Goal: Task Accomplishment & Management: Manage account settings

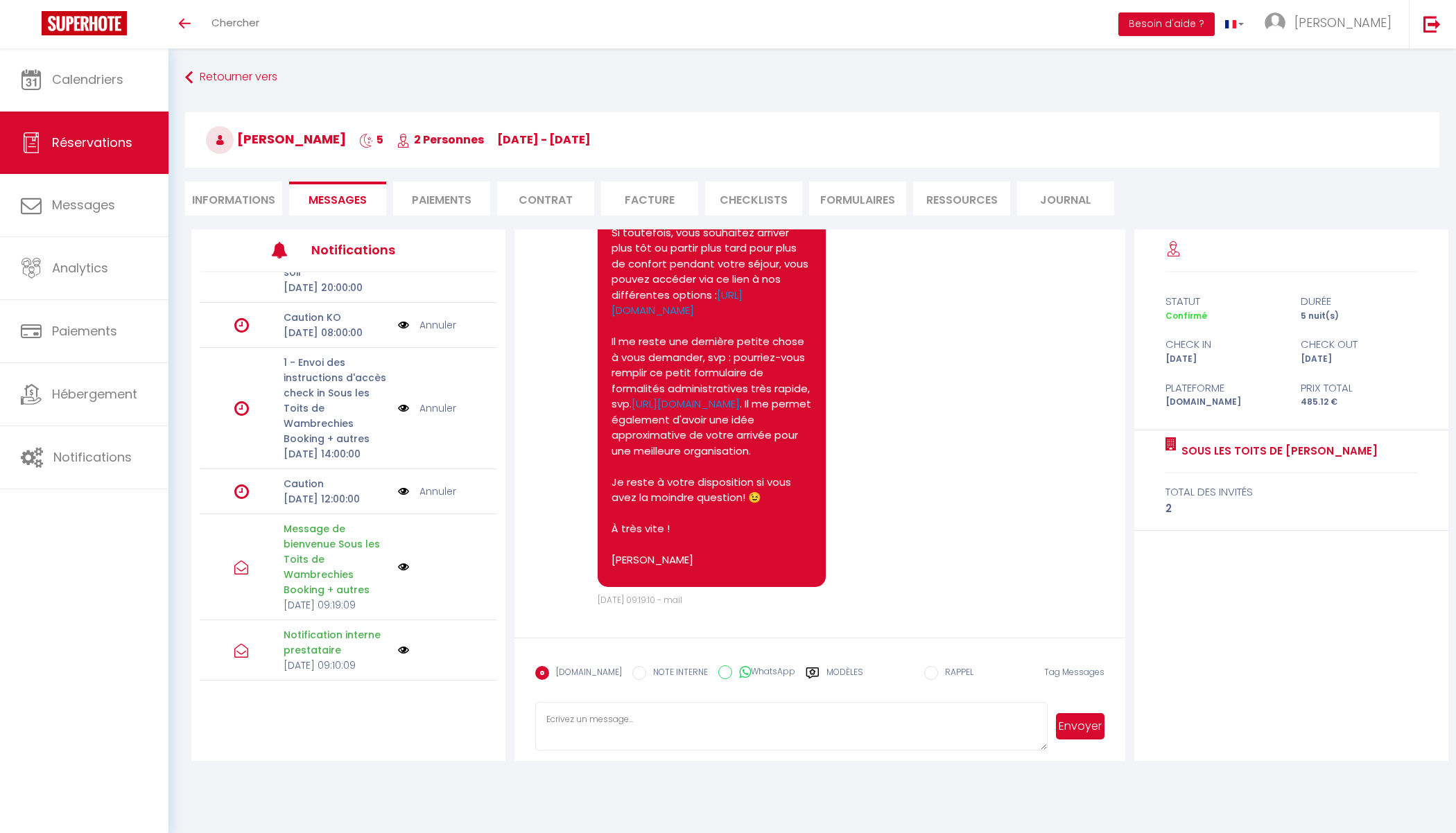
scroll to position [219, 0]
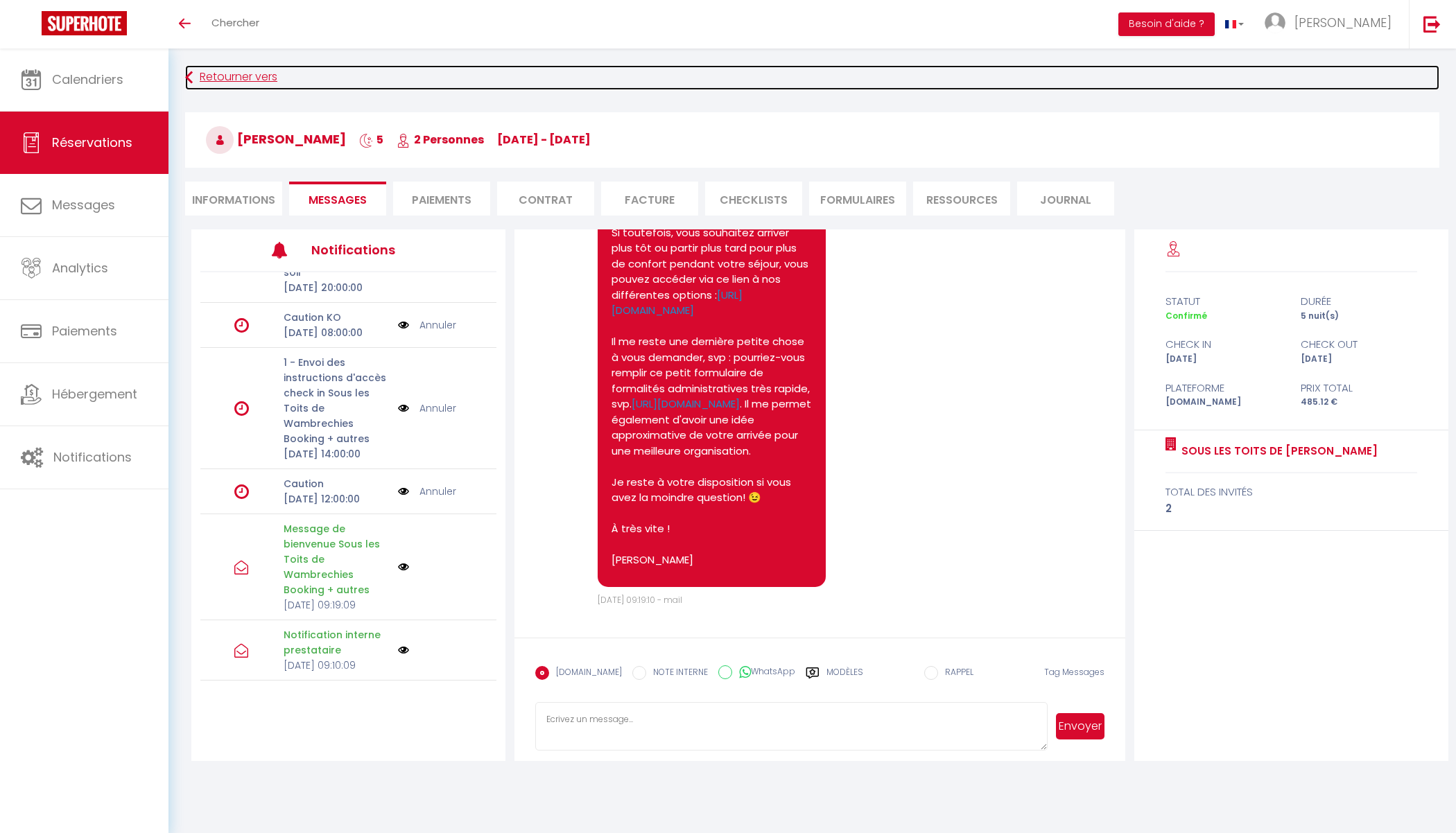
click at [254, 77] on link "Retourner vers" at bounding box center [812, 78] width 1254 height 25
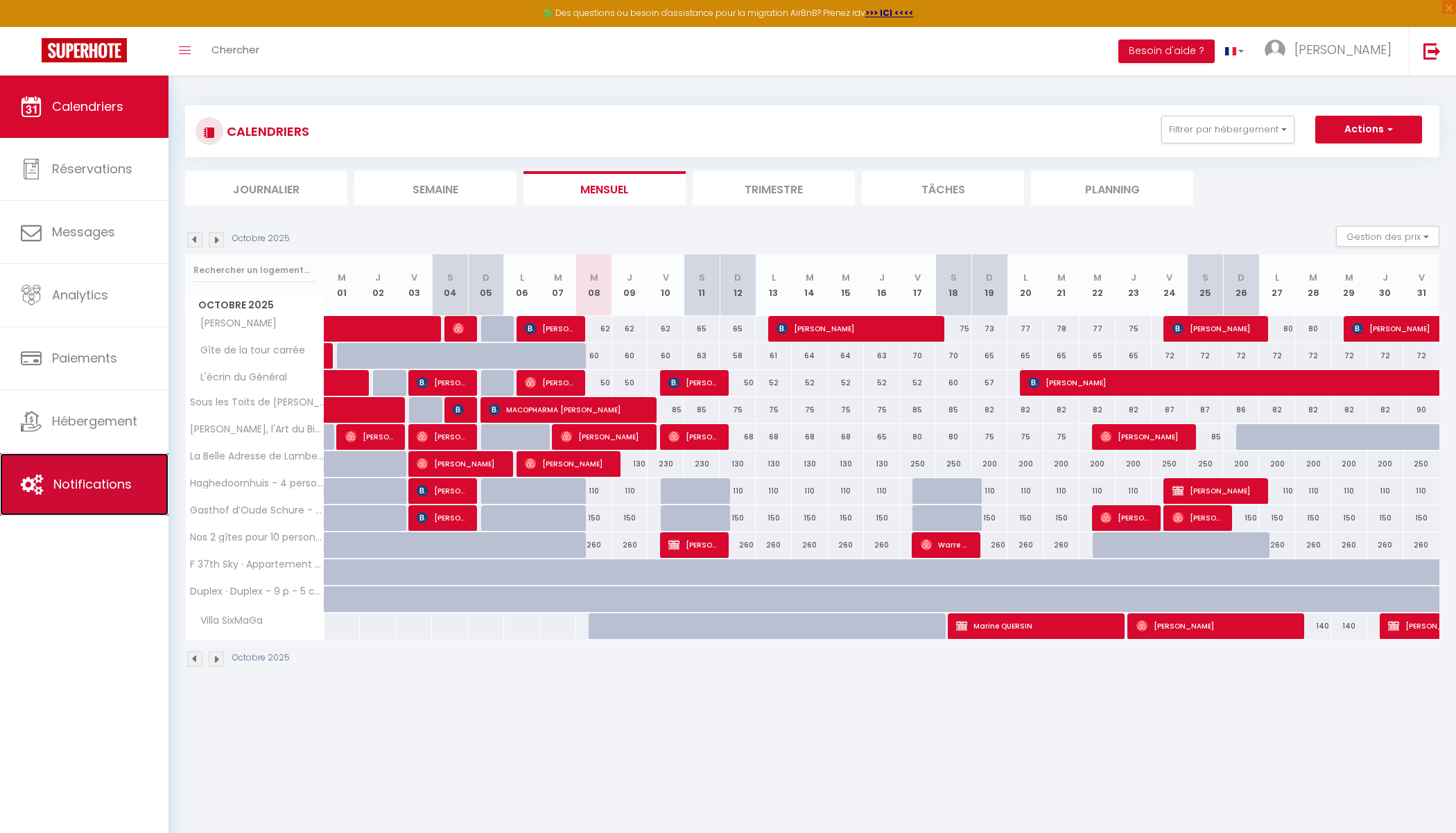
click at [77, 469] on link "Notifications" at bounding box center [84, 484] width 168 height 62
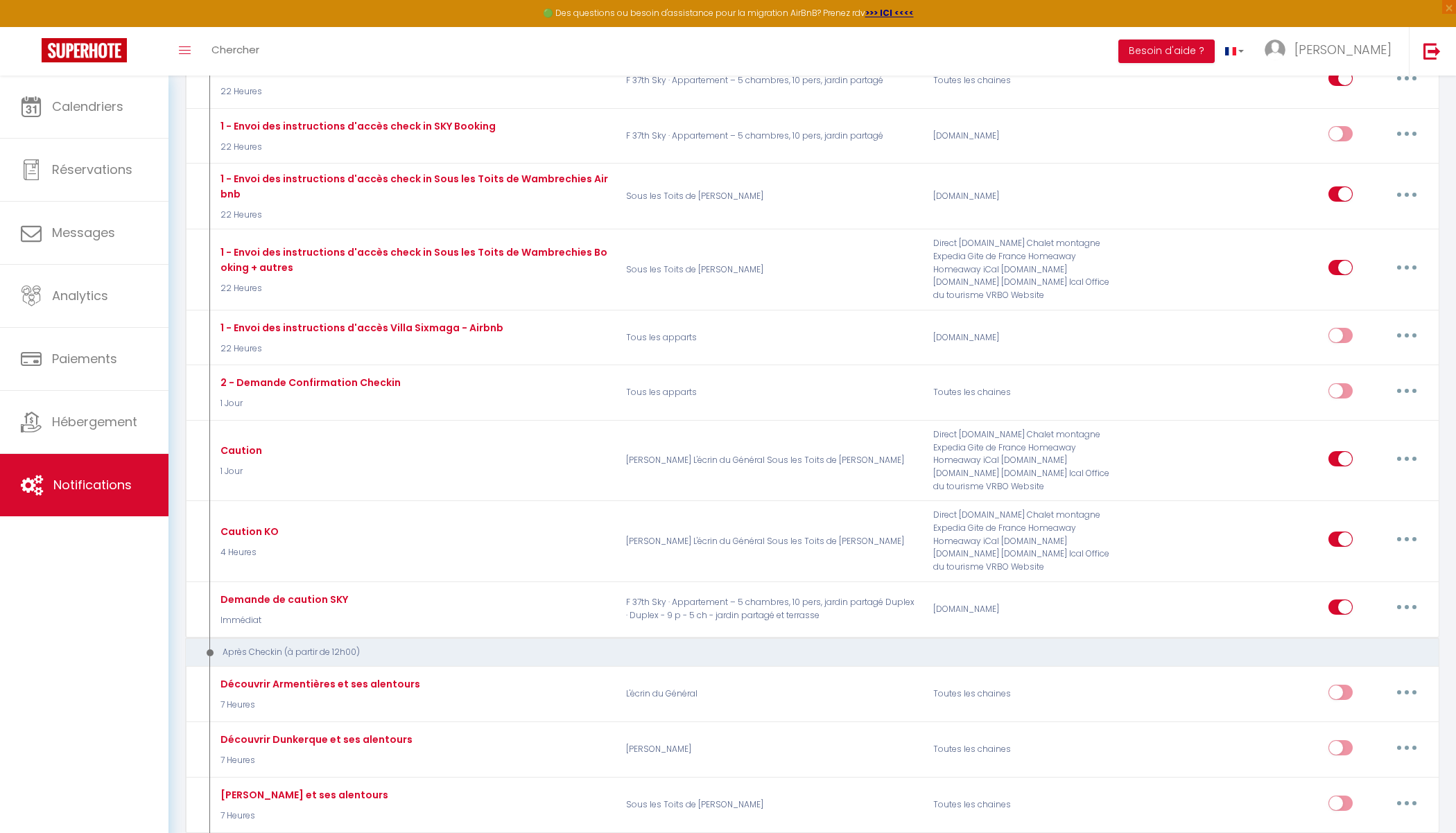
scroll to position [2285, 0]
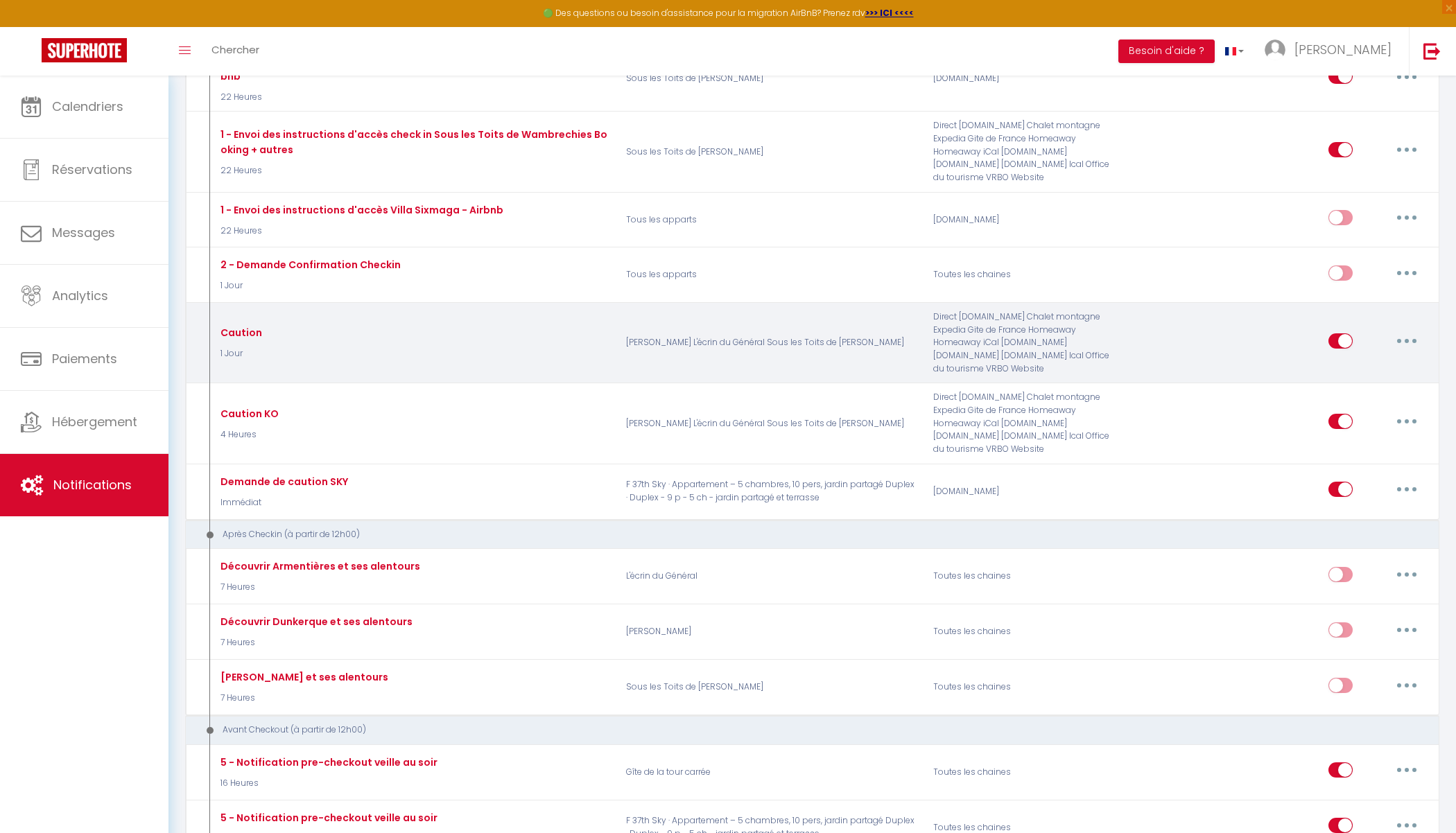
click at [1402, 330] on button "button" at bounding box center [1406, 341] width 39 height 22
click at [1337, 360] on link "Editer" at bounding box center [1371, 372] width 103 height 24
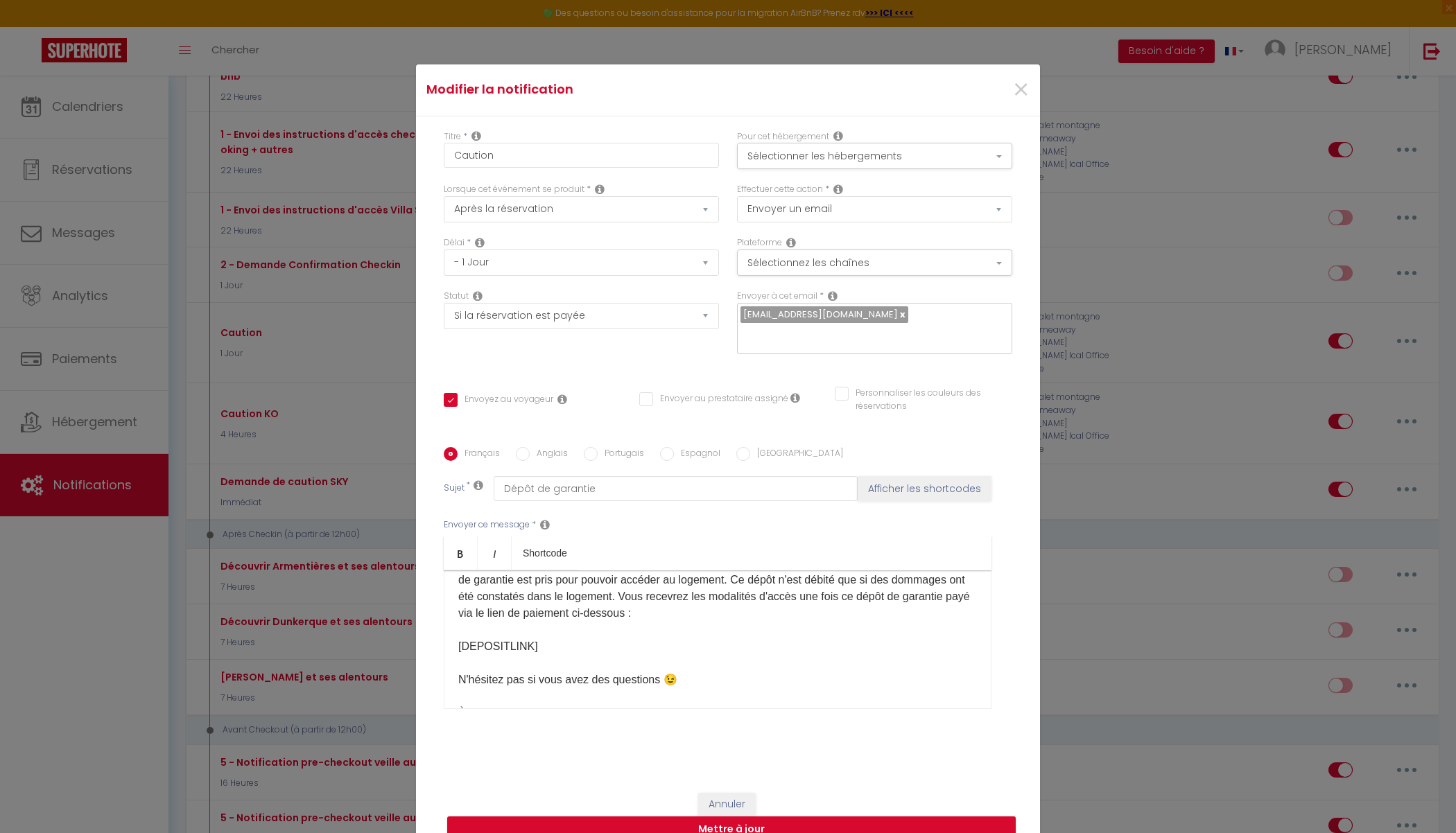
scroll to position [64, 0]
click at [551, 638] on p "Bonjour [GUEST:FIRST_NAME], Votre arrivée est prévue ​le [CHECKING:DD-MM-YYYY].…" at bounding box center [717, 654] width 518 height 266
click at [468, 629] on p "Bonjour [GUEST:FIRST_NAME], Votre arrivée est prévue ​le [CHECKING:DD-MM-YYYY].…" at bounding box center [717, 654] width 518 height 266
click at [486, 631] on p "Bonjour [GUEST:FIRST_NAME], Votre arrivée est prévue ​le [CHECKING:DD-MM-YYYY].…" at bounding box center [717, 654] width 518 height 266
click at [591, 639] on p "Bonjour [GUEST:FIRST_NAME], Votre arrivée est prévue ​le [CHECKING:DD-MM-YYYY].…" at bounding box center [717, 654] width 518 height 266
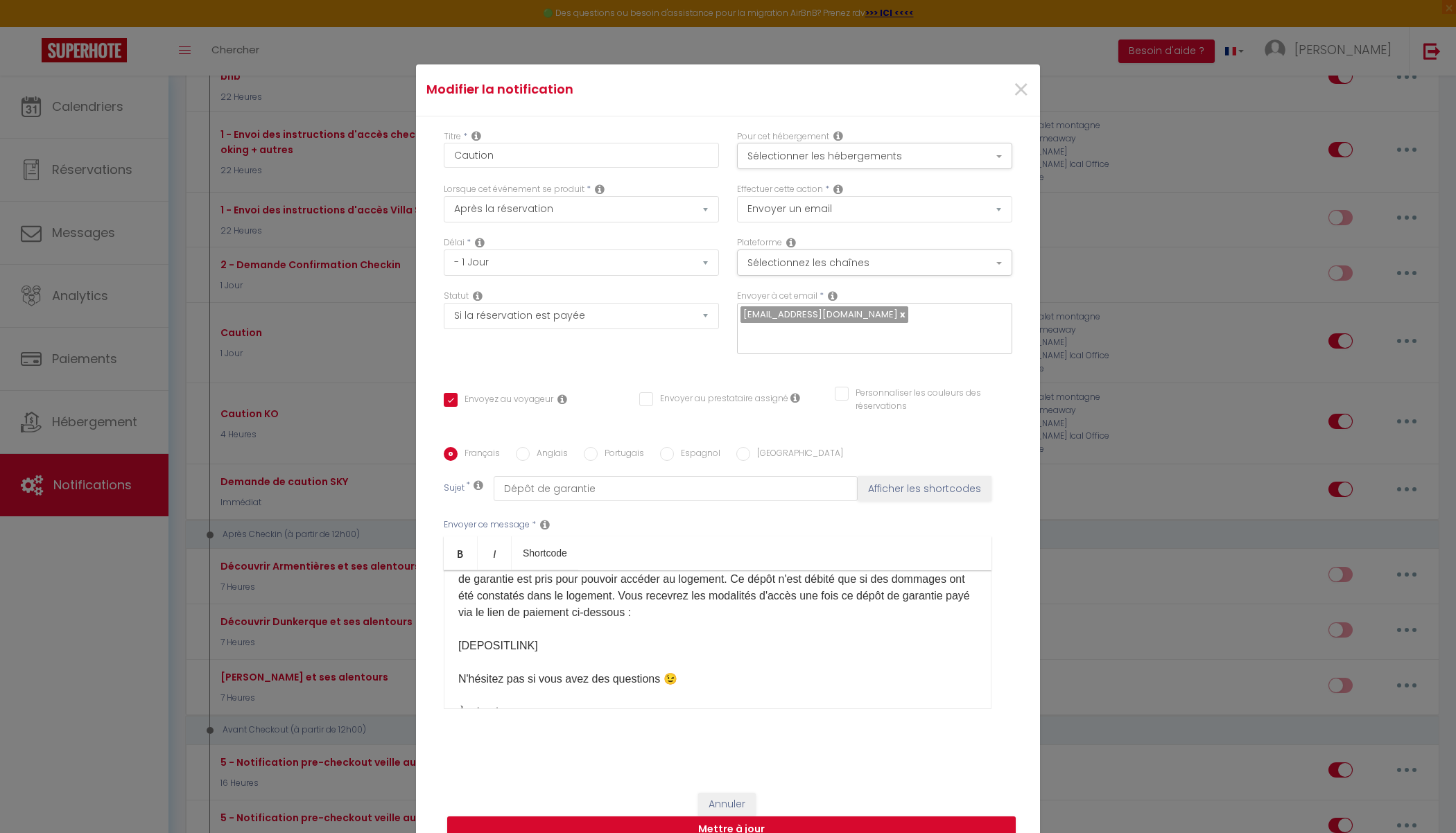
click at [590, 639] on p "Bonjour [GUEST:FIRST_NAME], Votre arrivée est prévue ​le [CHECKING:DD-MM-YYYY].…" at bounding box center [717, 654] width 518 height 266
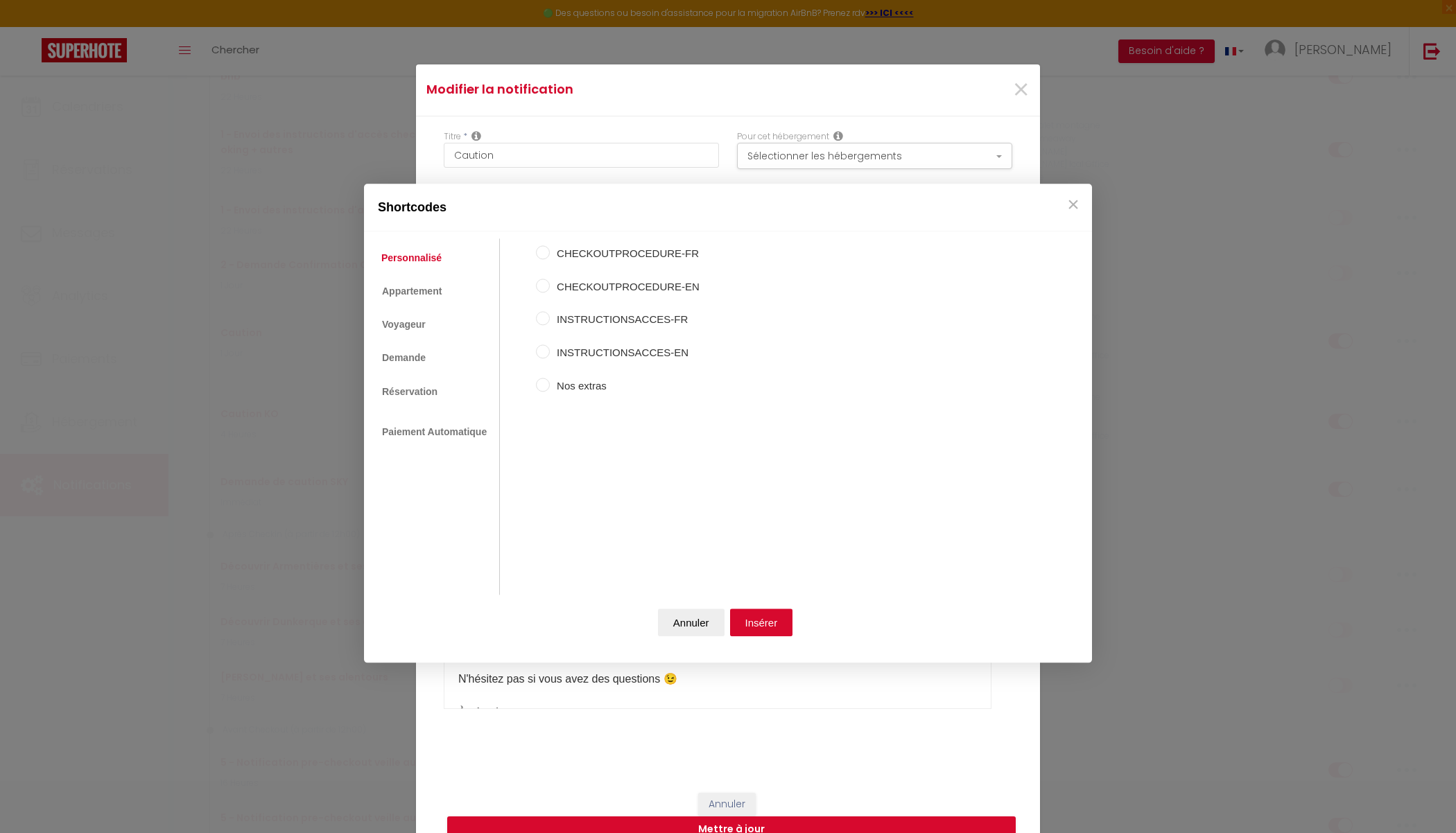
click at [552, 552] on body "🟢 Des questions ou besoin d'assistance pour la migration AirBnB? Prenez rdv >>>…" at bounding box center [728, 390] width 1456 height 5200
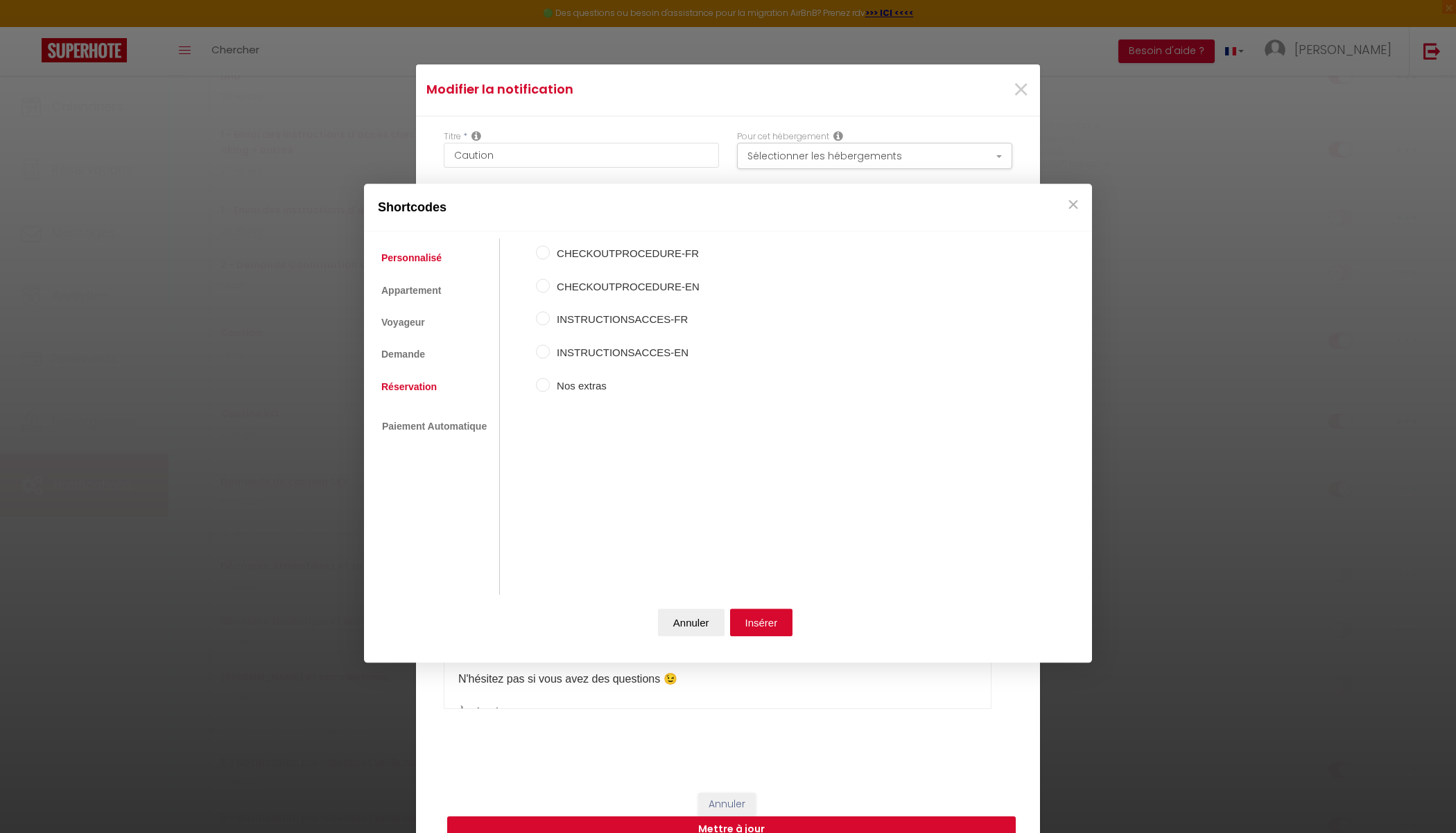
click at [415, 383] on link "Réservation" at bounding box center [409, 387] width 69 height 25
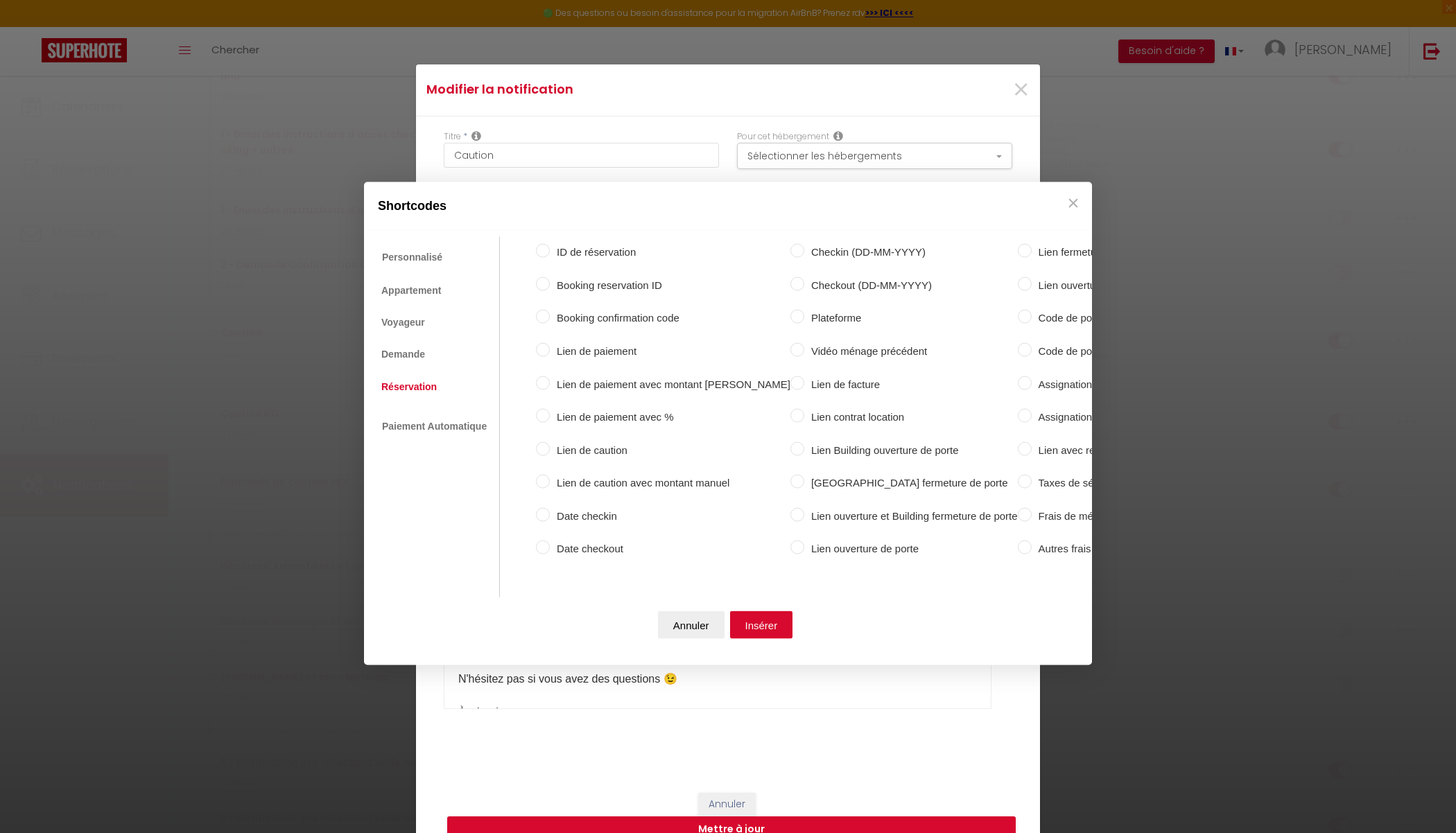
click at [576, 443] on label "Lien de caution" at bounding box center [670, 450] width 241 height 17
click at [550, 443] on input "Lien de caution" at bounding box center [543, 449] width 14 height 14
radio input "true"
click at [751, 623] on button "Insérer" at bounding box center [762, 624] width 63 height 28
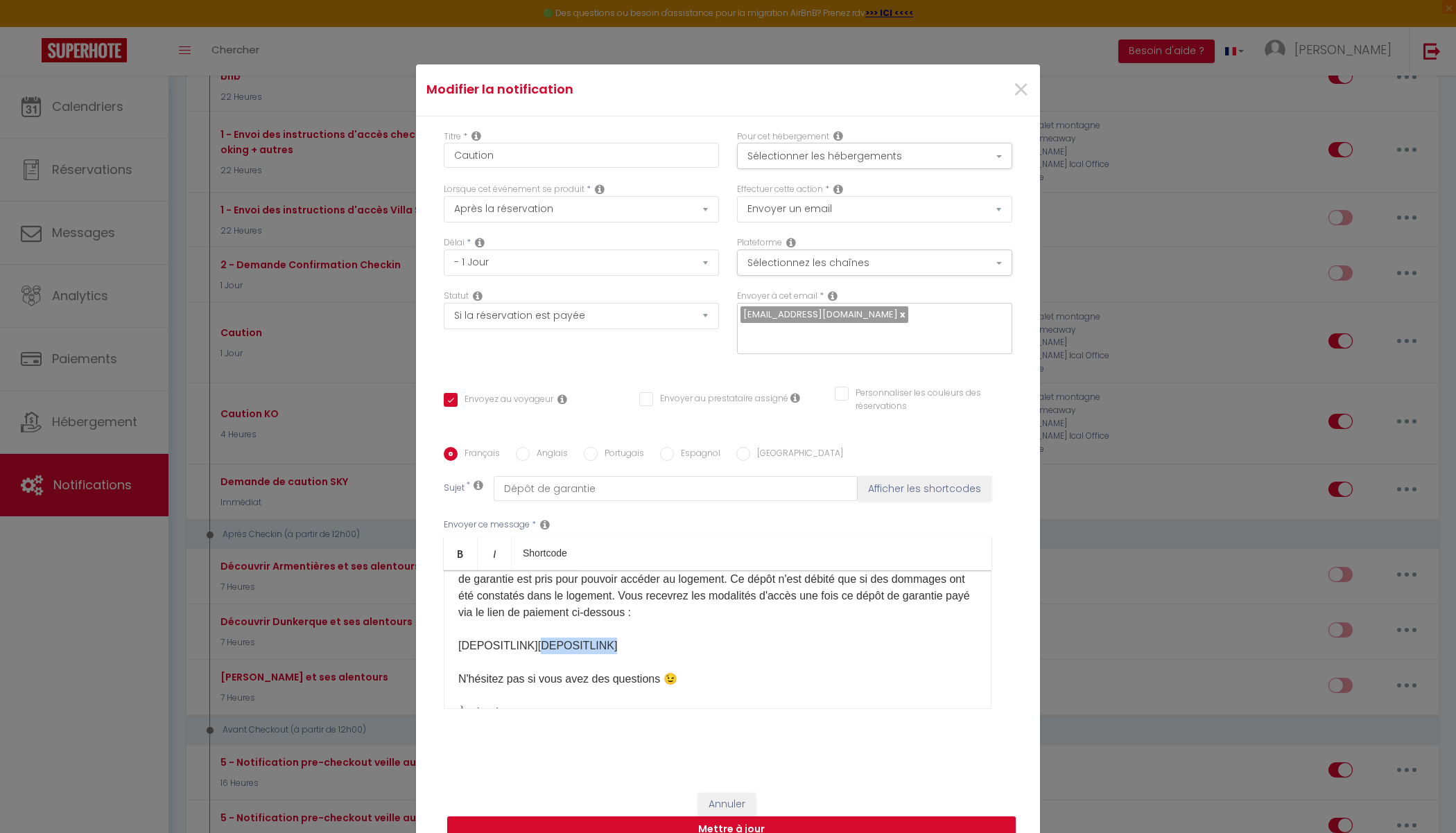
drag, startPoint x: 605, startPoint y: 635, endPoint x: 532, endPoint y: 637, distance: 73.0
click at [532, 637] on p "Bonjour [GUEST:FIRST_NAME], Votre arrivée est prévue ​le [CHECKING:DD-MM-YYYY].…" at bounding box center [717, 654] width 518 height 266
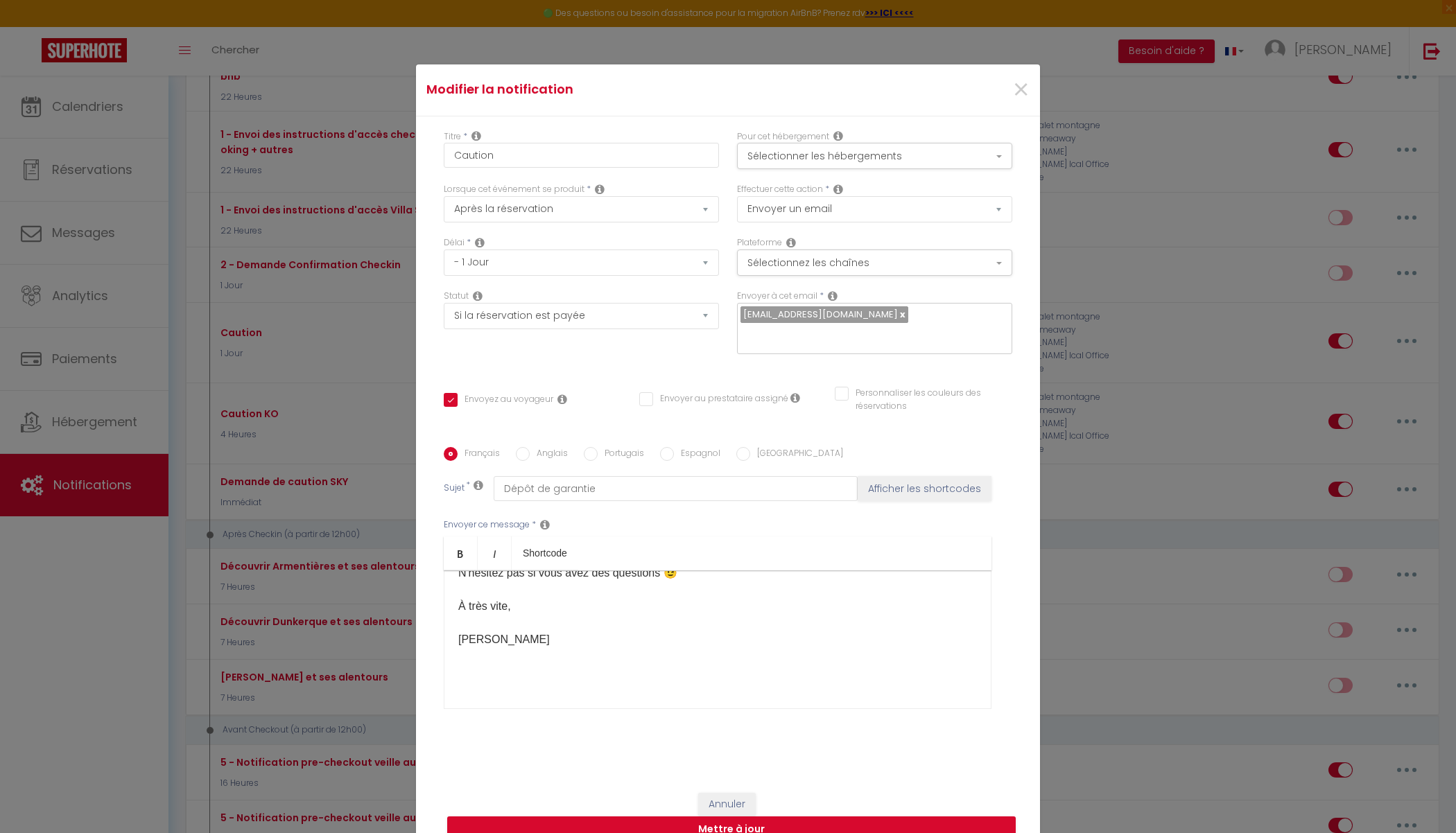
scroll to position [29, 0]
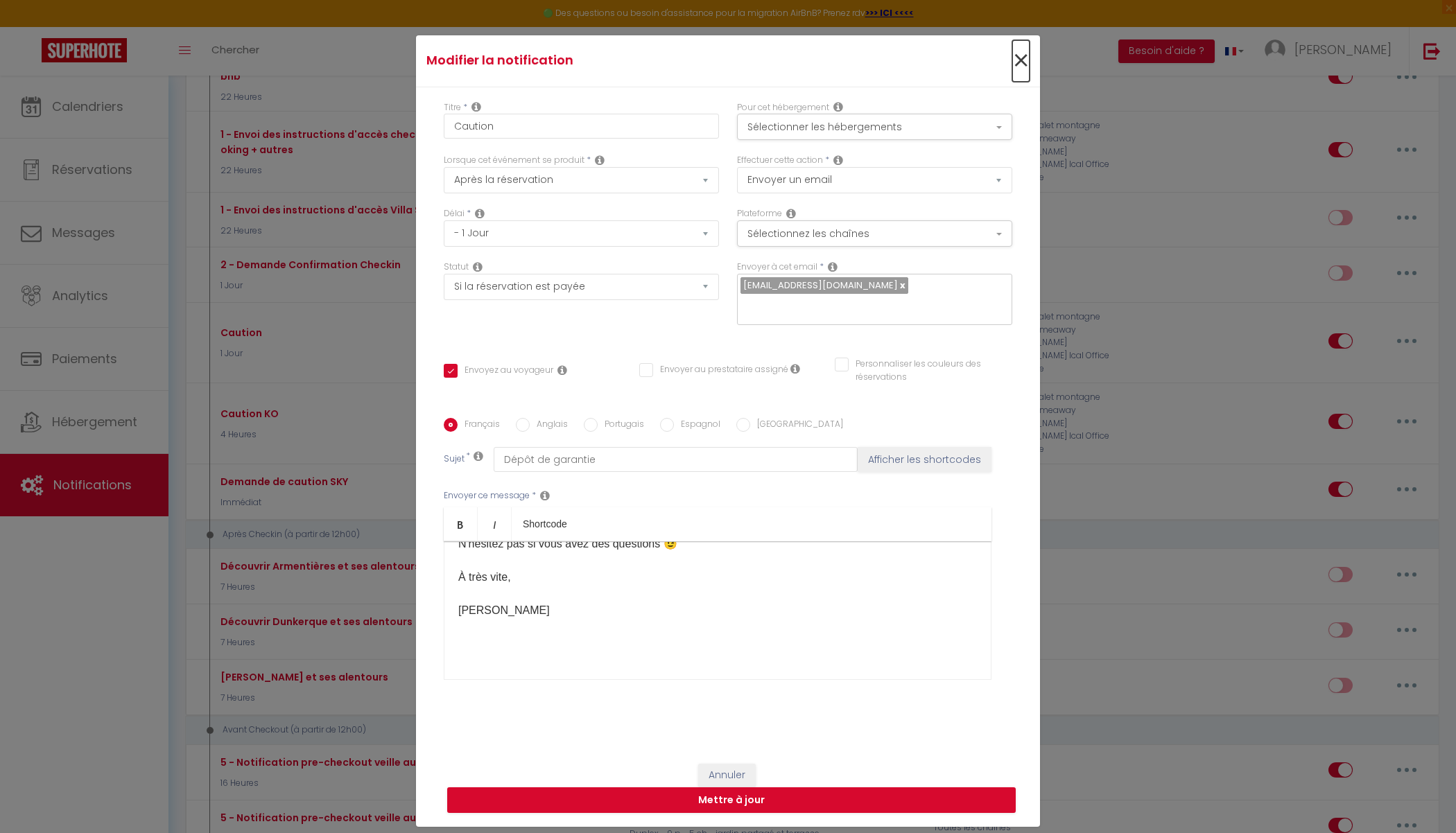
click at [1018, 76] on span "×" at bounding box center [1020, 61] width 17 height 42
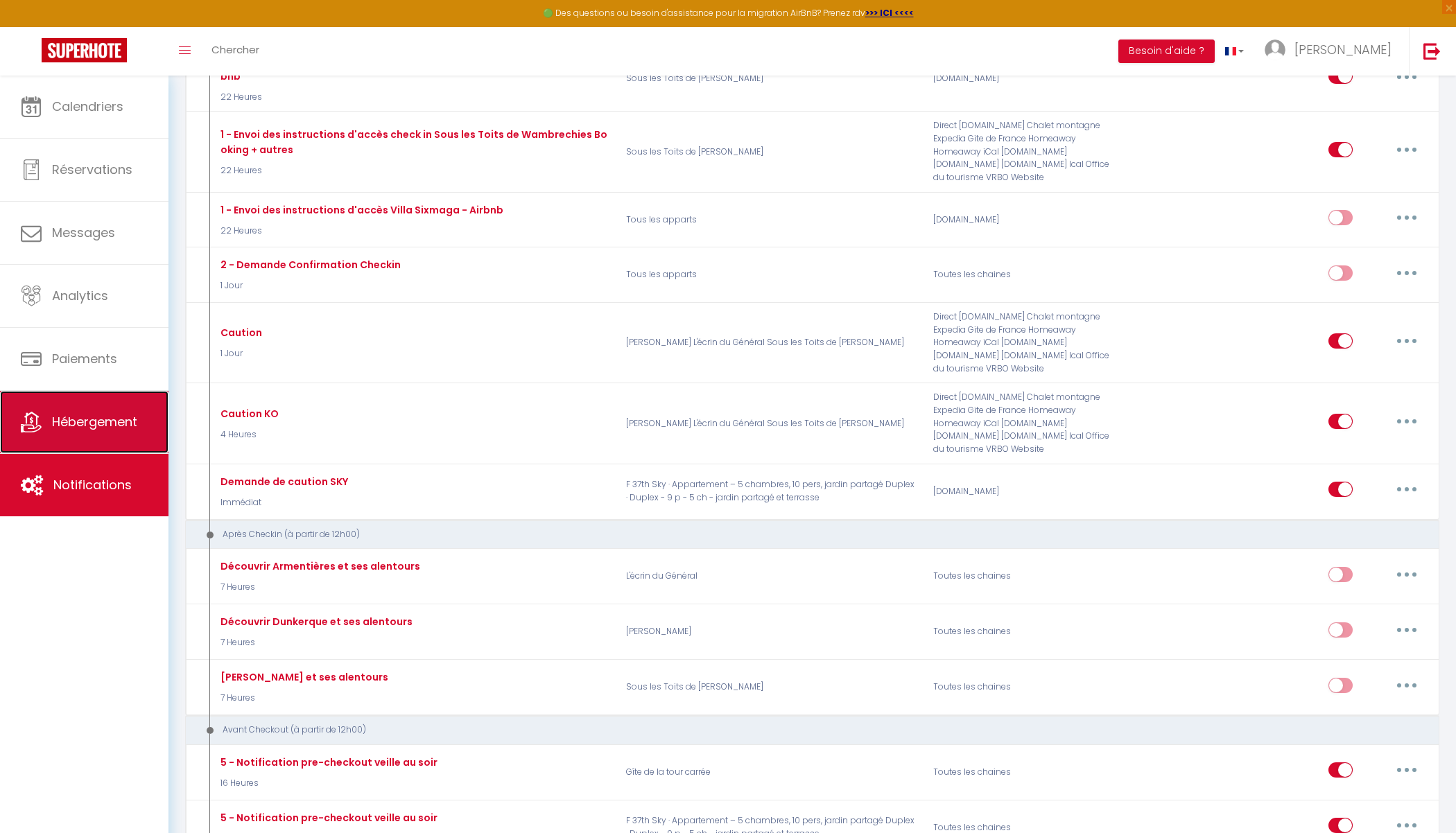
click at [84, 419] on span "Hébergement" at bounding box center [95, 422] width 85 height 17
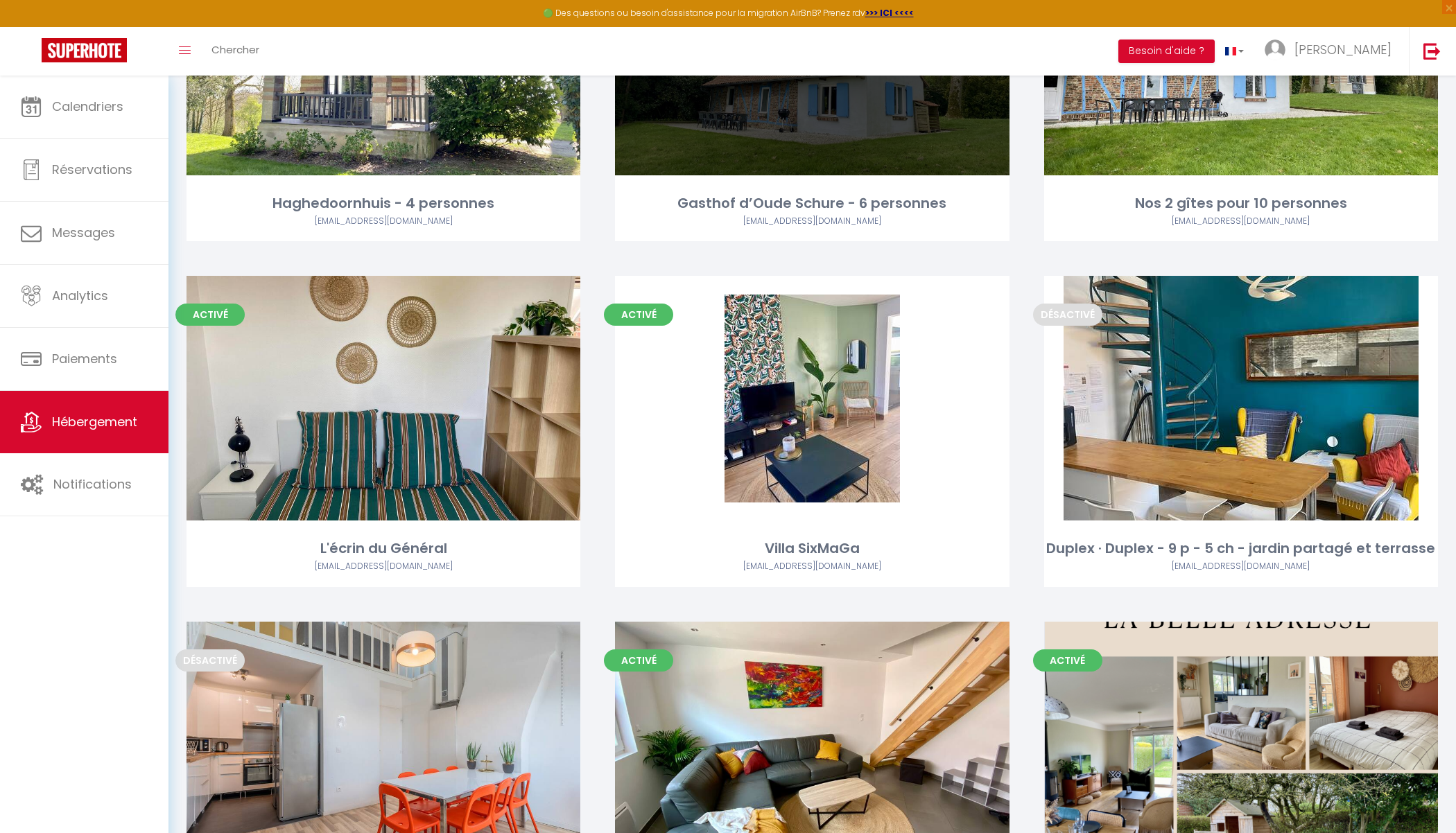
scroll to position [593, 0]
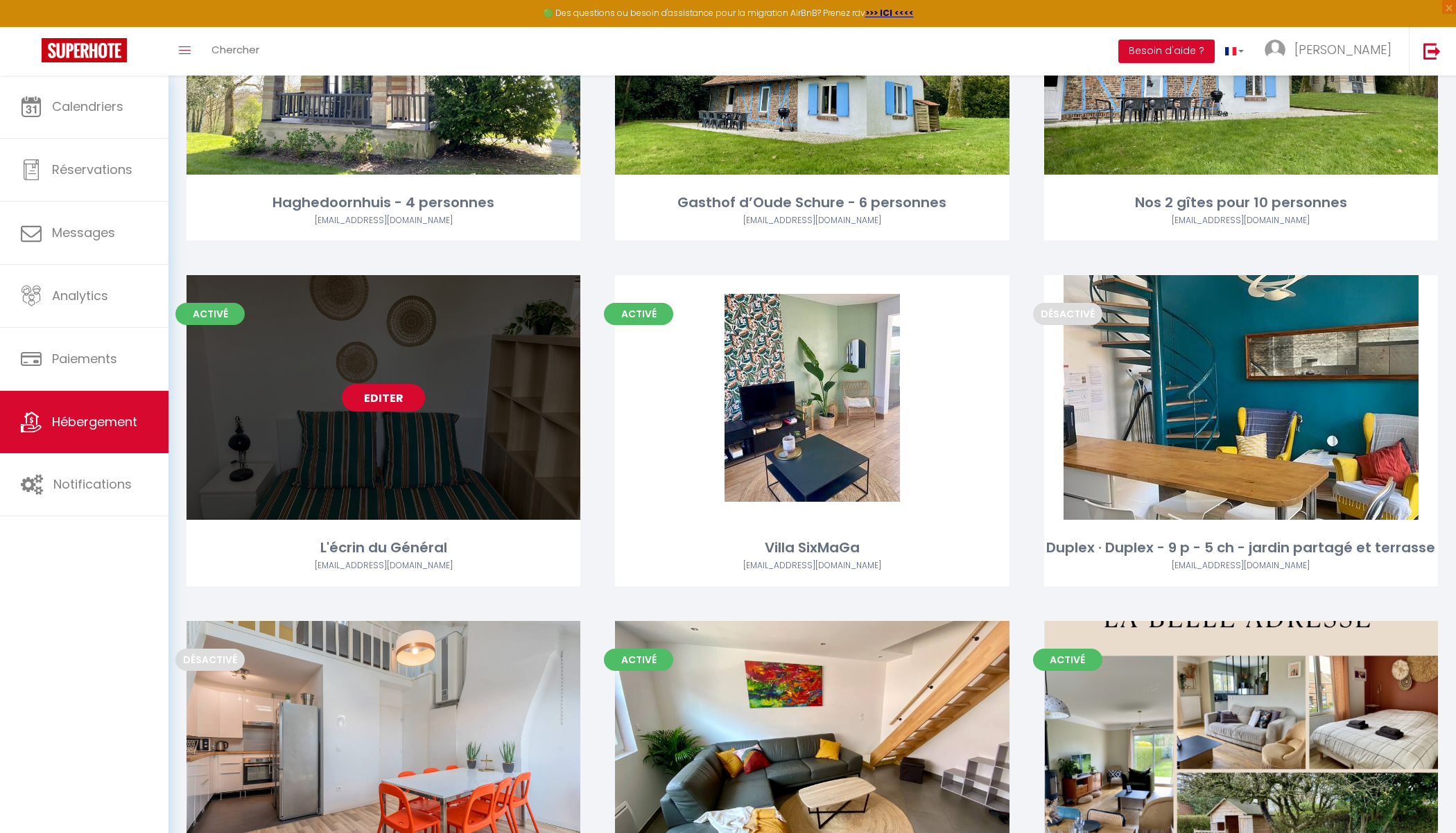
click at [384, 399] on link "Editer" at bounding box center [383, 398] width 83 height 28
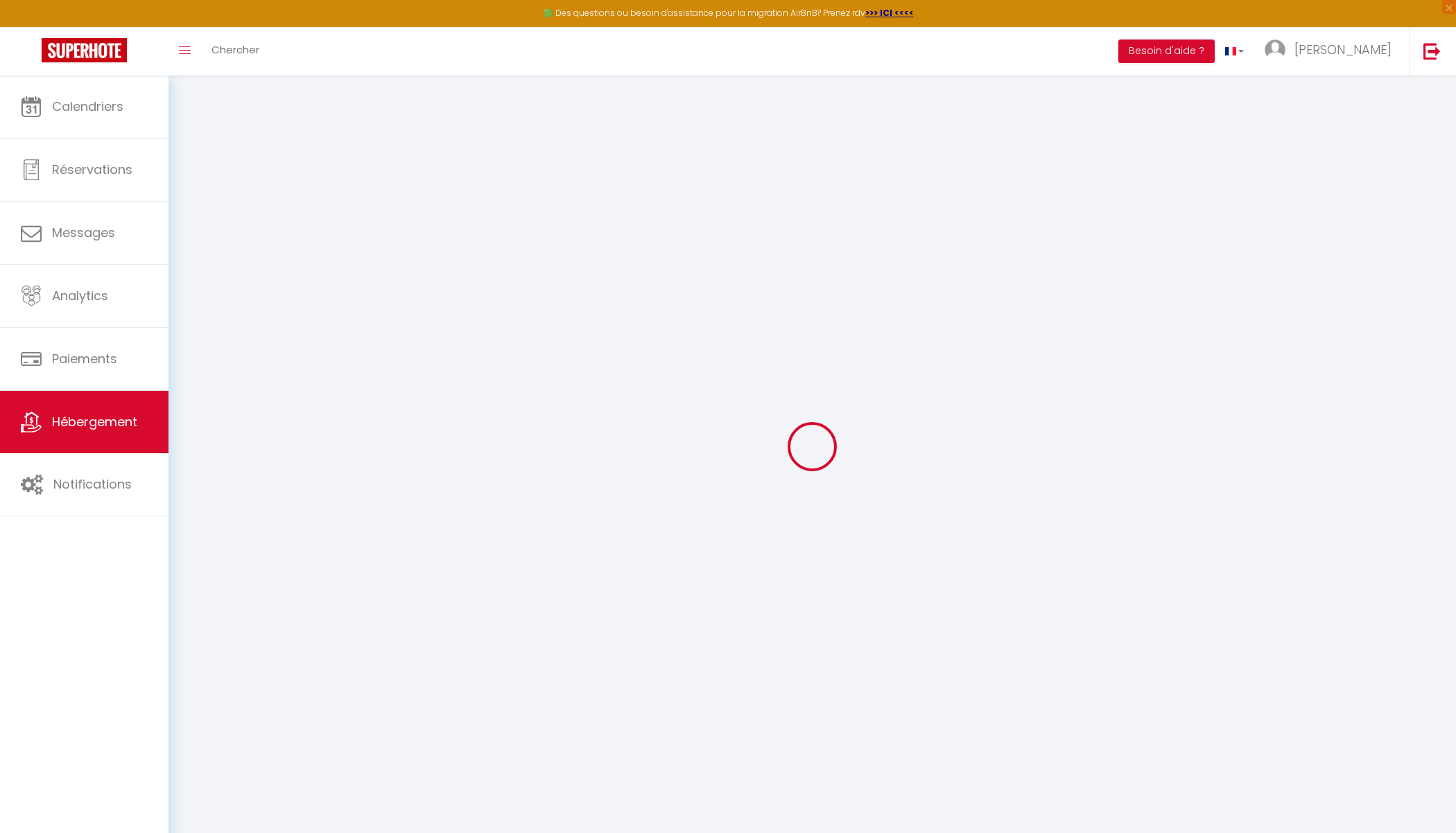
type input "L'écrin du Général"
type input "[PERSON_NAME]"
select select "2"
type input "75"
type input "40"
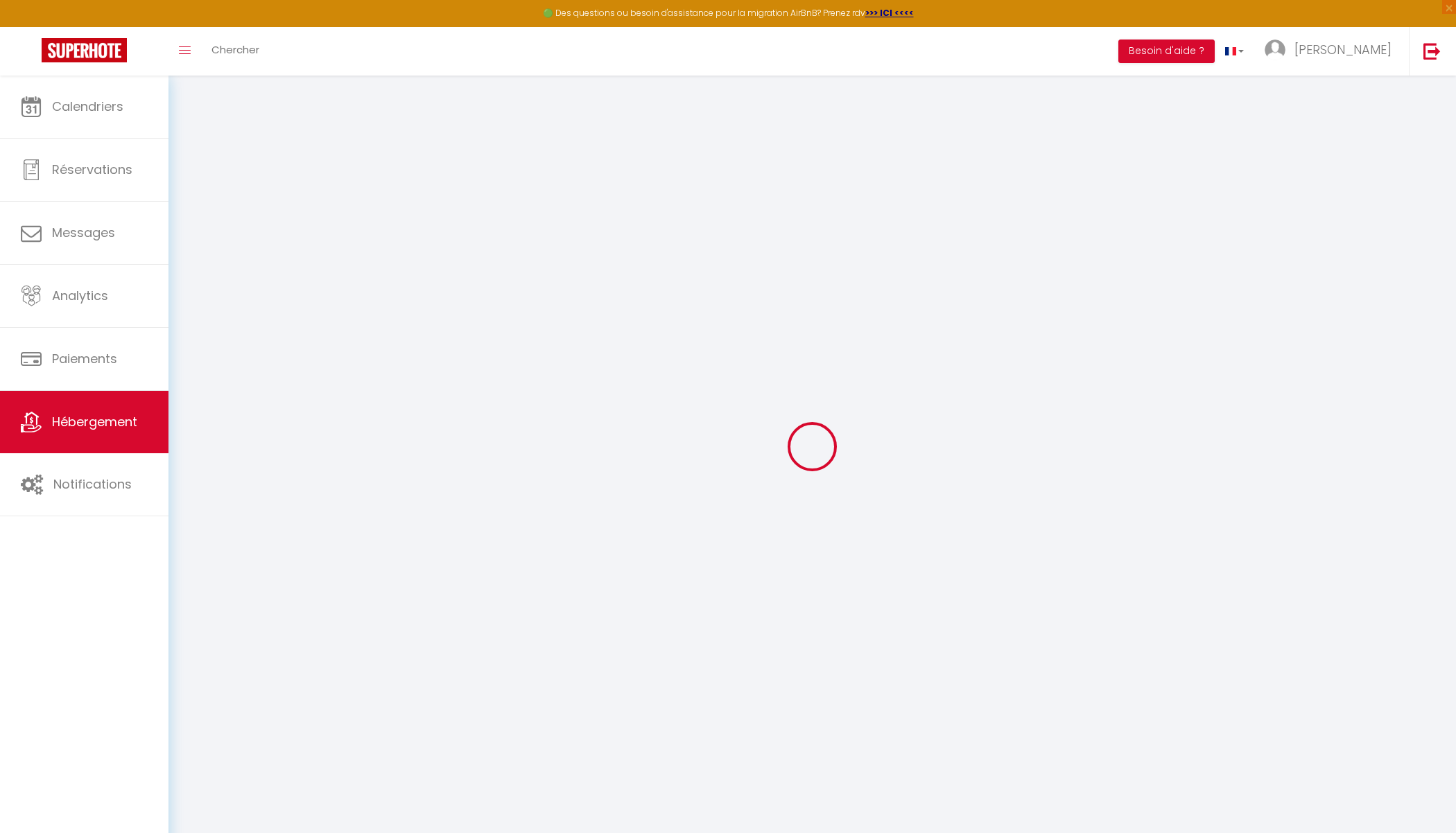
type input "5.5"
type input "0"
type input "150"
select select
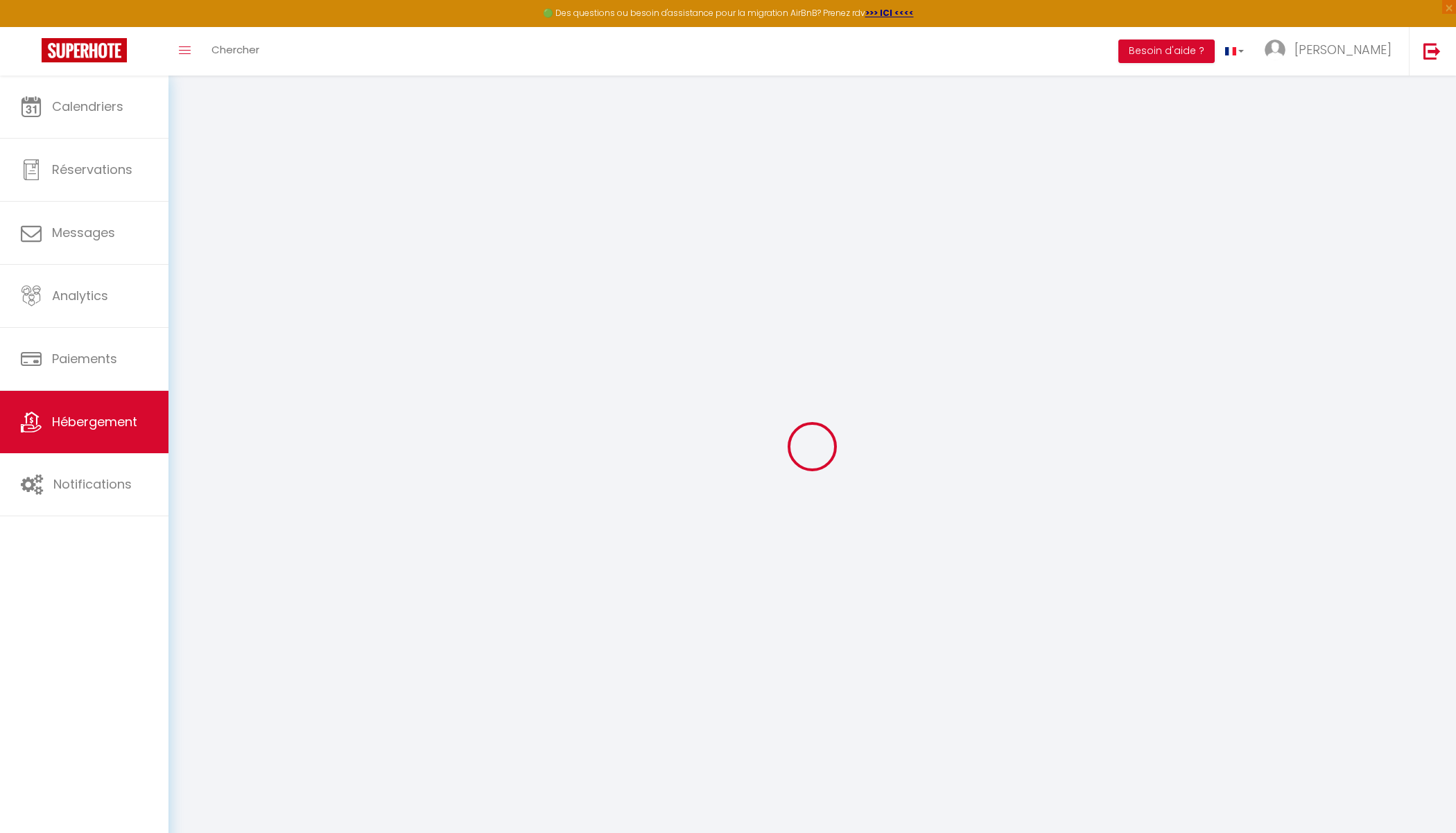
select select
type input "[STREET_ADDRESS][PERSON_NAME]"
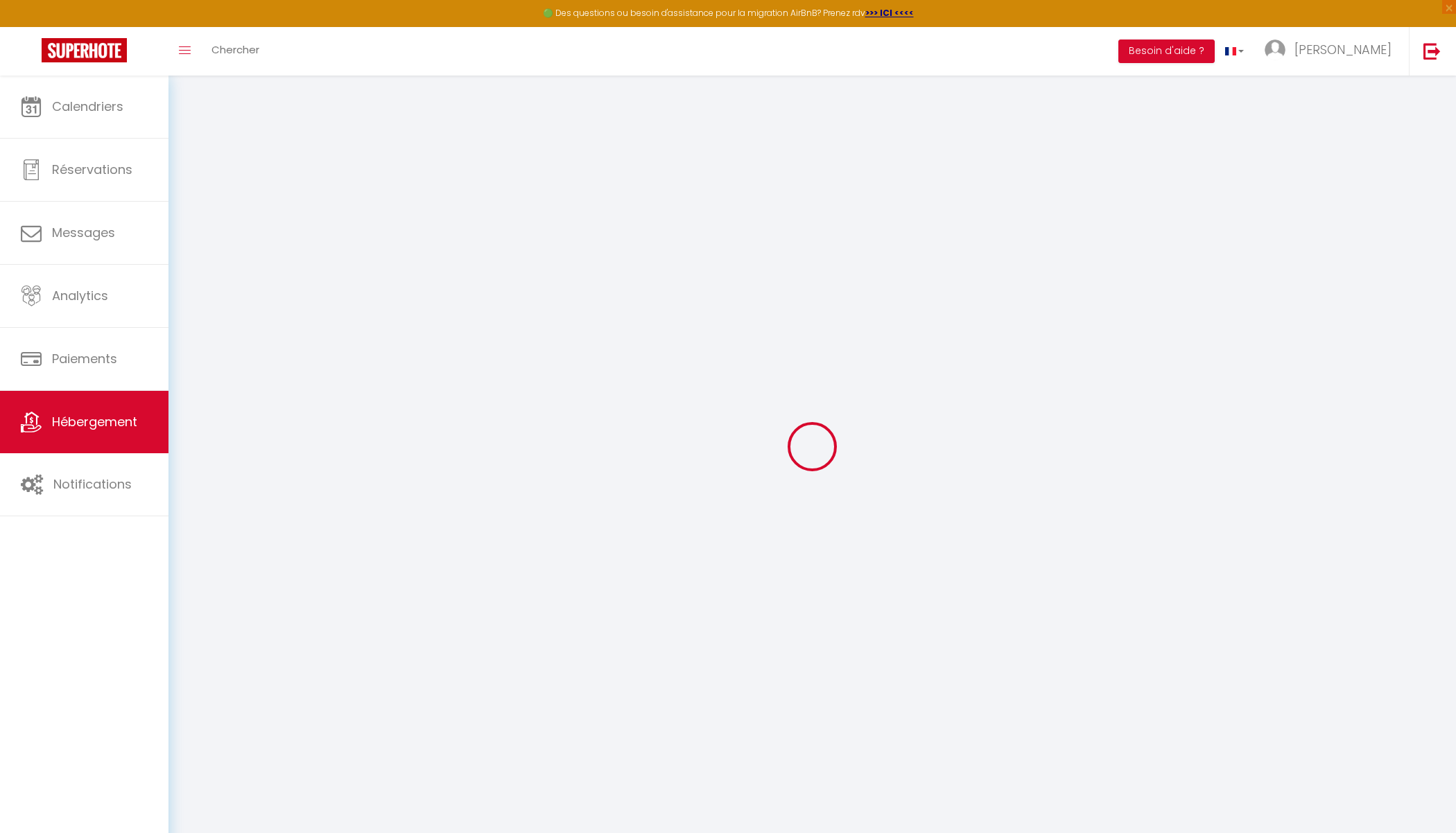
type input "59280"
type input "Armentières"
type input "[EMAIL_ADDRESS][DOMAIN_NAME]"
select select "10163"
checkbox input "false"
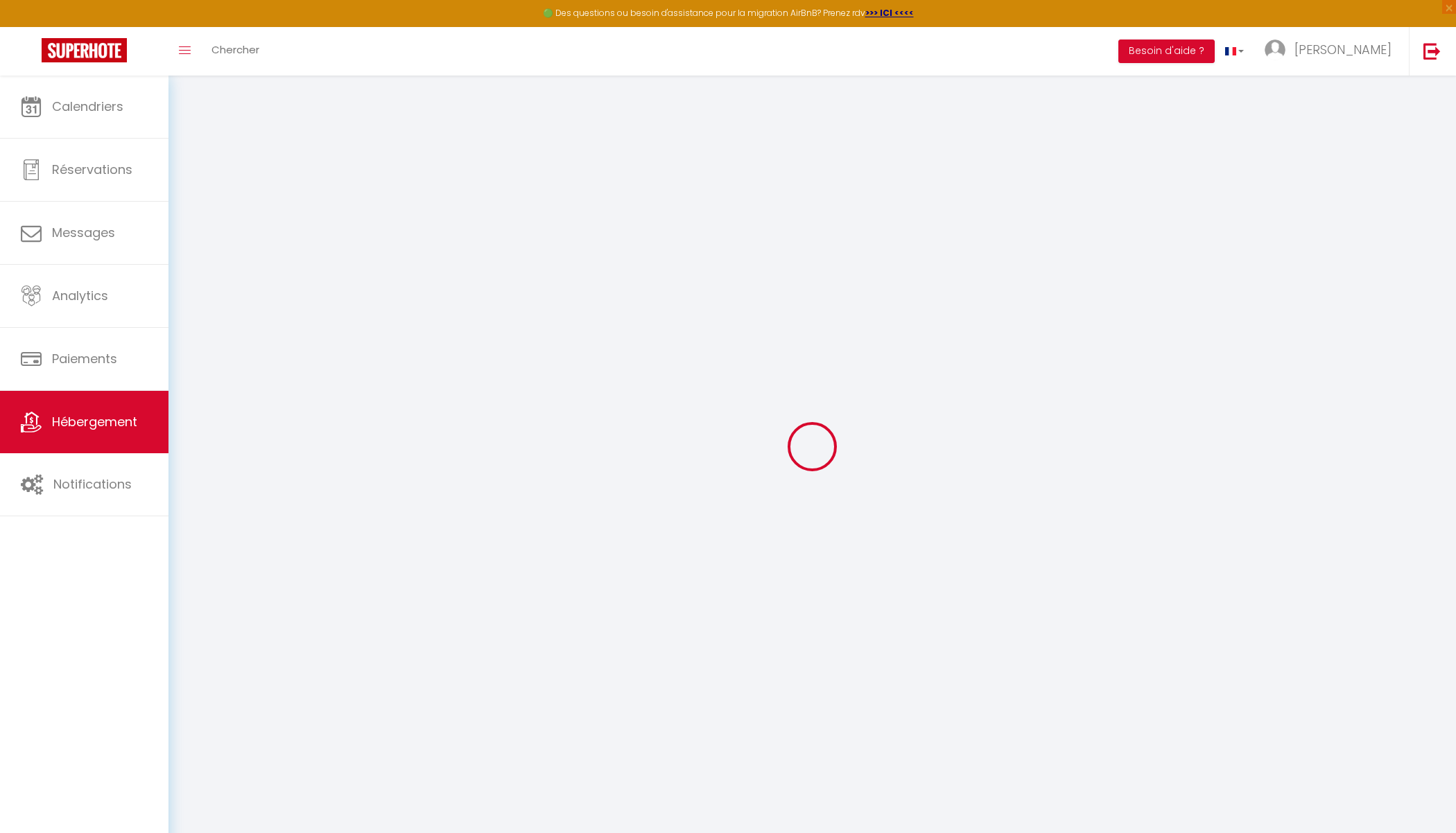
checkbox input "false"
radio input "true"
type input "0"
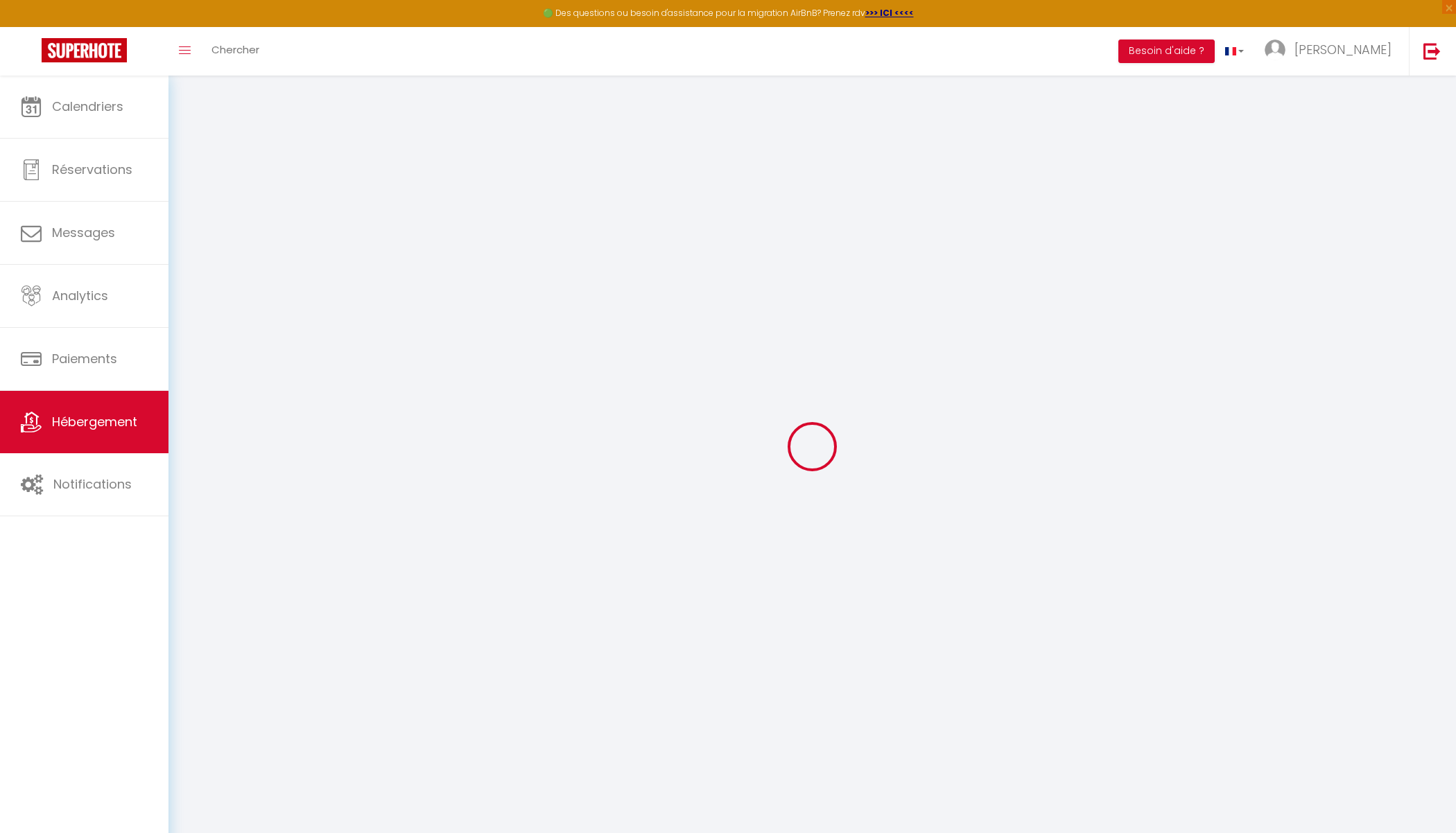
type input "0"
select select
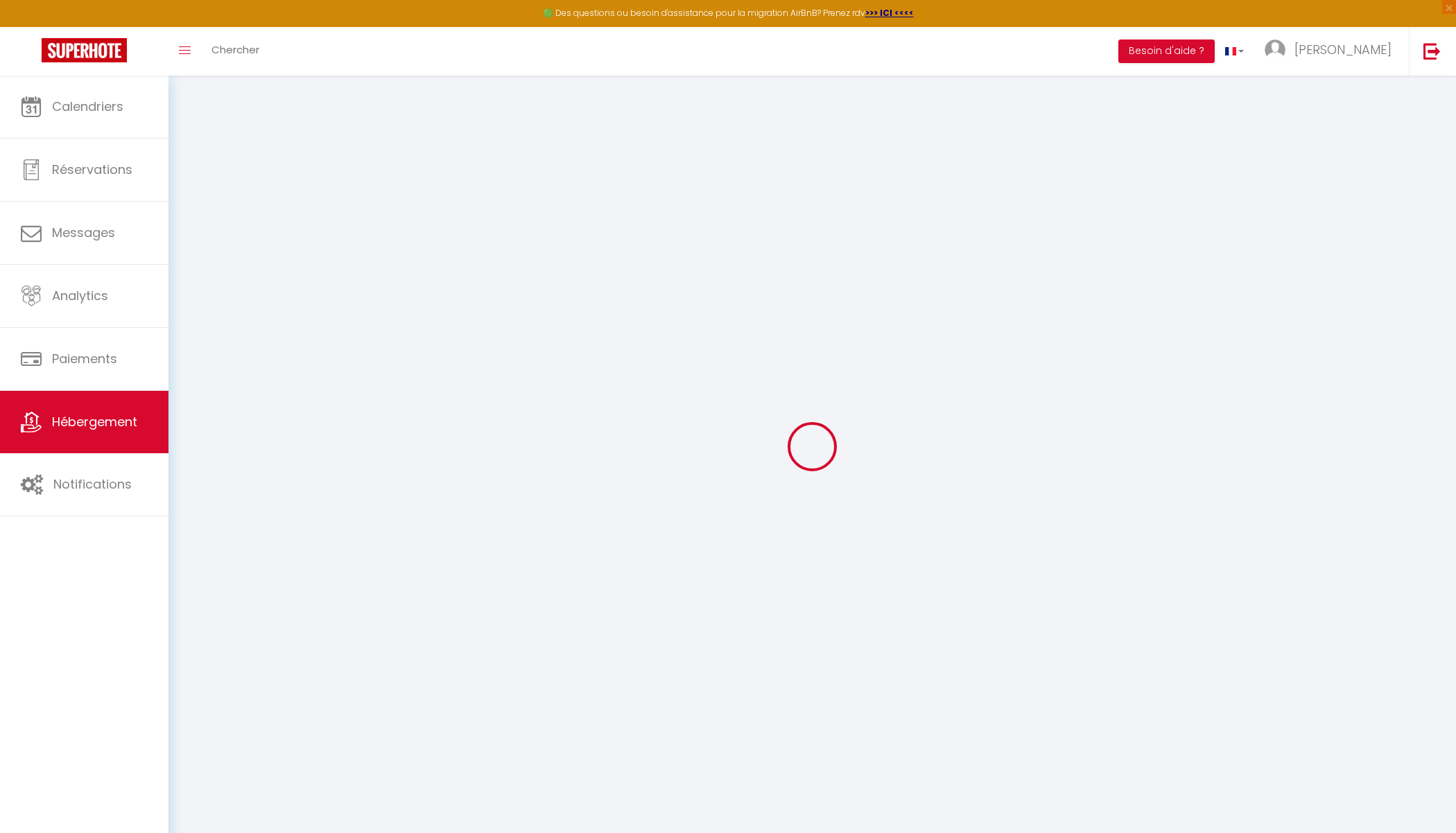
select select
checkbox input "false"
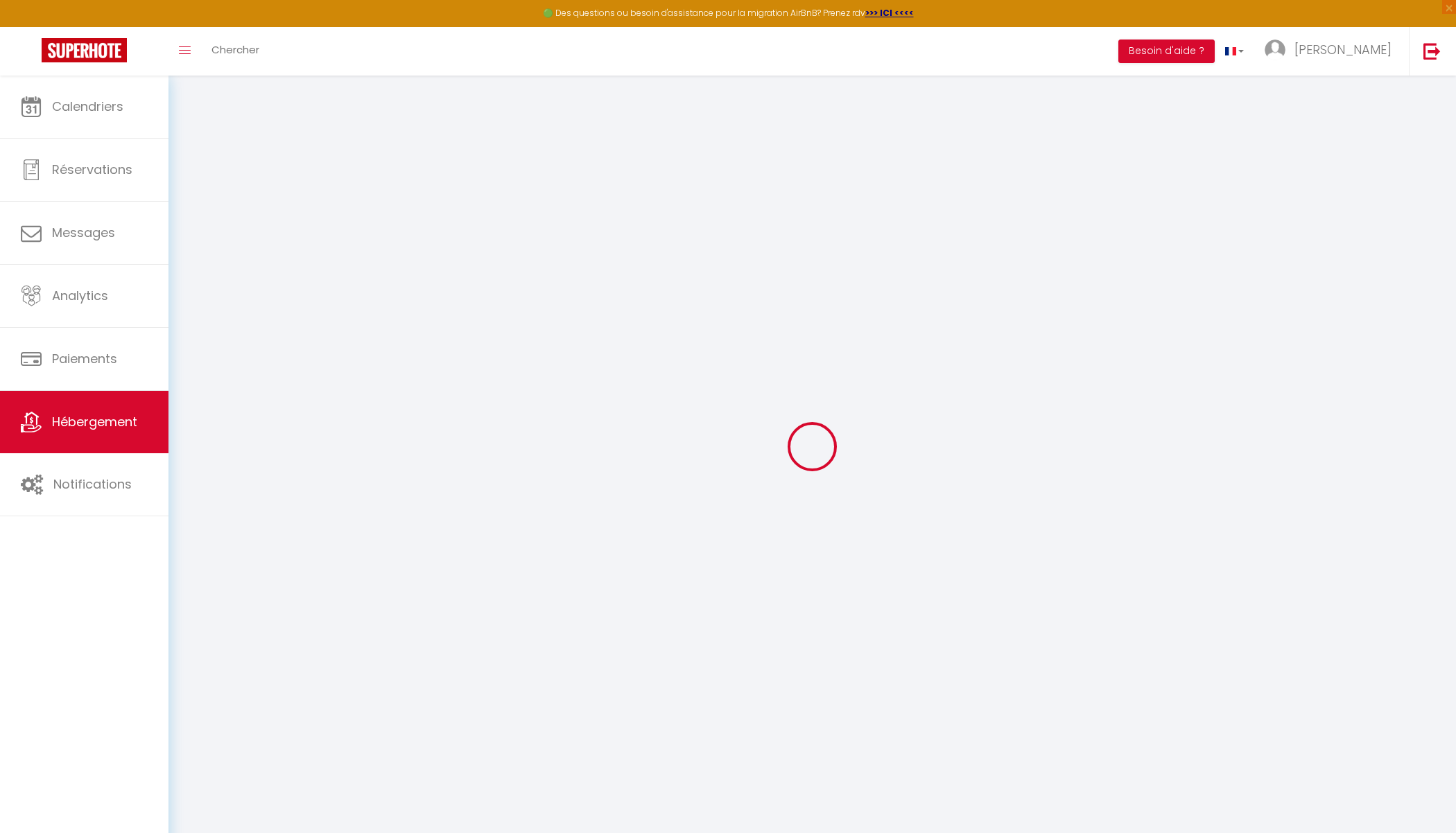
checkbox input "false"
select select
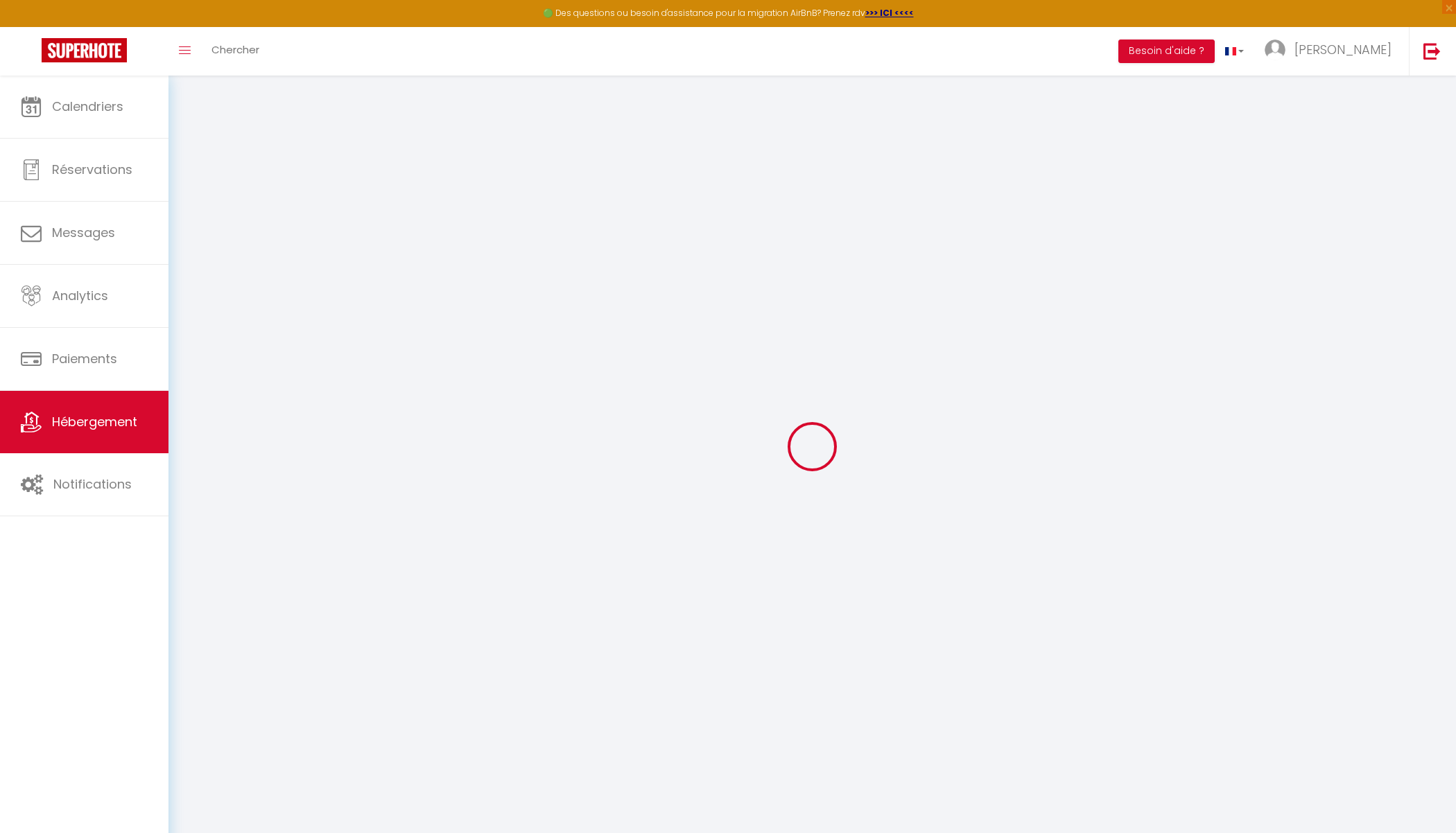
select select
checkbox input "false"
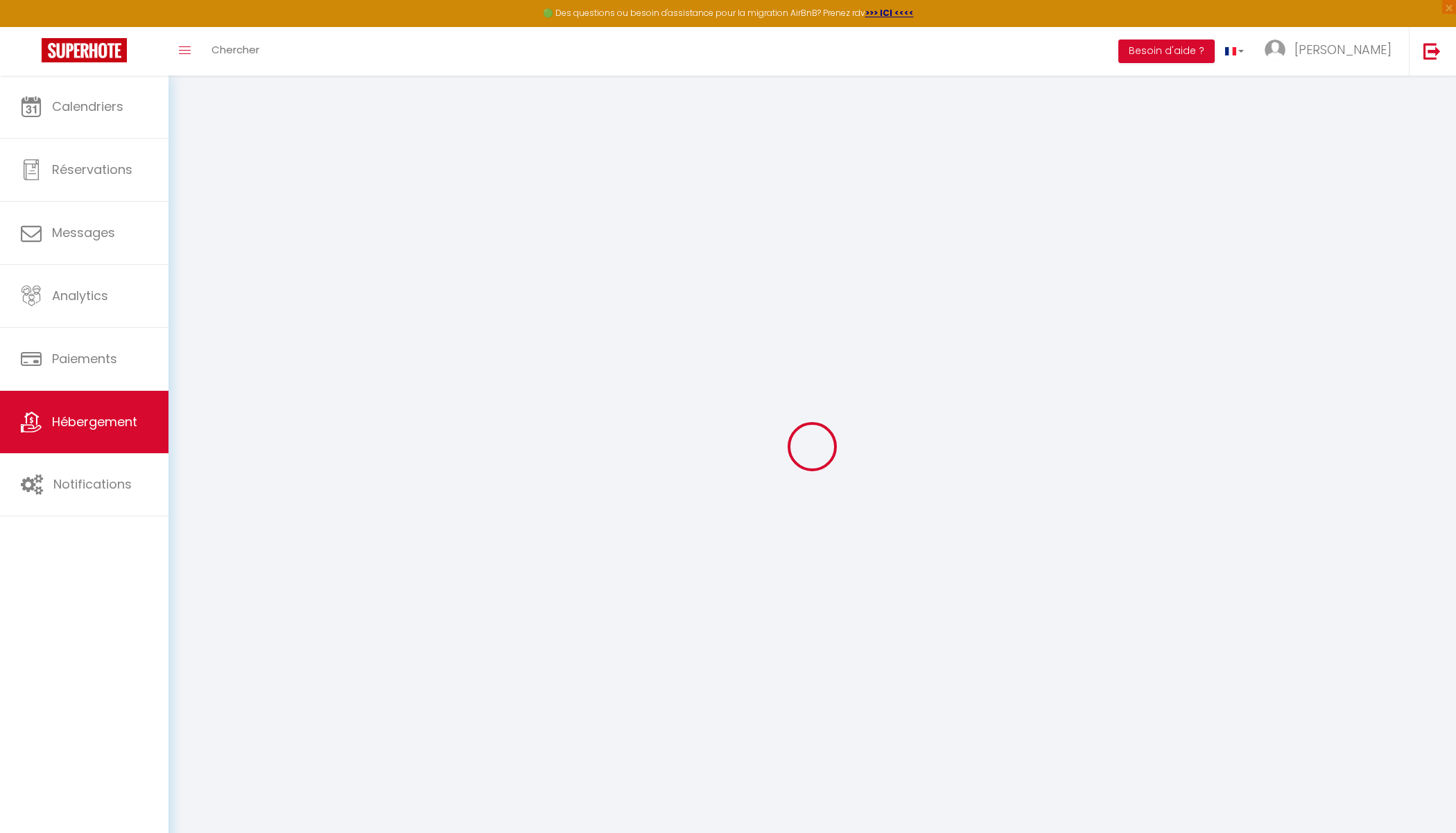
checkbox input "false"
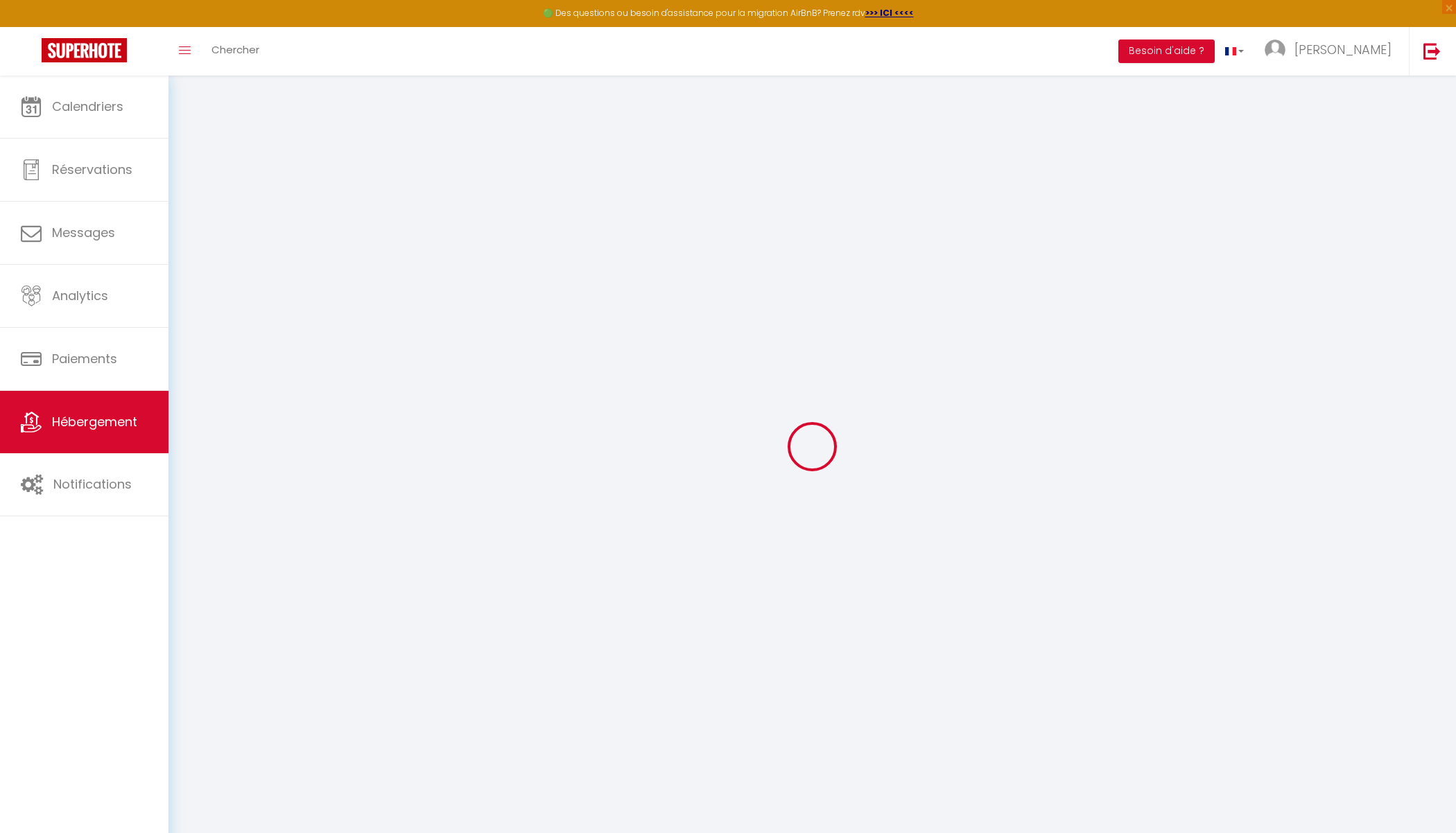
checkbox input "false"
select select "16:00"
select select
select select "10:00"
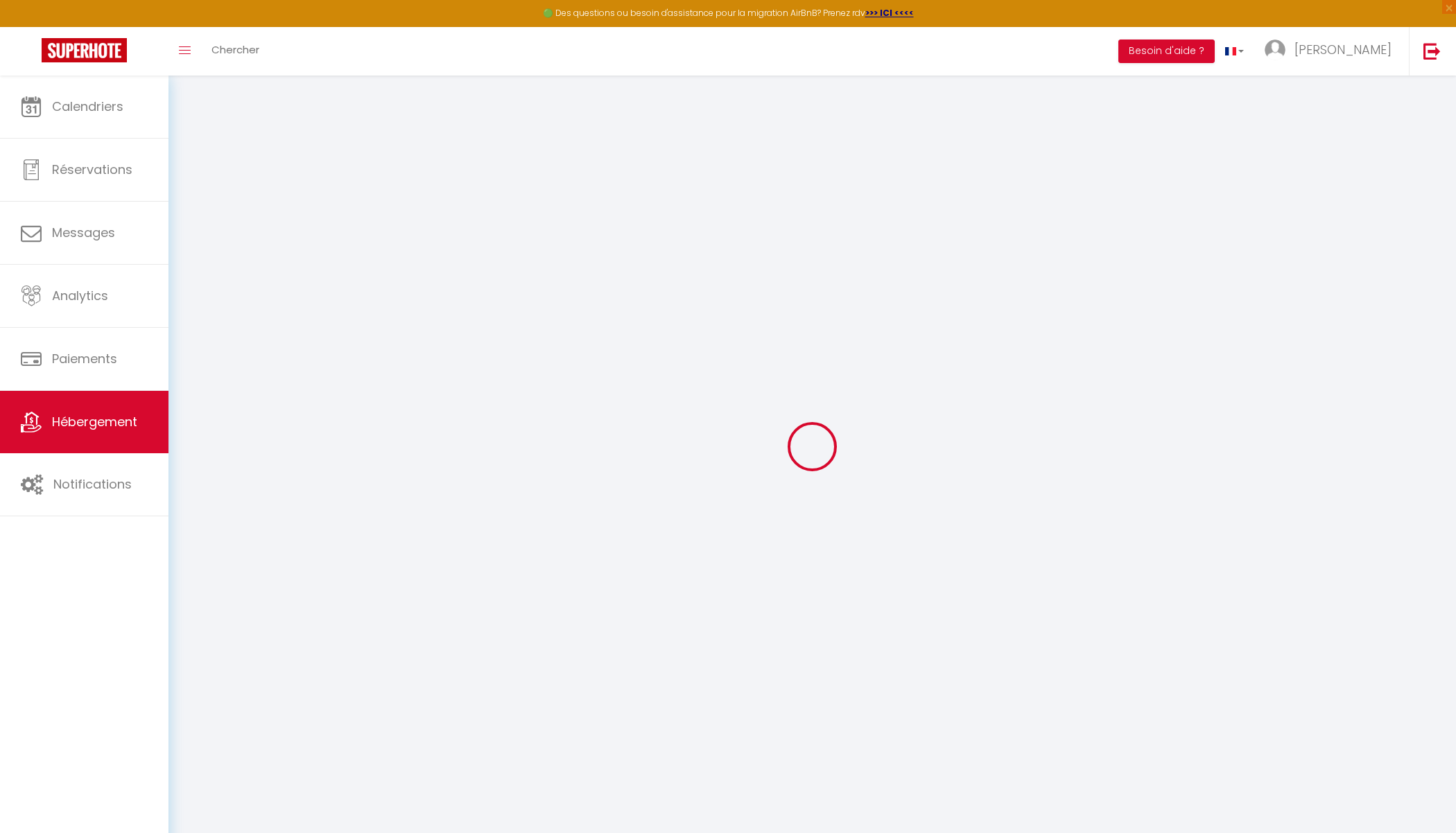
select select "30"
select select "120"
select select "21:00"
select select "36459"
select select
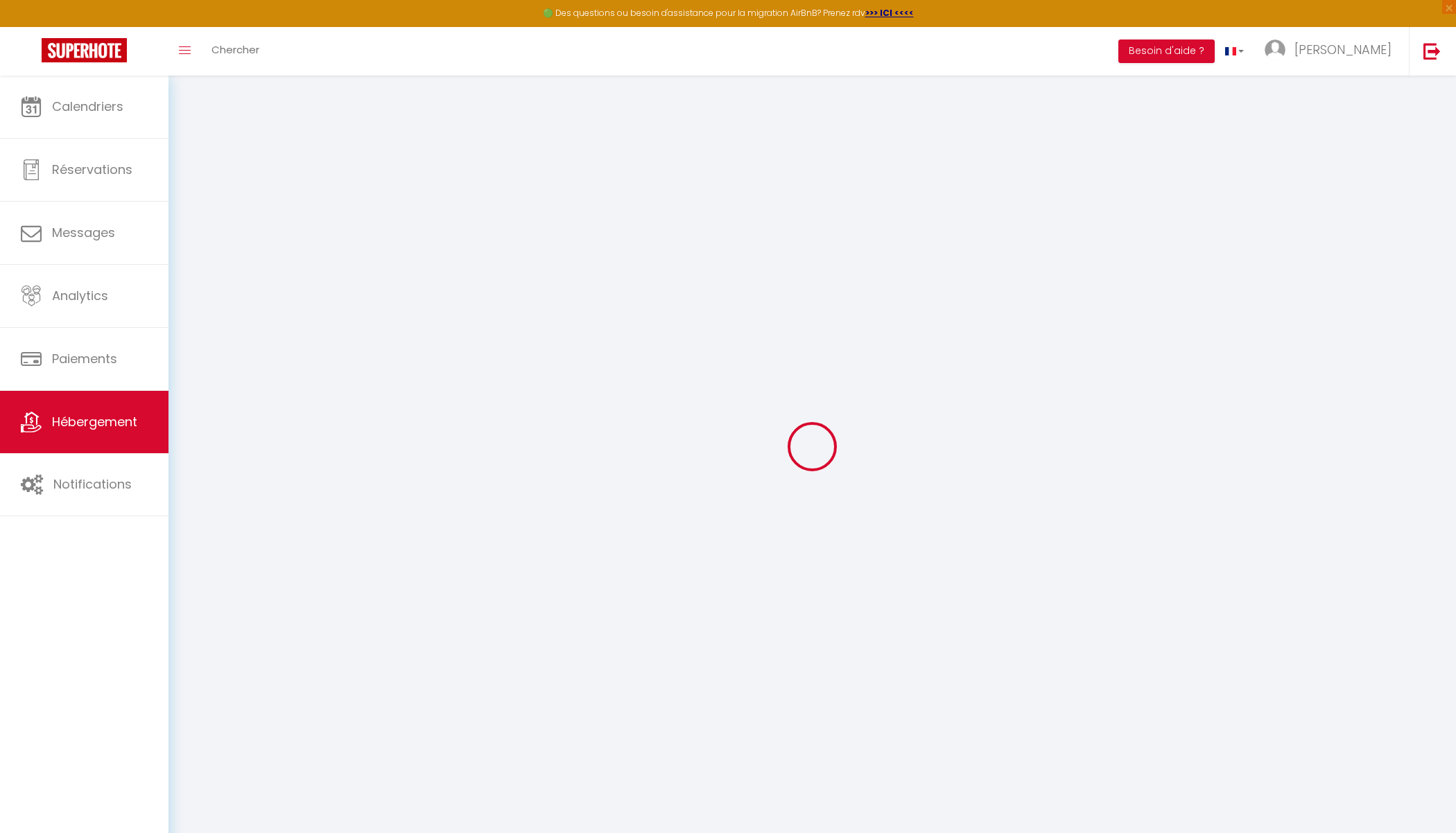
checkbox input "false"
select select
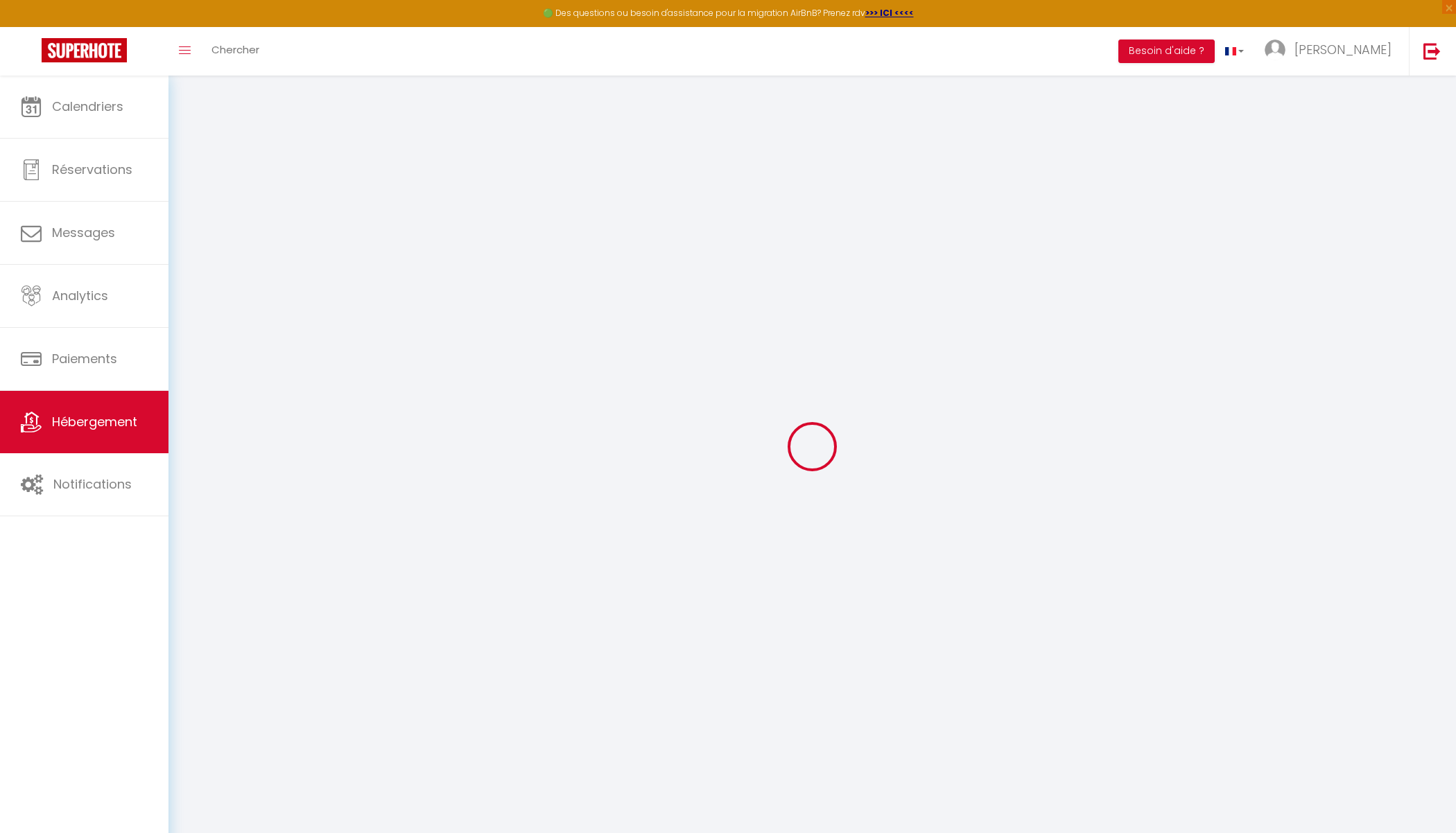
checkbox input "false"
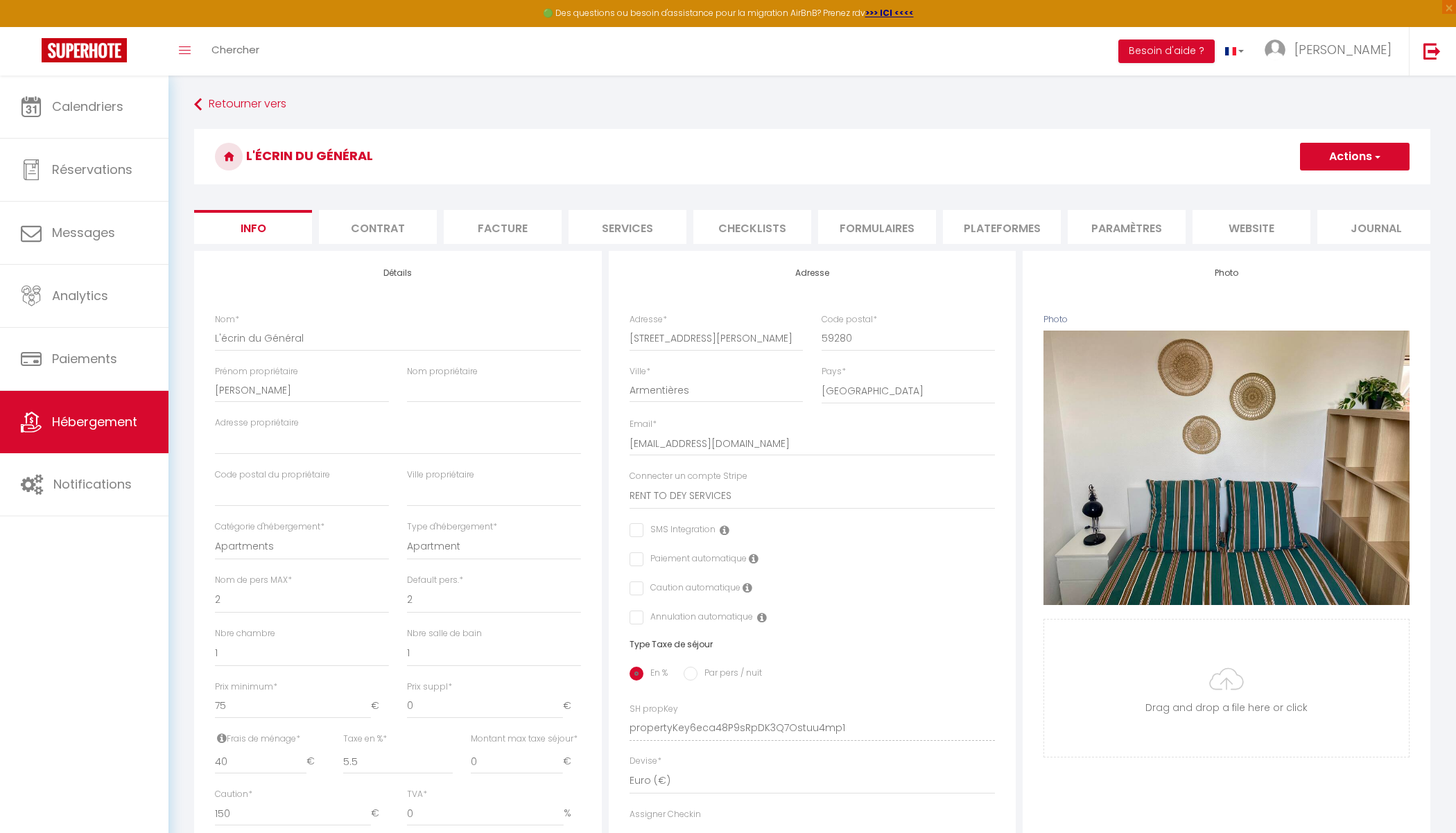
click at [1346, 159] on button "Actions" at bounding box center [1354, 156] width 110 height 28
click at [421, 603] on select "1 2 3 4 5 6 7 8 9 10 11 12 13 14" at bounding box center [494, 600] width 174 height 26
select select "1"
click at [407, 587] on select "1 2 3 4 5 6 7 8 9 10 11 12 13 14" at bounding box center [494, 600] width 174 height 26
select select
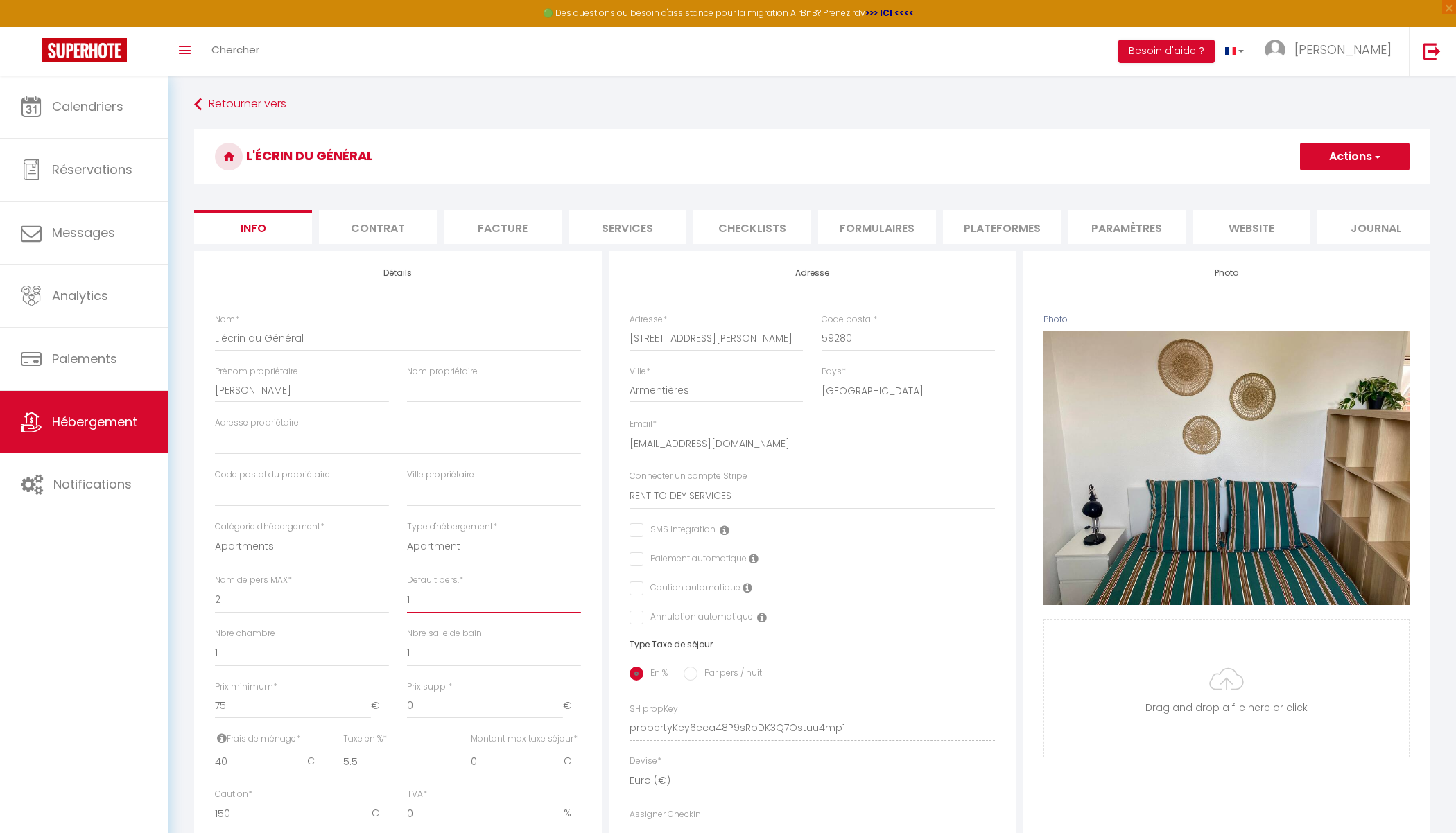
checkbox input "false"
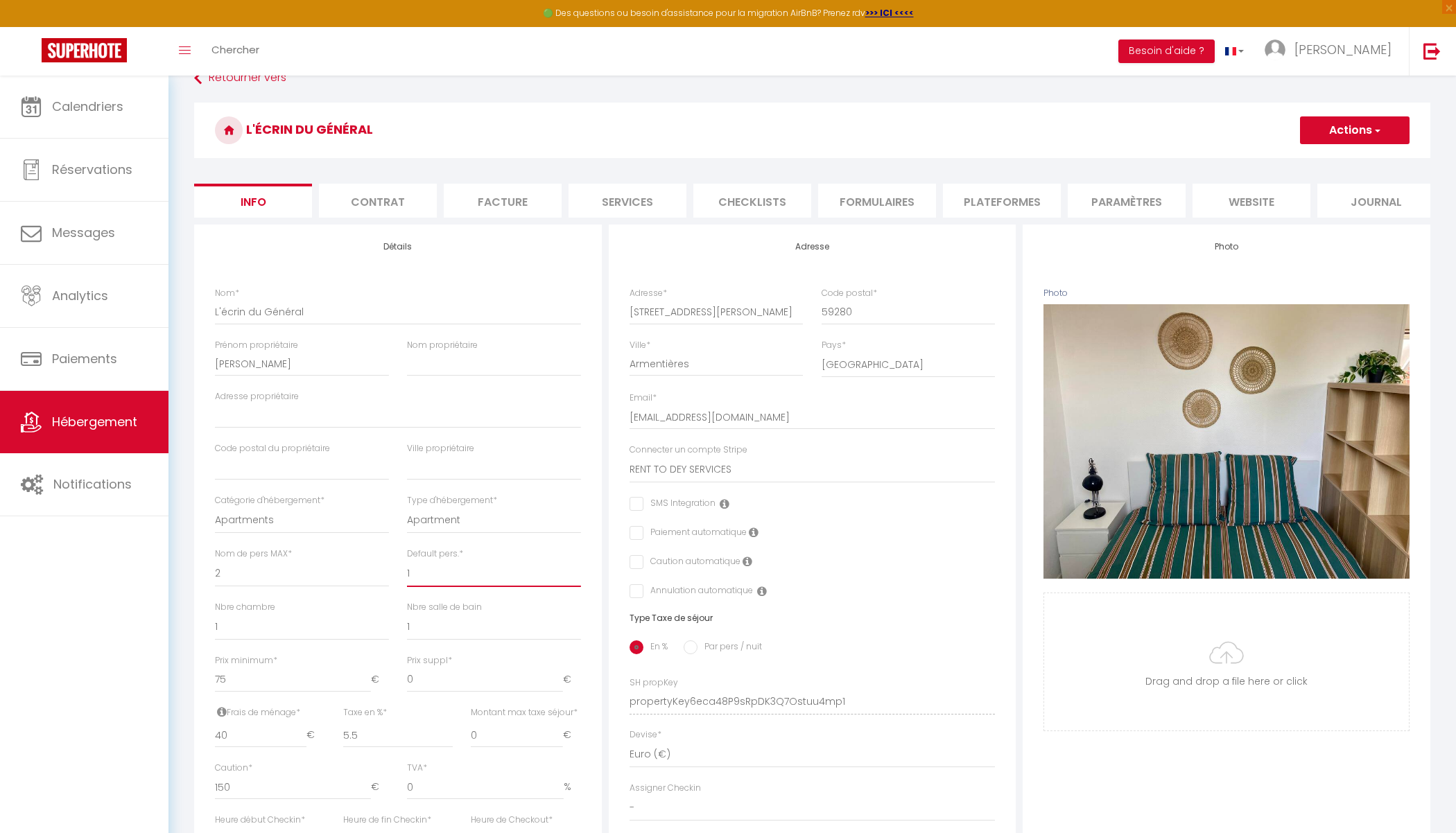
scroll to position [28, 0]
click at [1345, 136] on button "Actions" at bounding box center [1354, 129] width 110 height 28
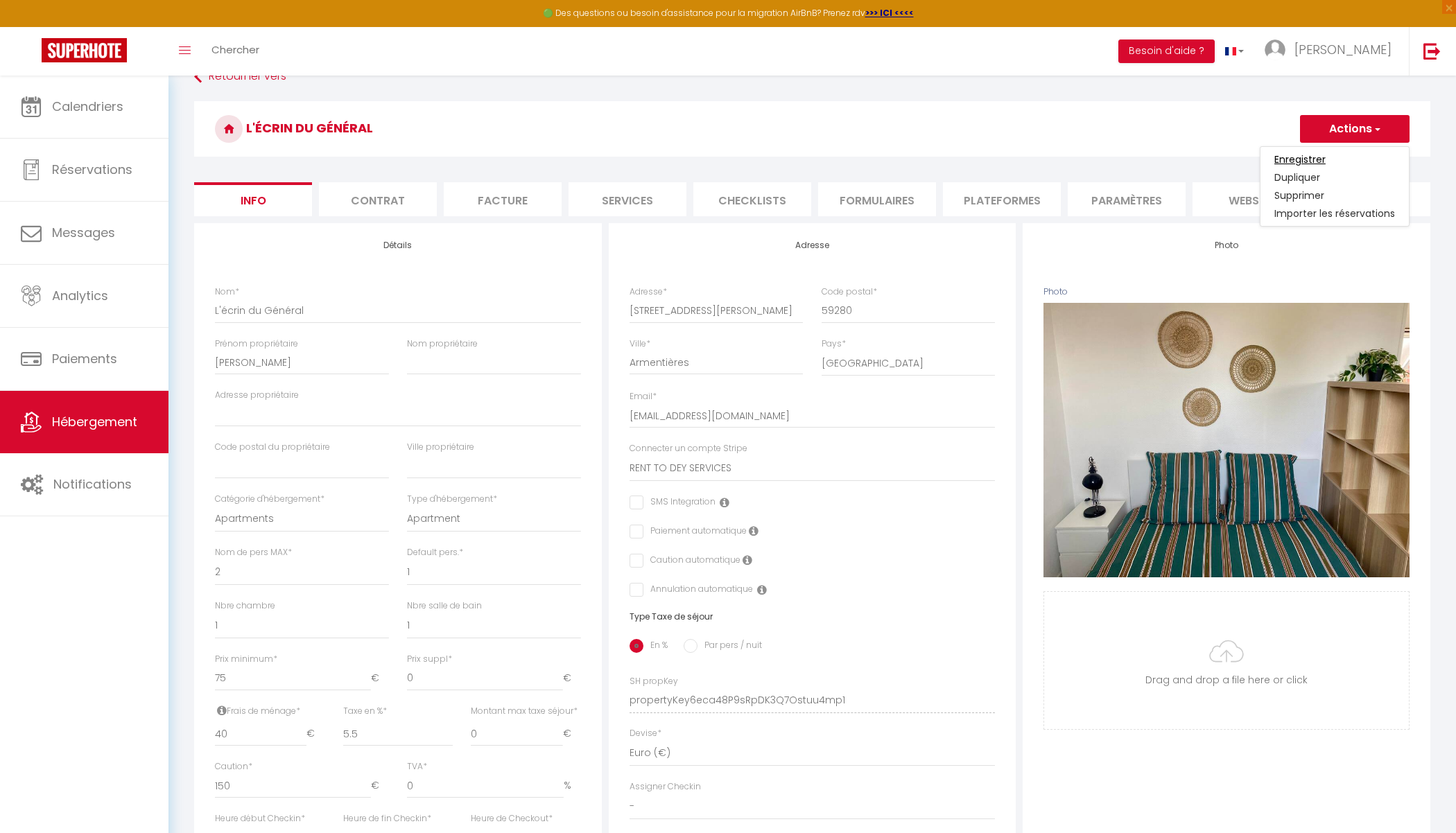
click at [1295, 159] on input "Enregistrer" at bounding box center [1299, 159] width 51 height 14
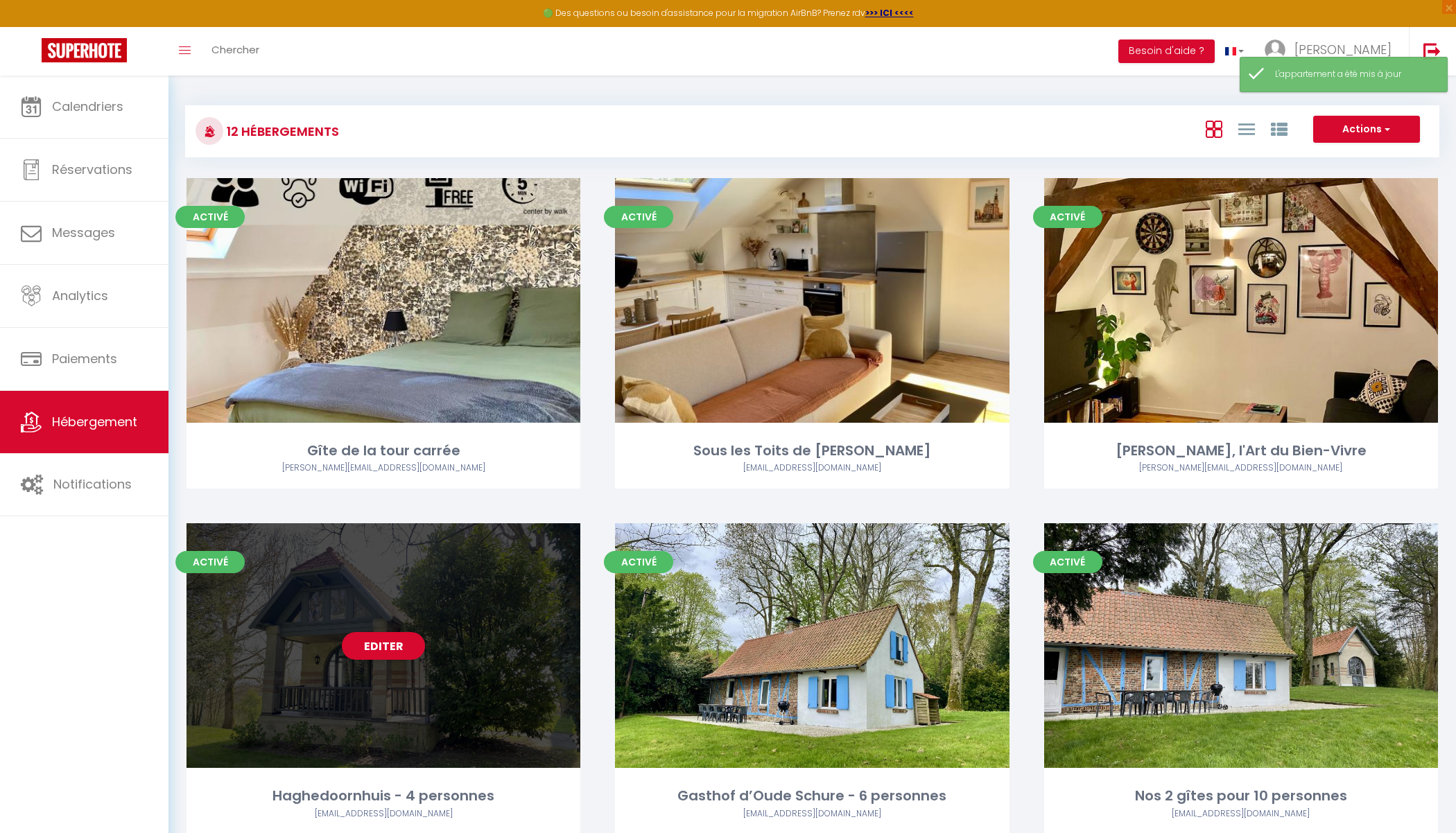
scroll to position [35, 0]
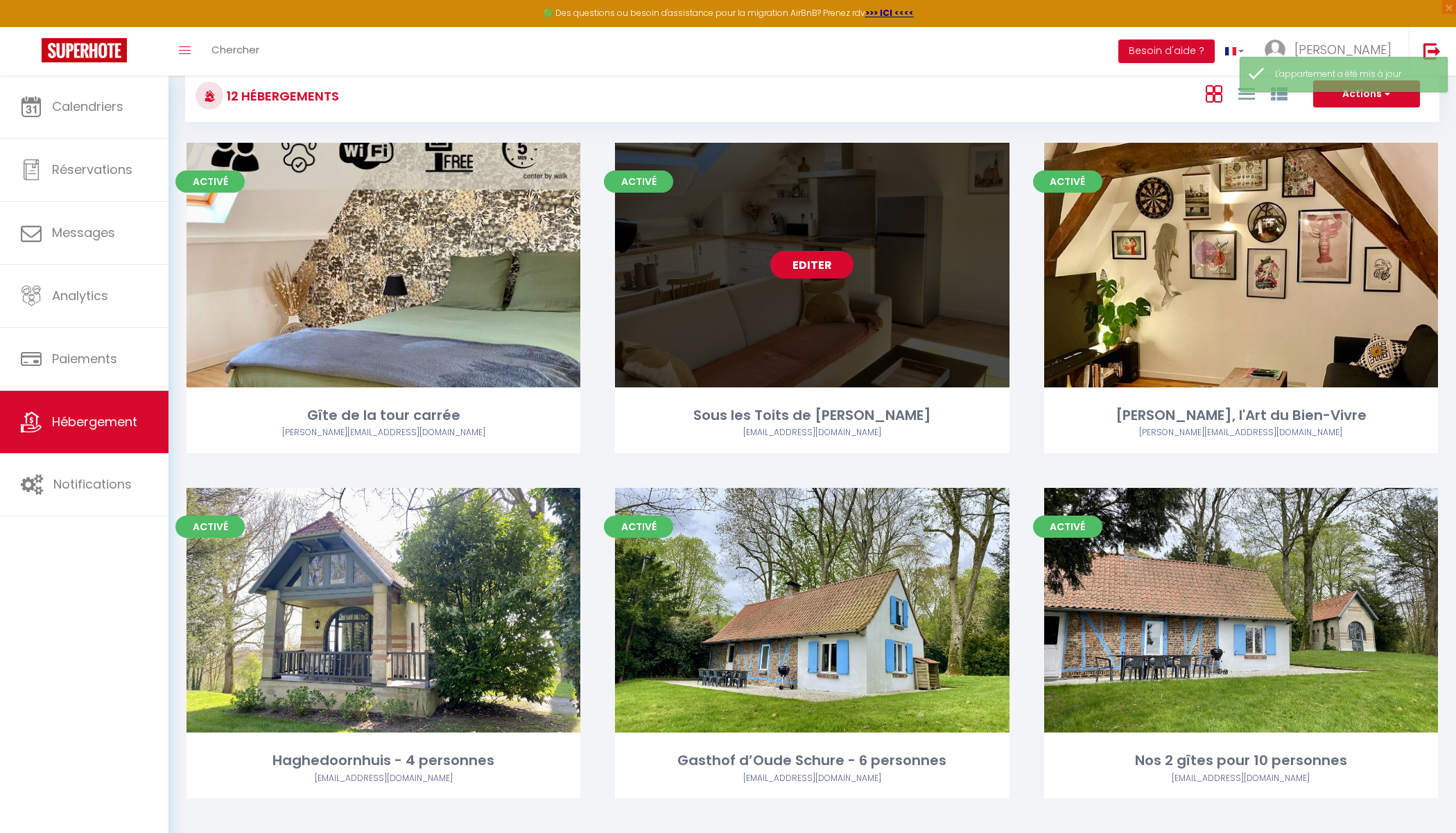
click at [812, 273] on link "Editer" at bounding box center [811, 264] width 83 height 28
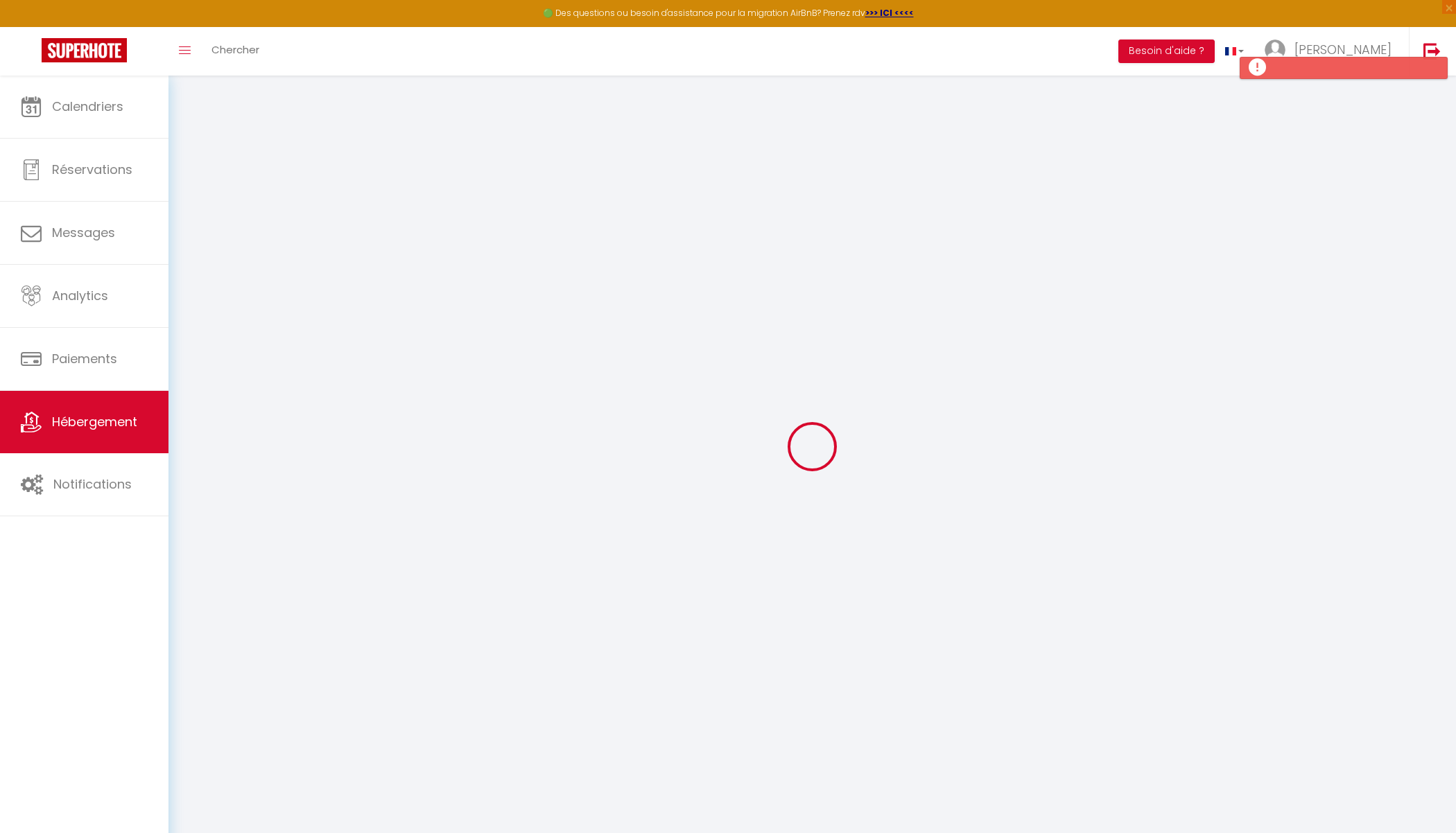
select select
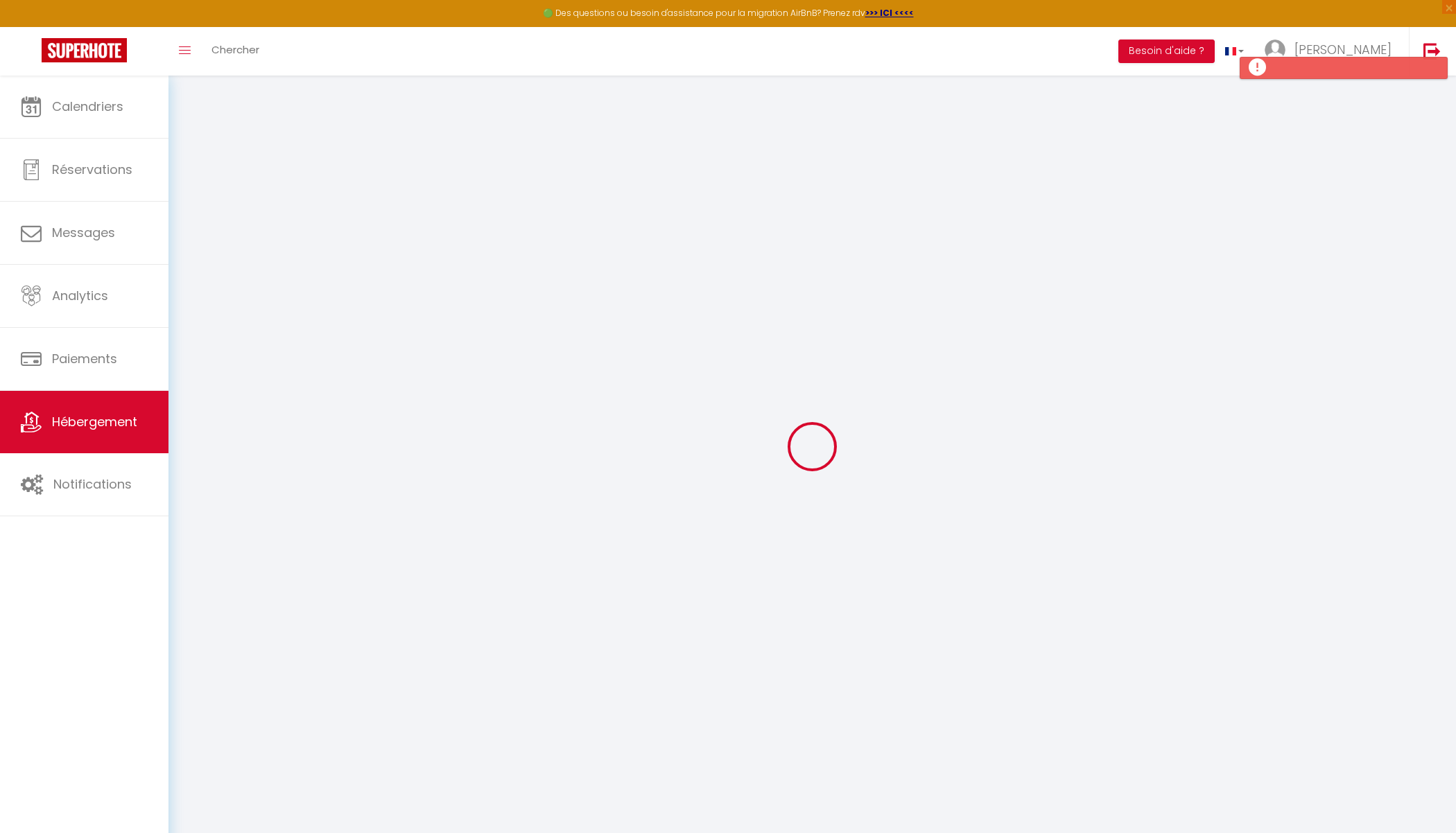
select select
checkbox input "false"
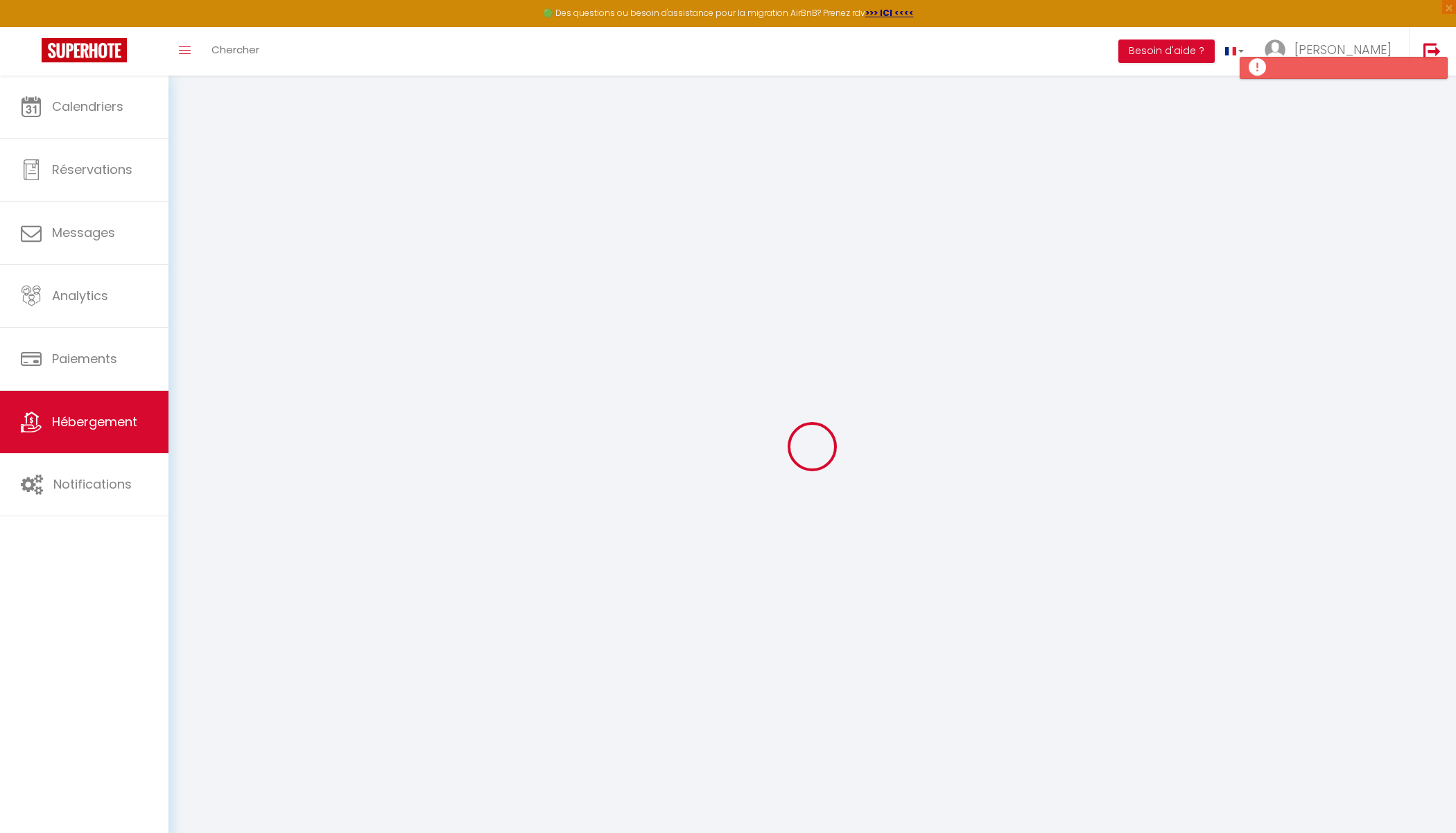
select select
type input "Sous les Toits de [PERSON_NAME]"
type input "[PERSON_NAME]"
select select "houses"
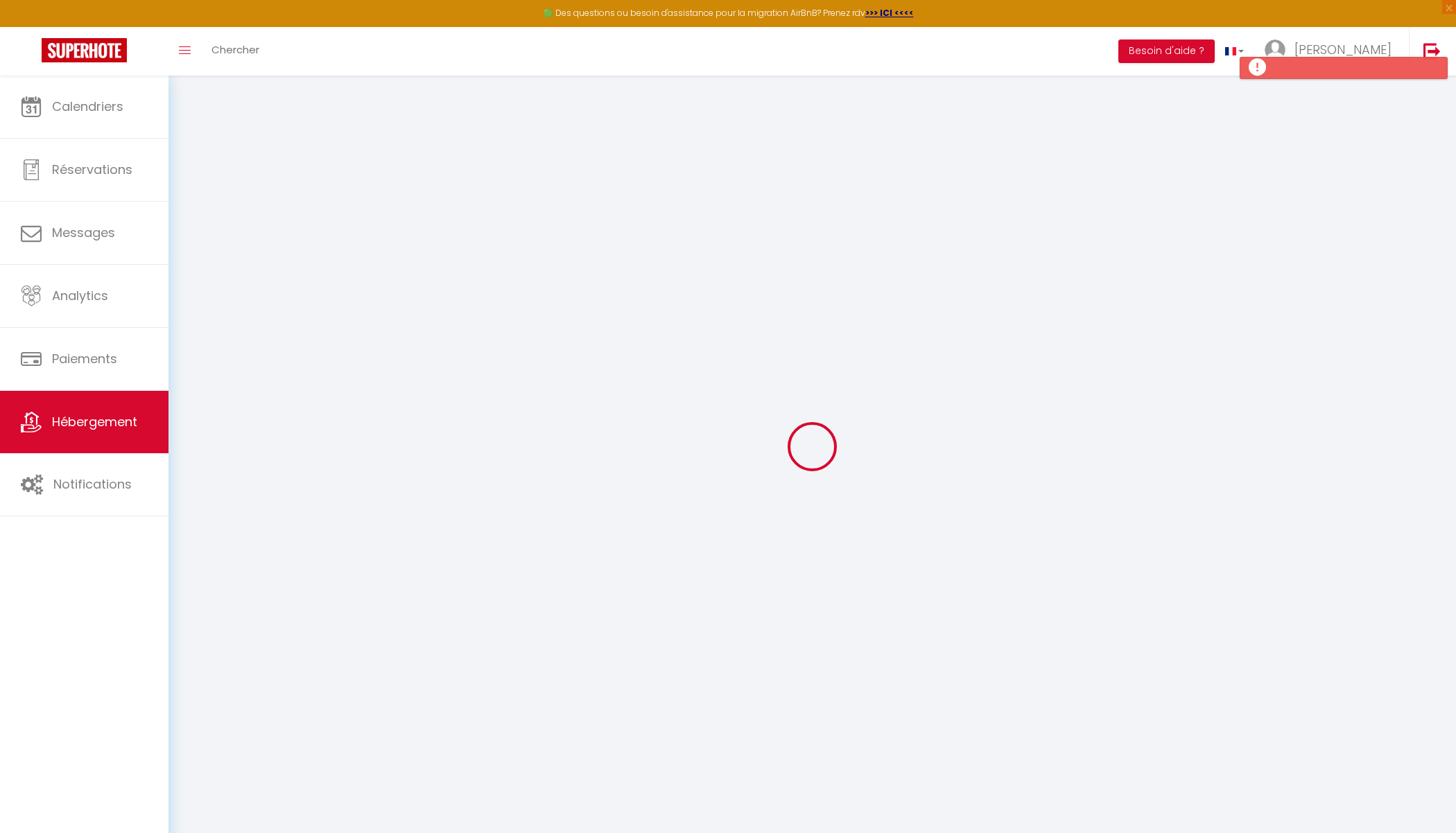
select select "2"
type input "150"
type input "60"
type input "5.5"
type input "5"
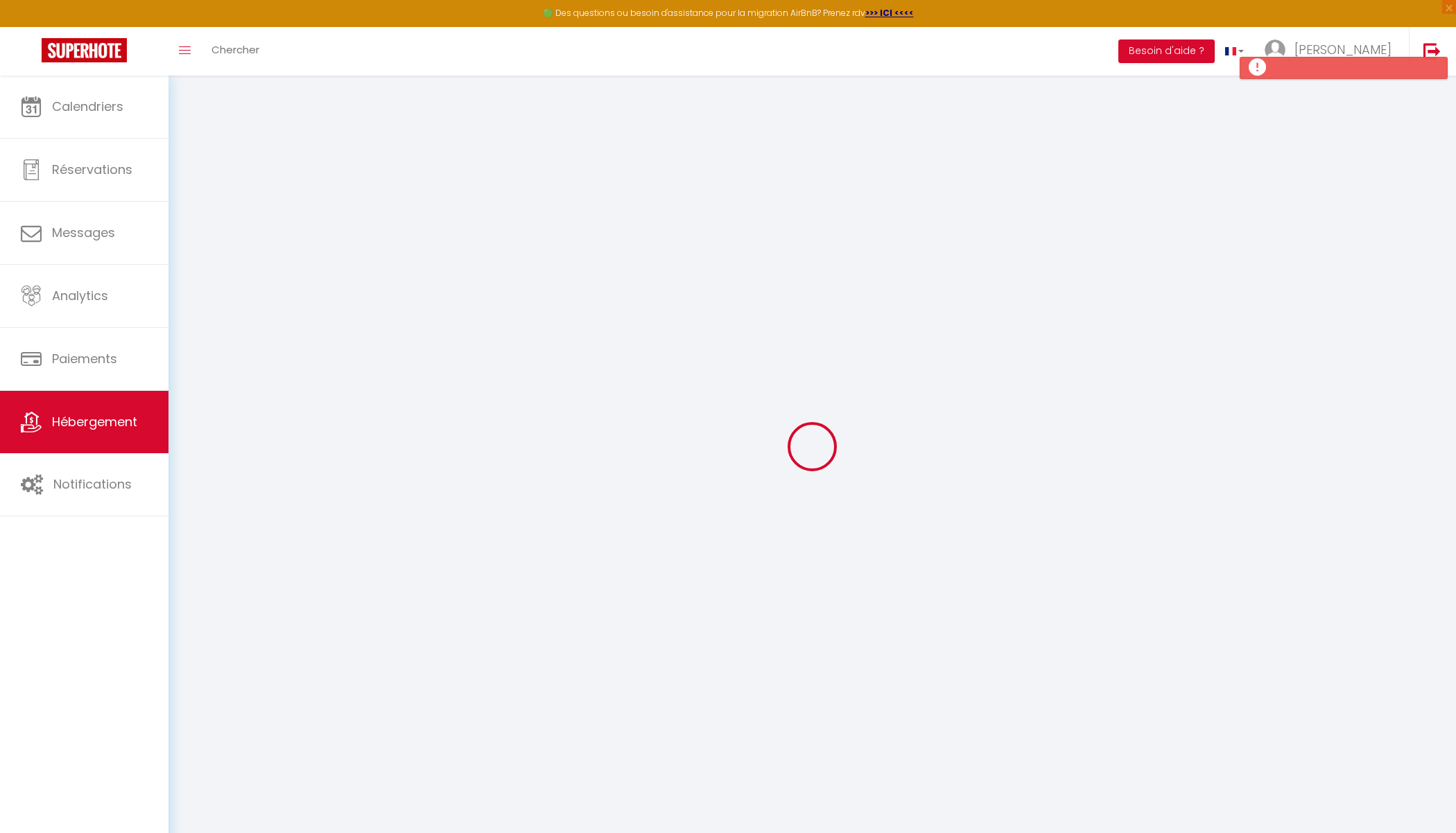
type input "300"
select select
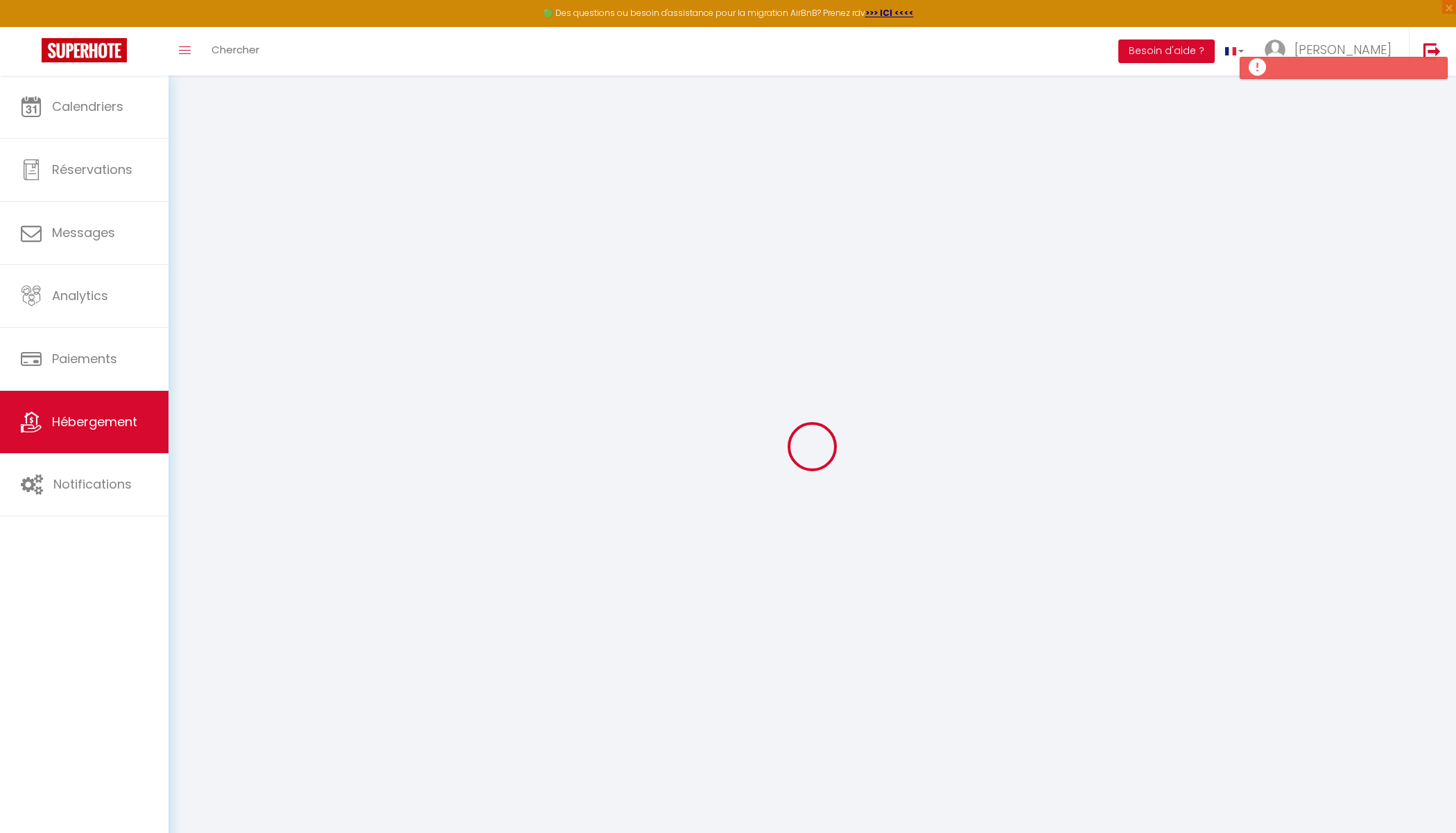
select select
type input "[STREET_ADDRESS]"
type input "59118"
type input "Wambrechies"
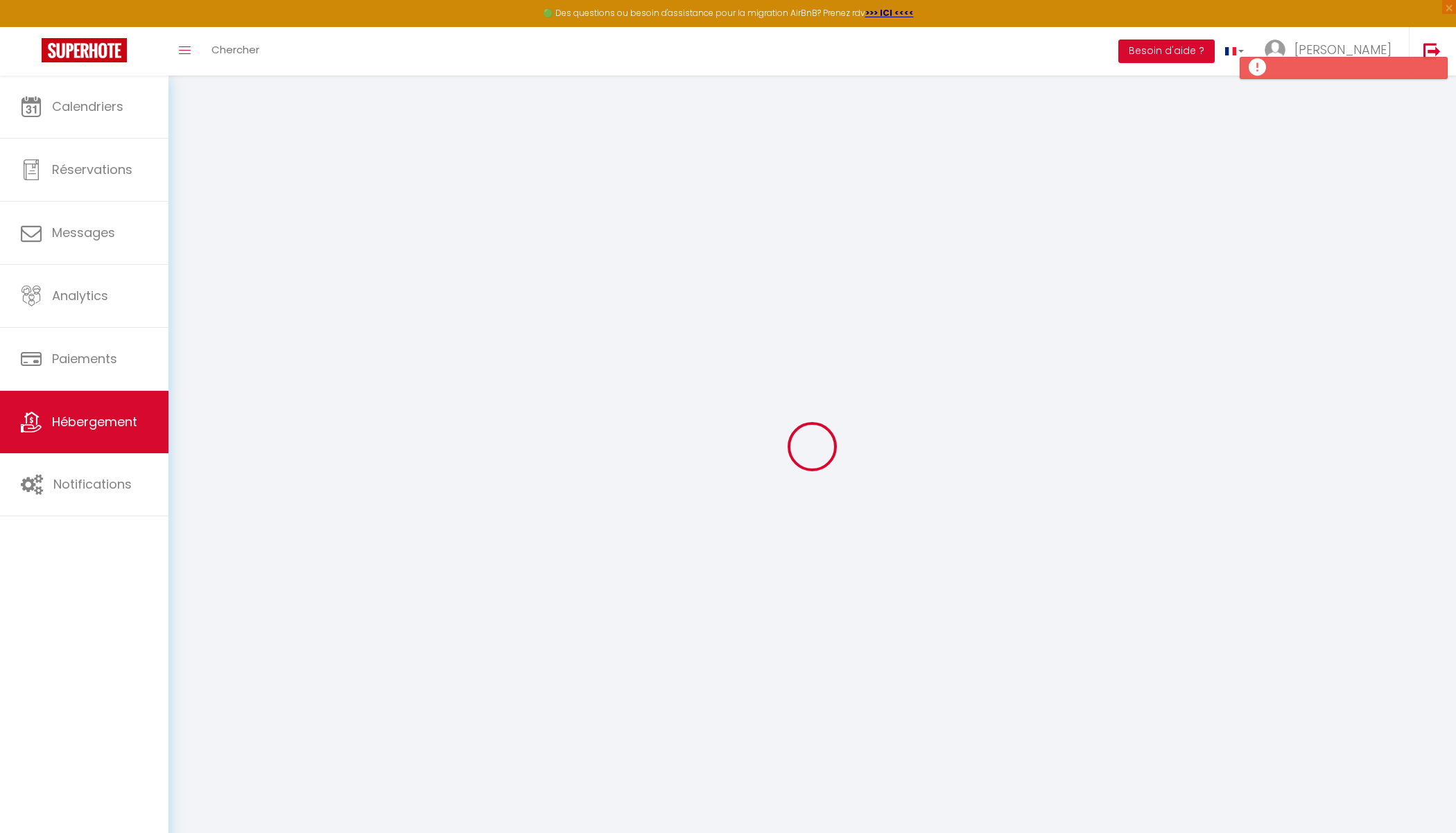
type input "[EMAIL_ADDRESS][DOMAIN_NAME]"
select select "10163"
checkbox input "false"
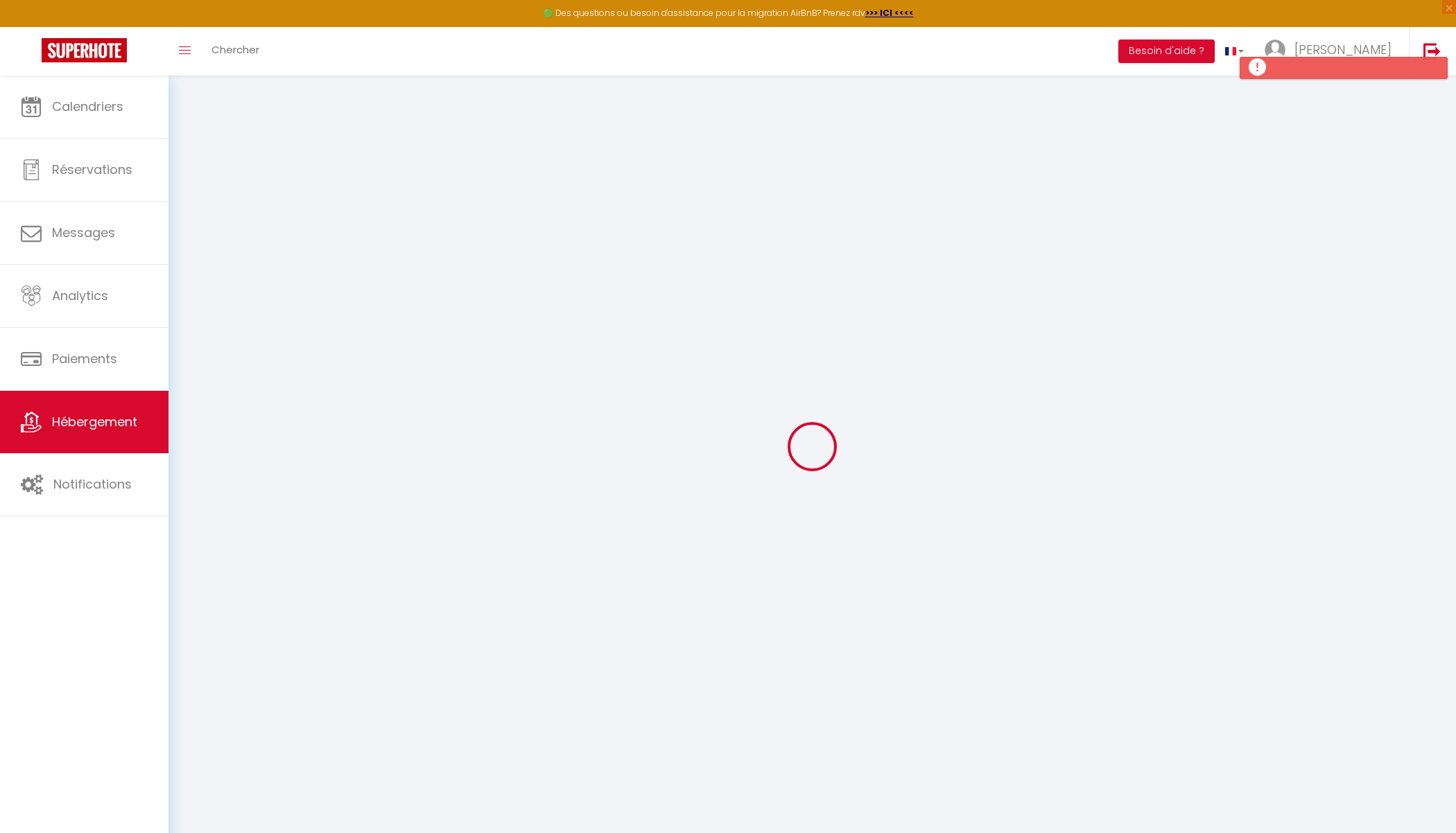
checkbox input "false"
radio input "true"
type input "0"
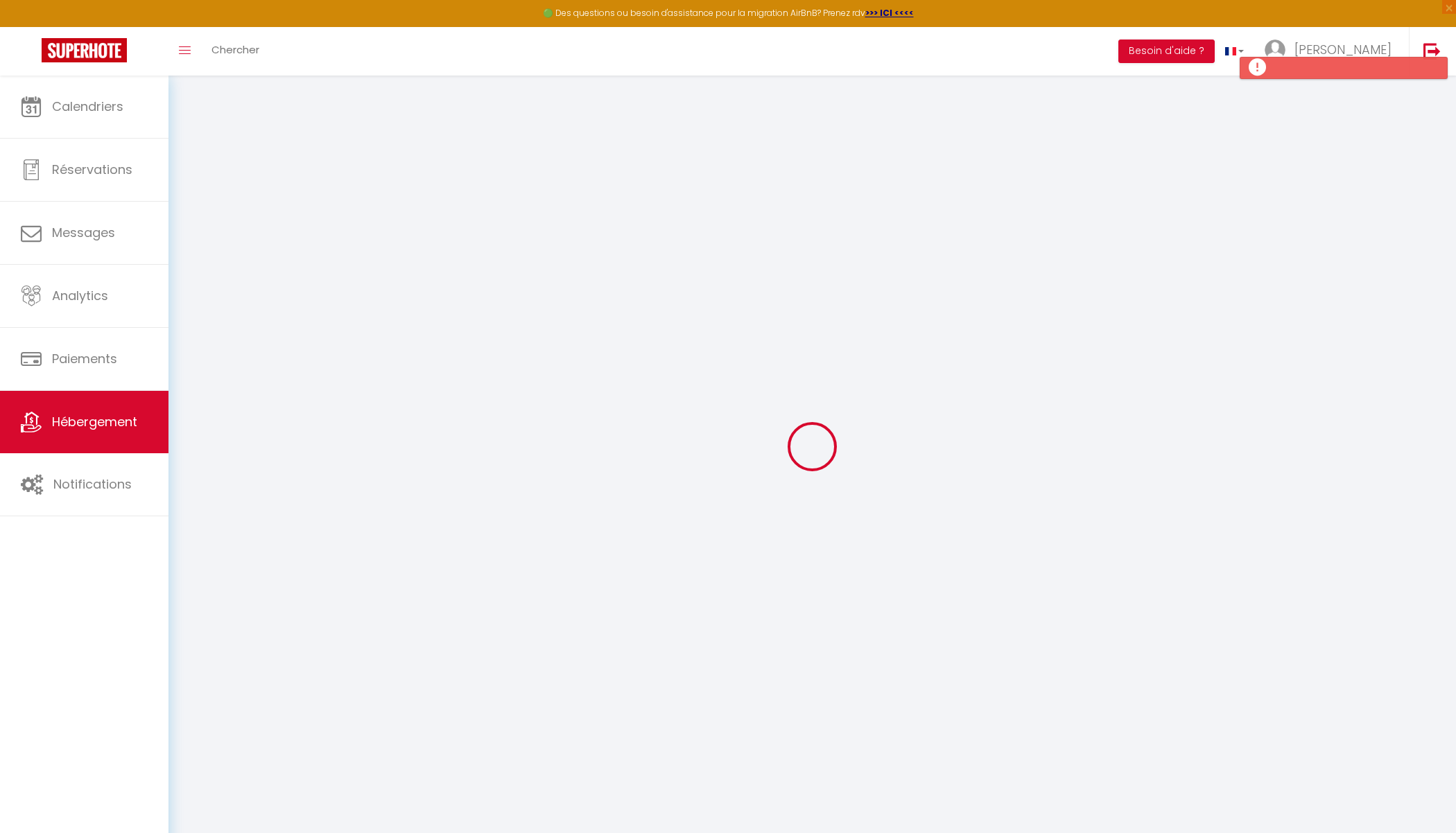
type input "0"
select select
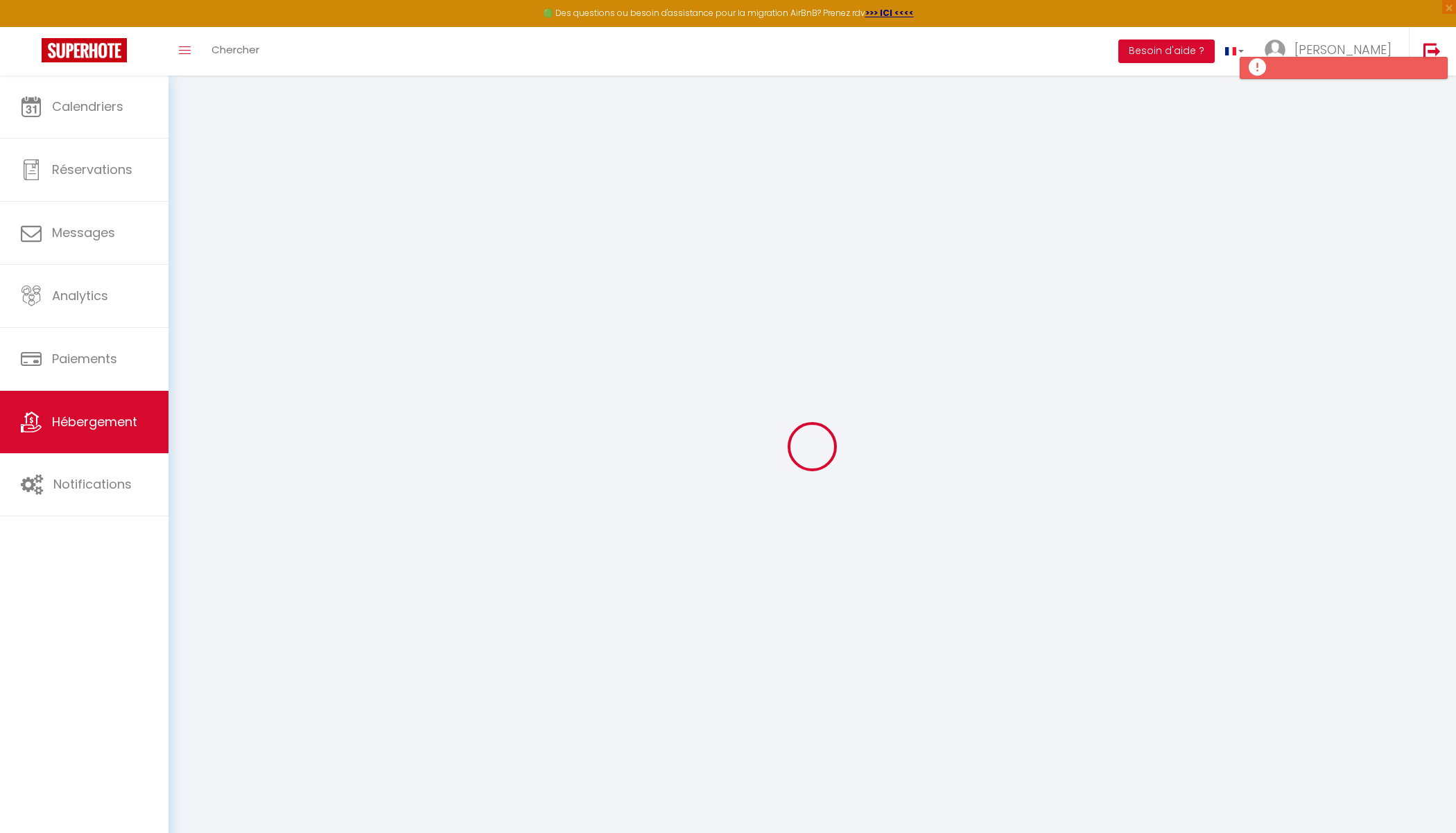
select select
checkbox input "false"
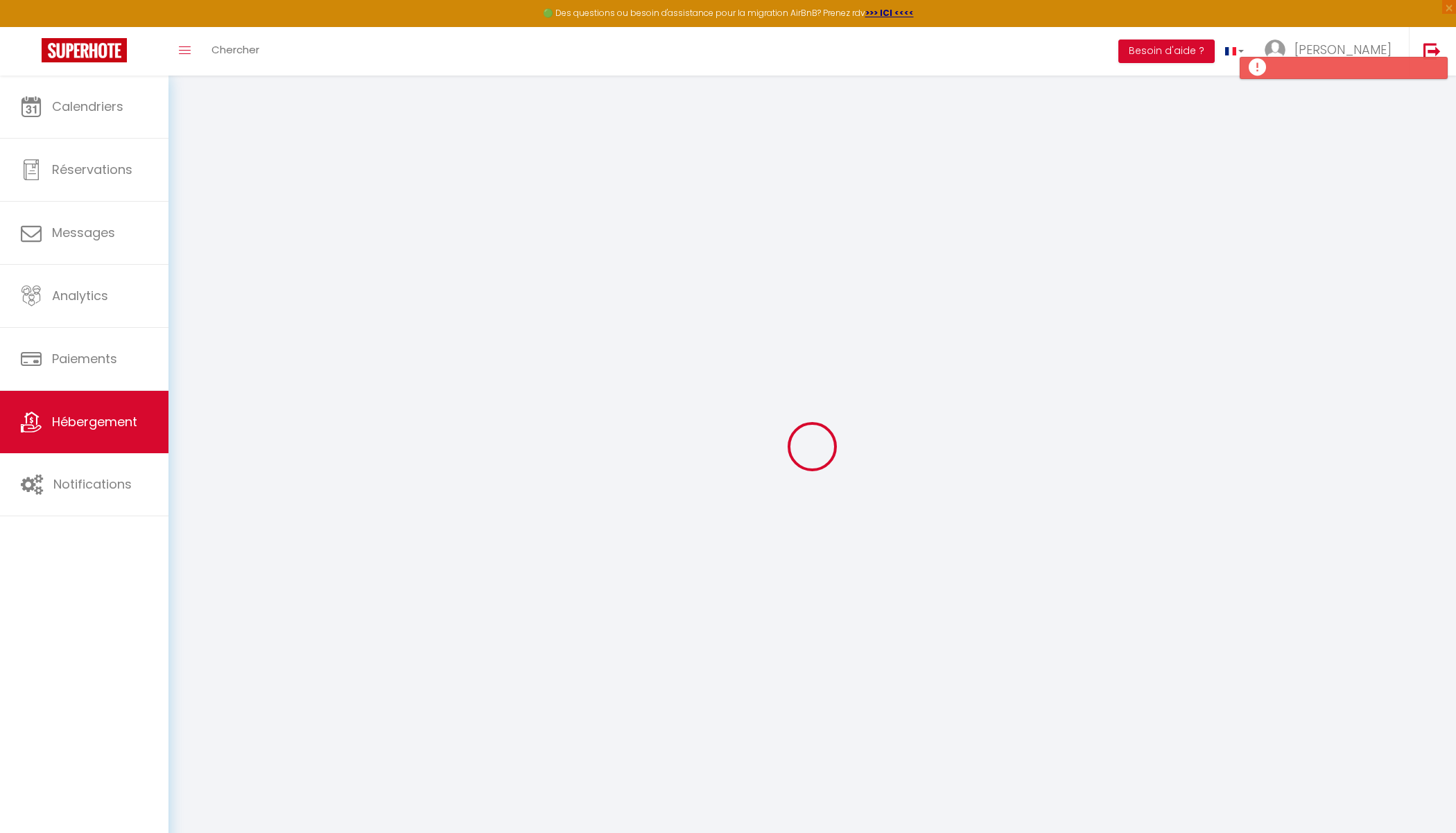
checkbox input "false"
select select "34696"
select select
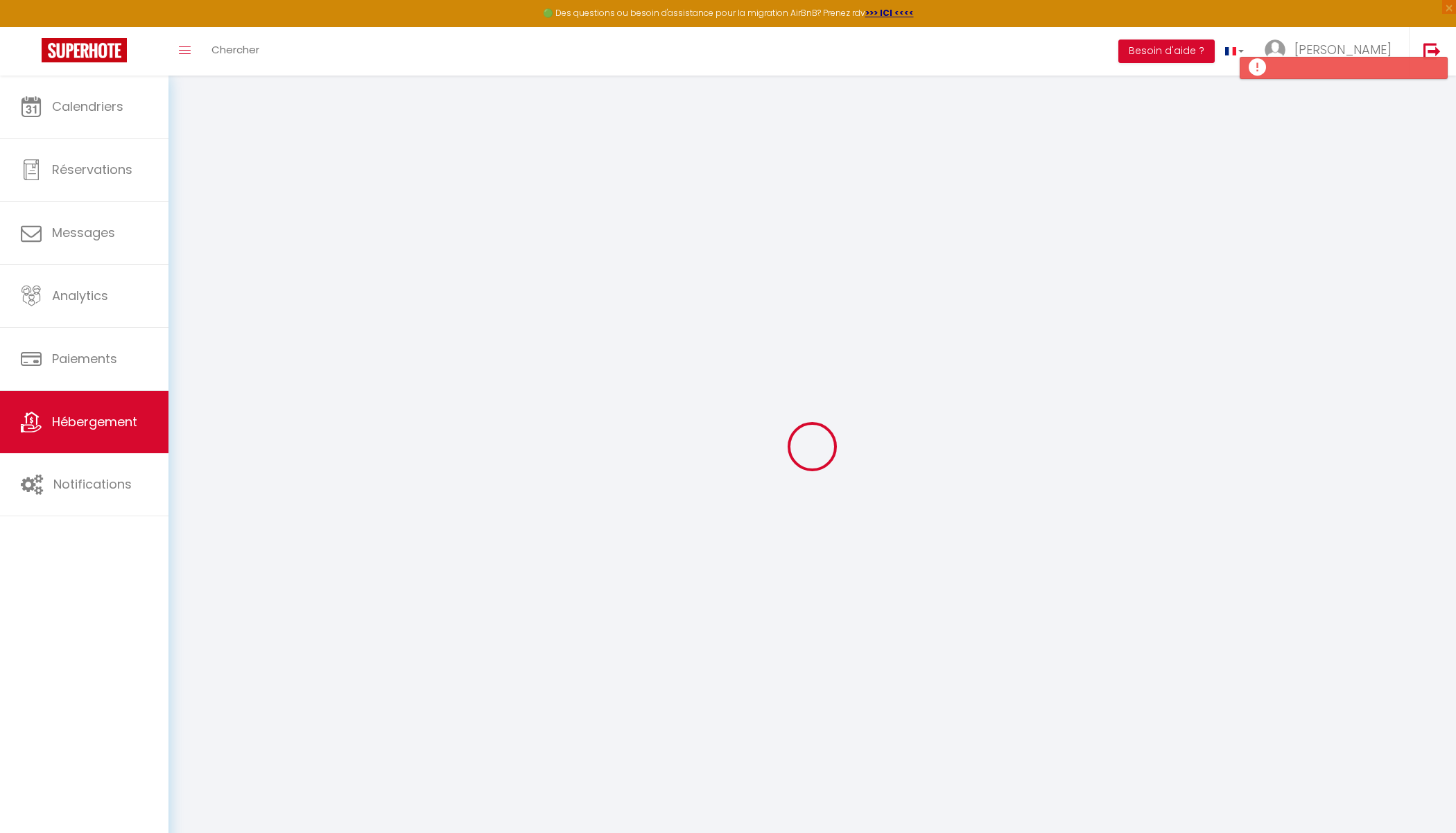
select select
checkbox input "false"
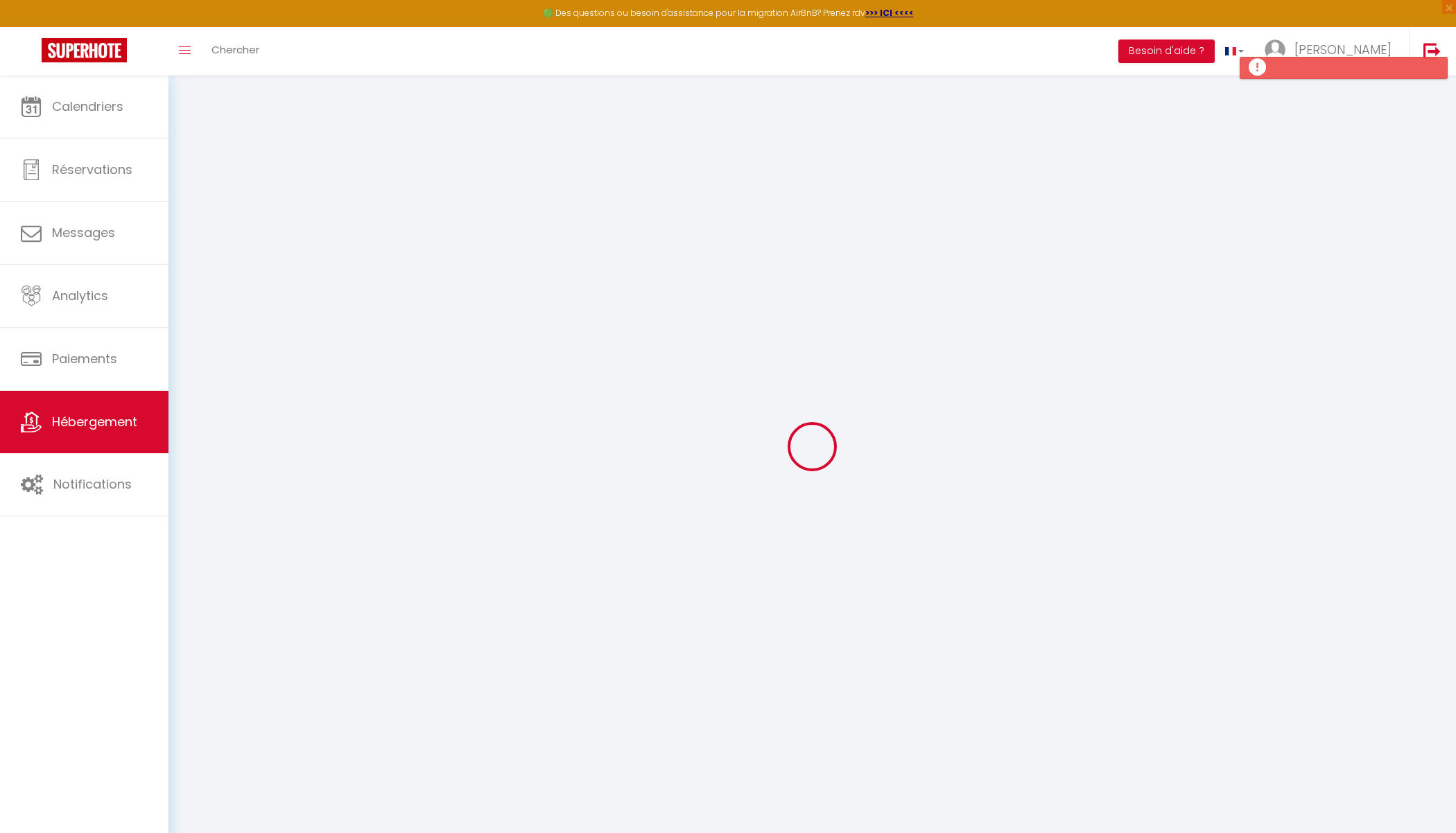
checkbox input "false"
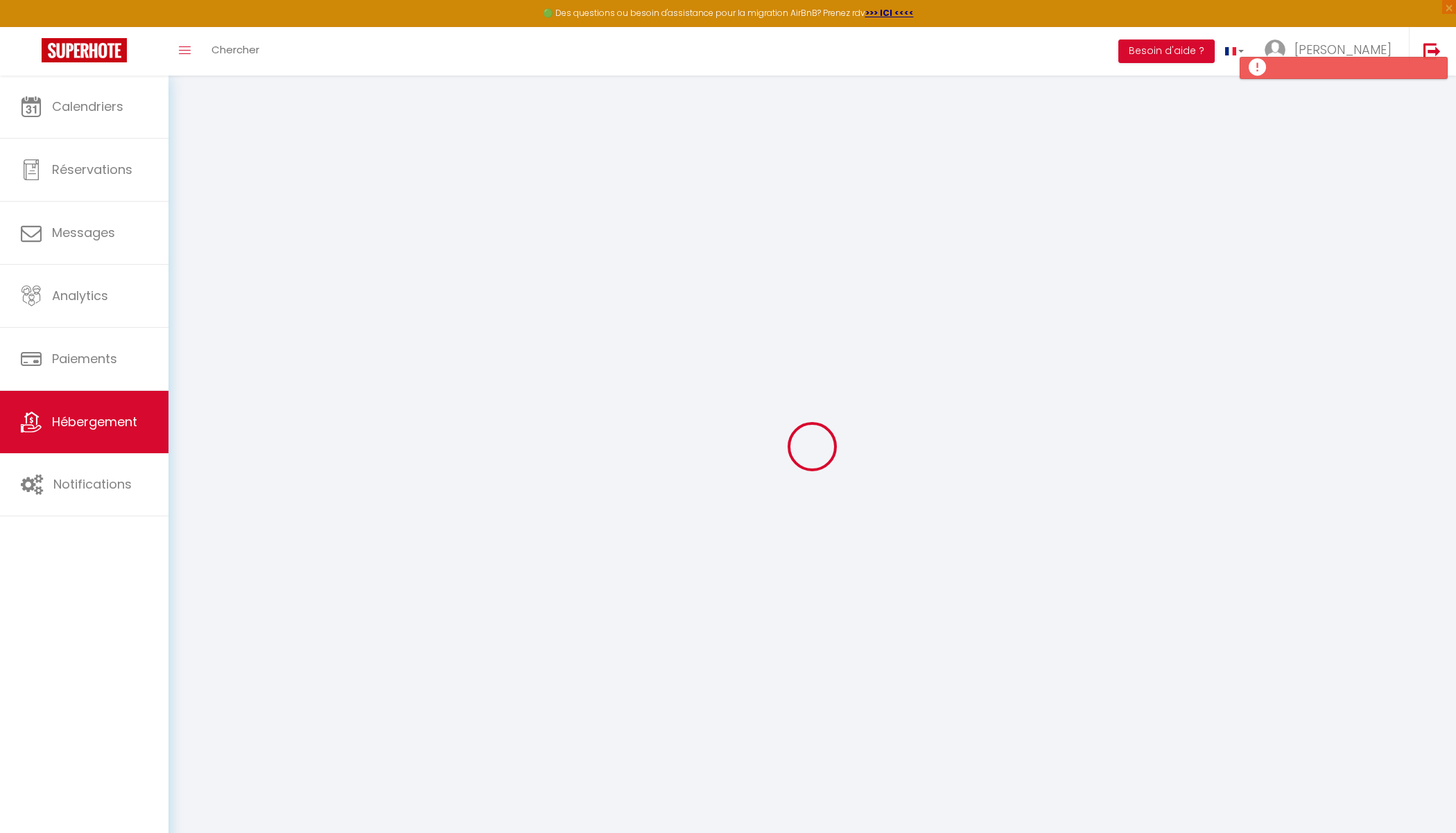
checkbox input "false"
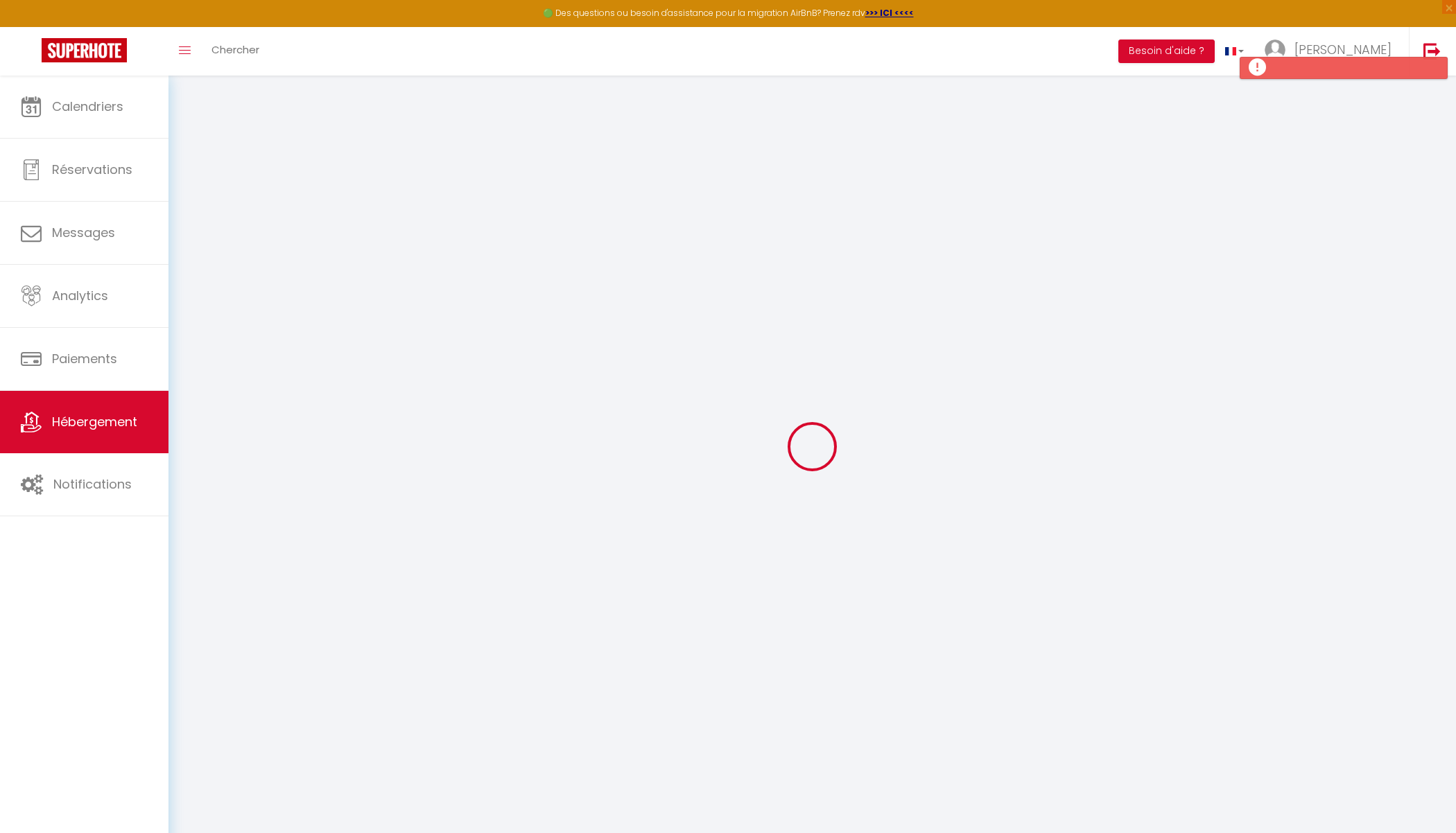
select select "16:00"
select select "22:00"
select select "10:00"
select select "30"
select select "120"
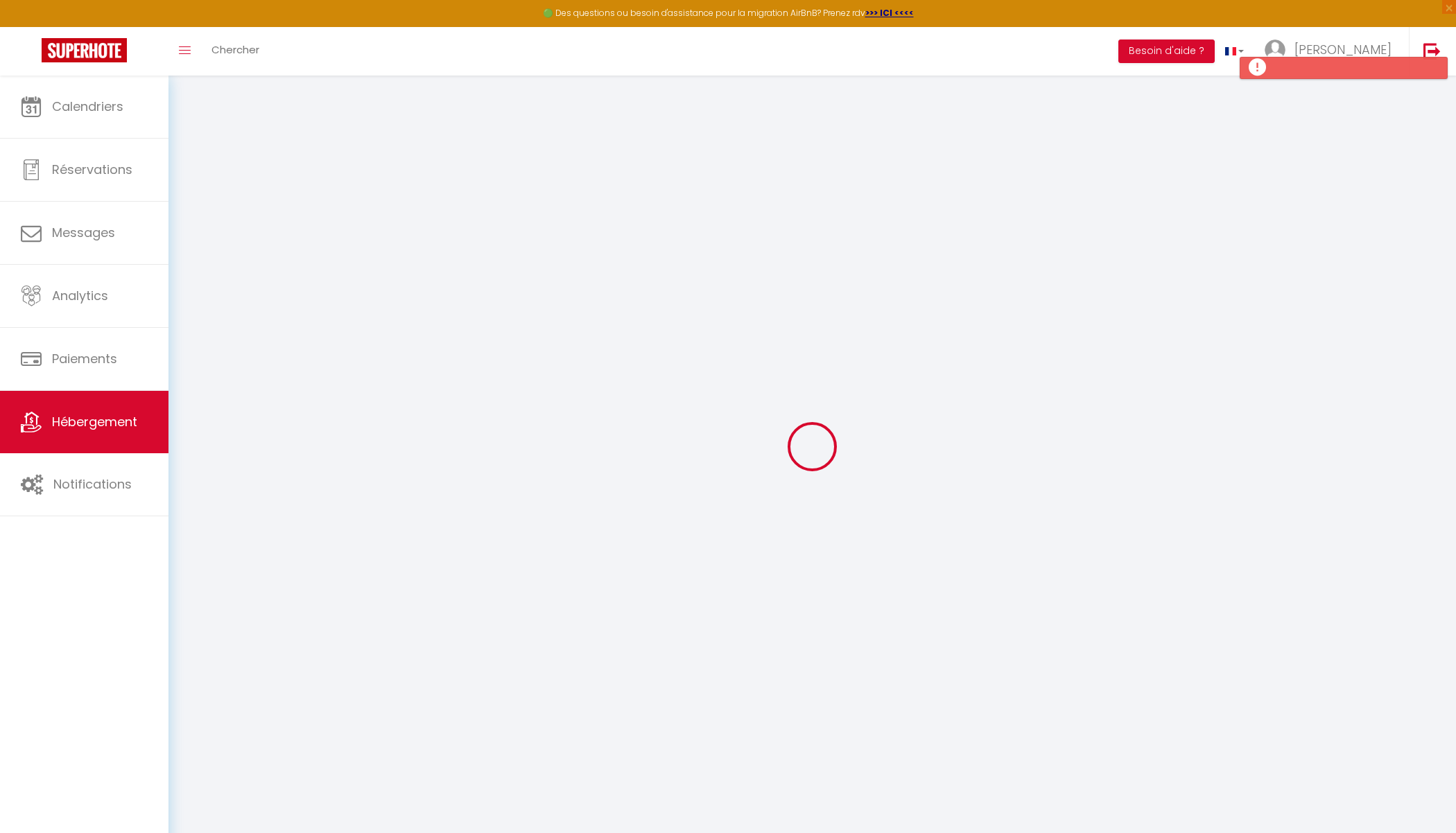
select select "22:00"
checkbox input "false"
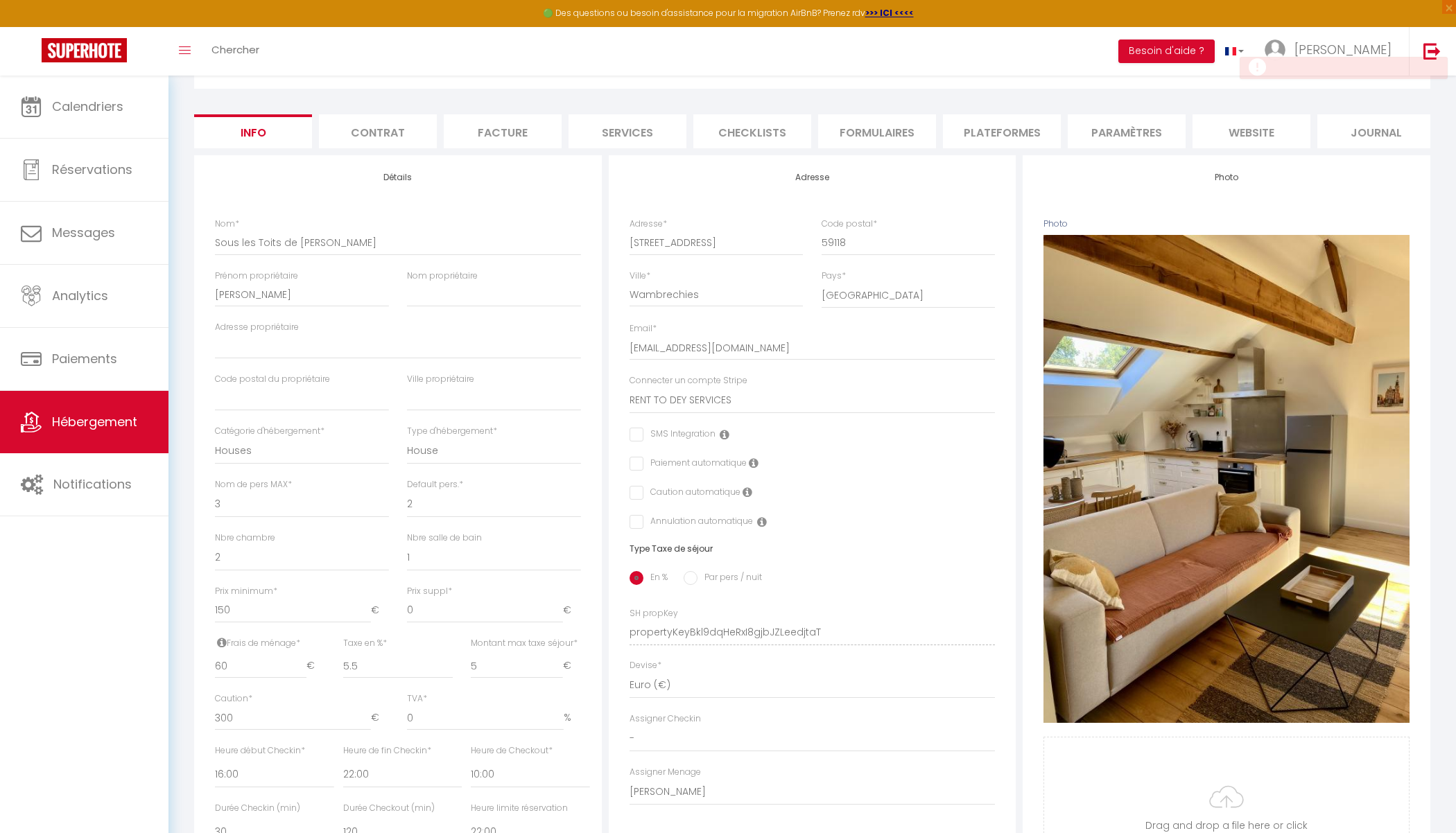
scroll to position [121, 0]
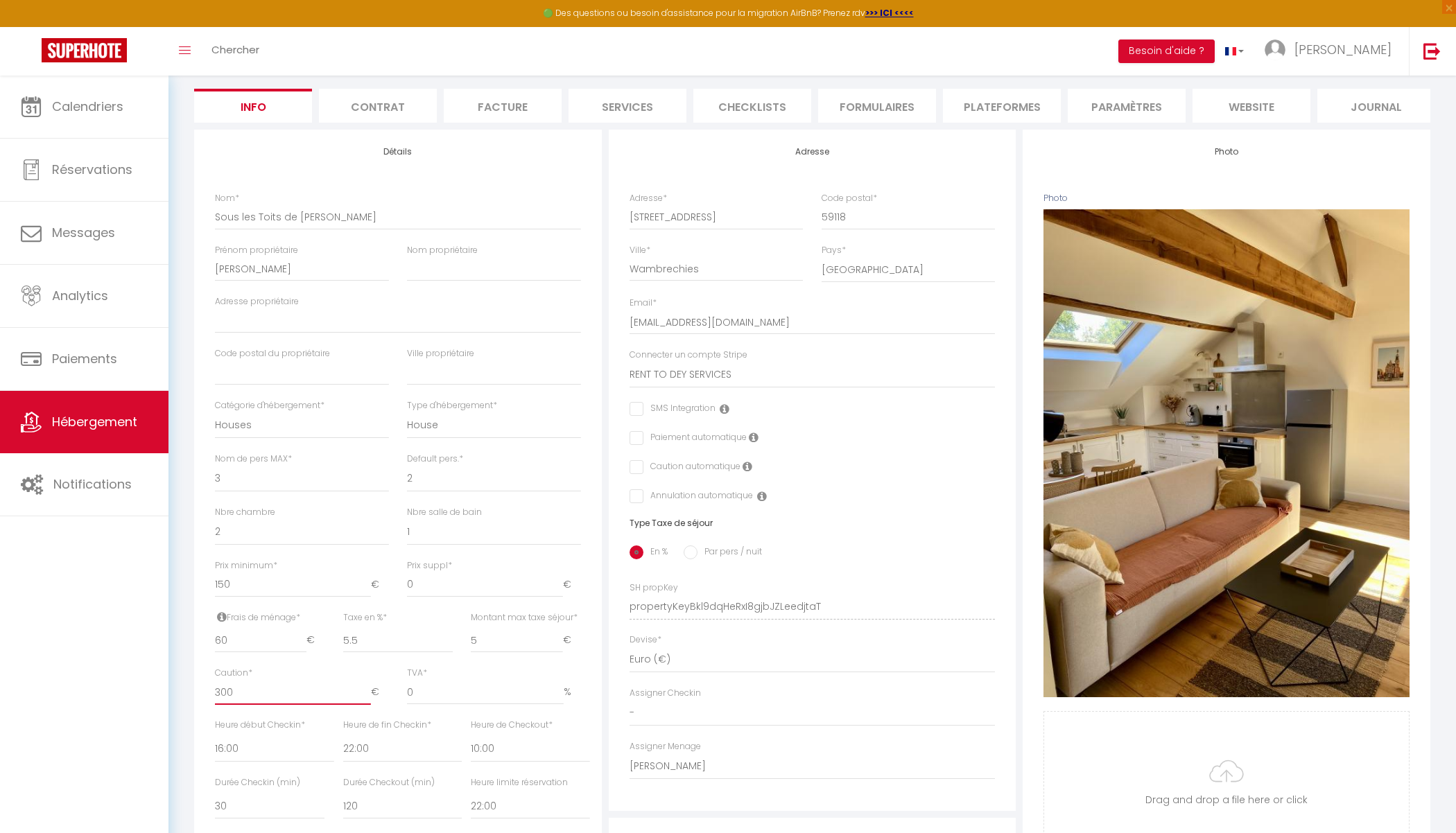
drag, startPoint x: 248, startPoint y: 696, endPoint x: 110, endPoint y: 680, distance: 138.9
click at [110, 680] on div "🟢 Des questions ou besoin d'assistance pour la migration AirBnB? Prenez rdv >>>…" at bounding box center [728, 527] width 1456 height 1145
click at [141, 734] on div "Calendriers Réservations Messages Analytics Paiements Hébergement Notifications" at bounding box center [84, 469] width 168 height 787
drag, startPoint x: 278, startPoint y: 699, endPoint x: 157, endPoint y: 698, distance: 121.0
click at [157, 698] on div "🟢 Des questions ou besoin d'assistance pour la migration AirBnB? Prenez rdv >>>…" at bounding box center [728, 527] width 1456 height 1145
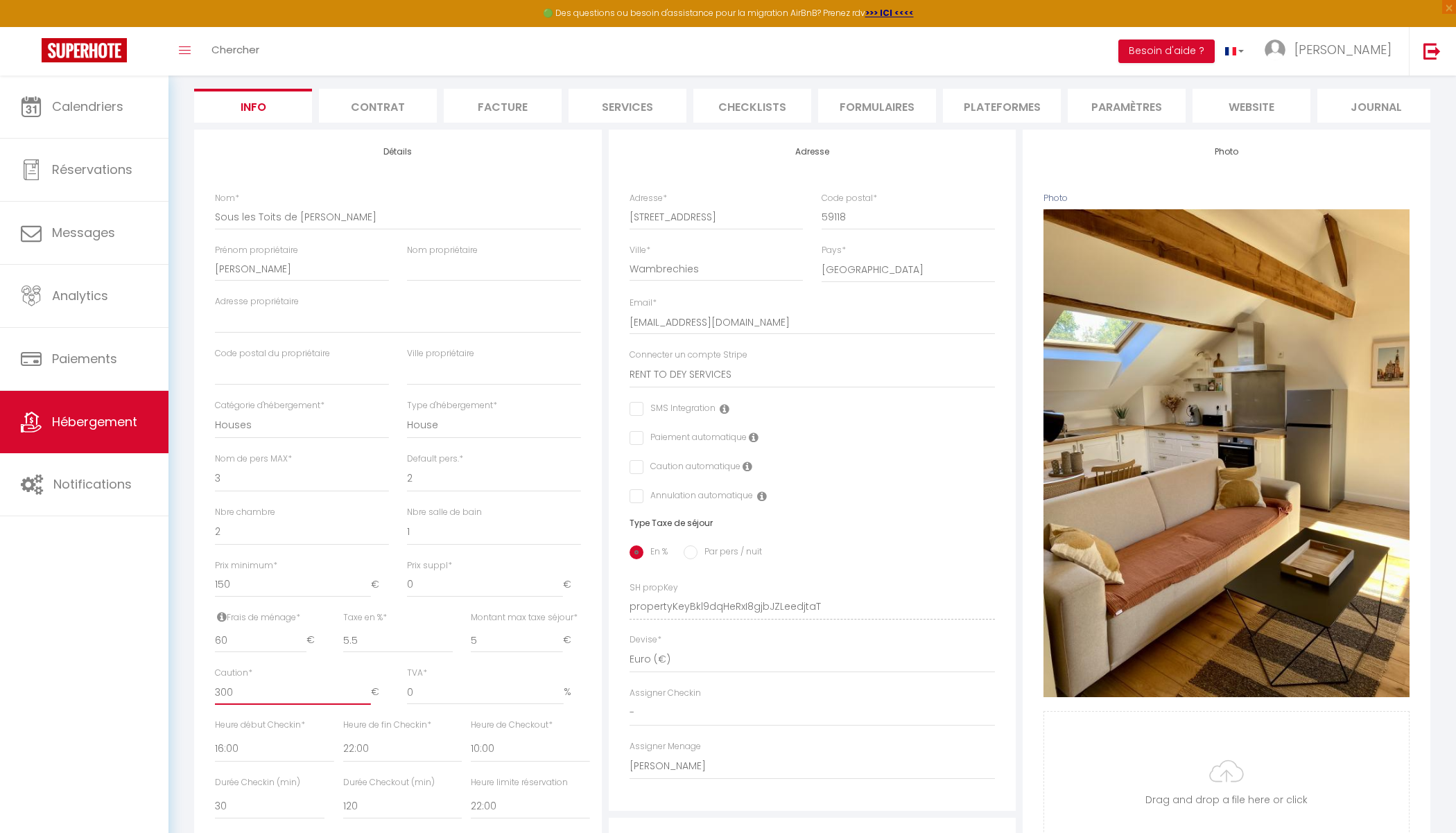
type input "2"
checkbox input "false"
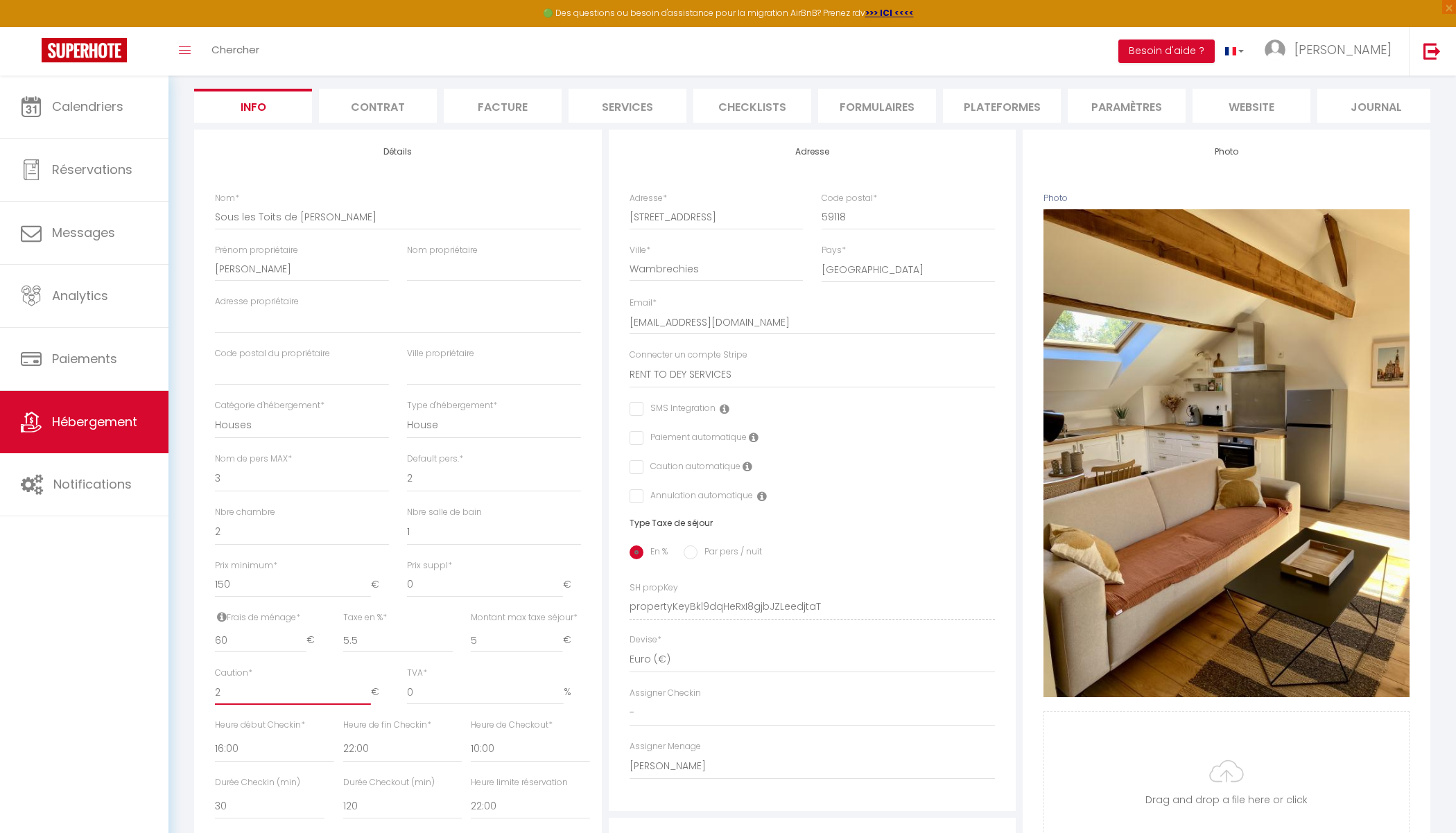
type input "25"
checkbox input "false"
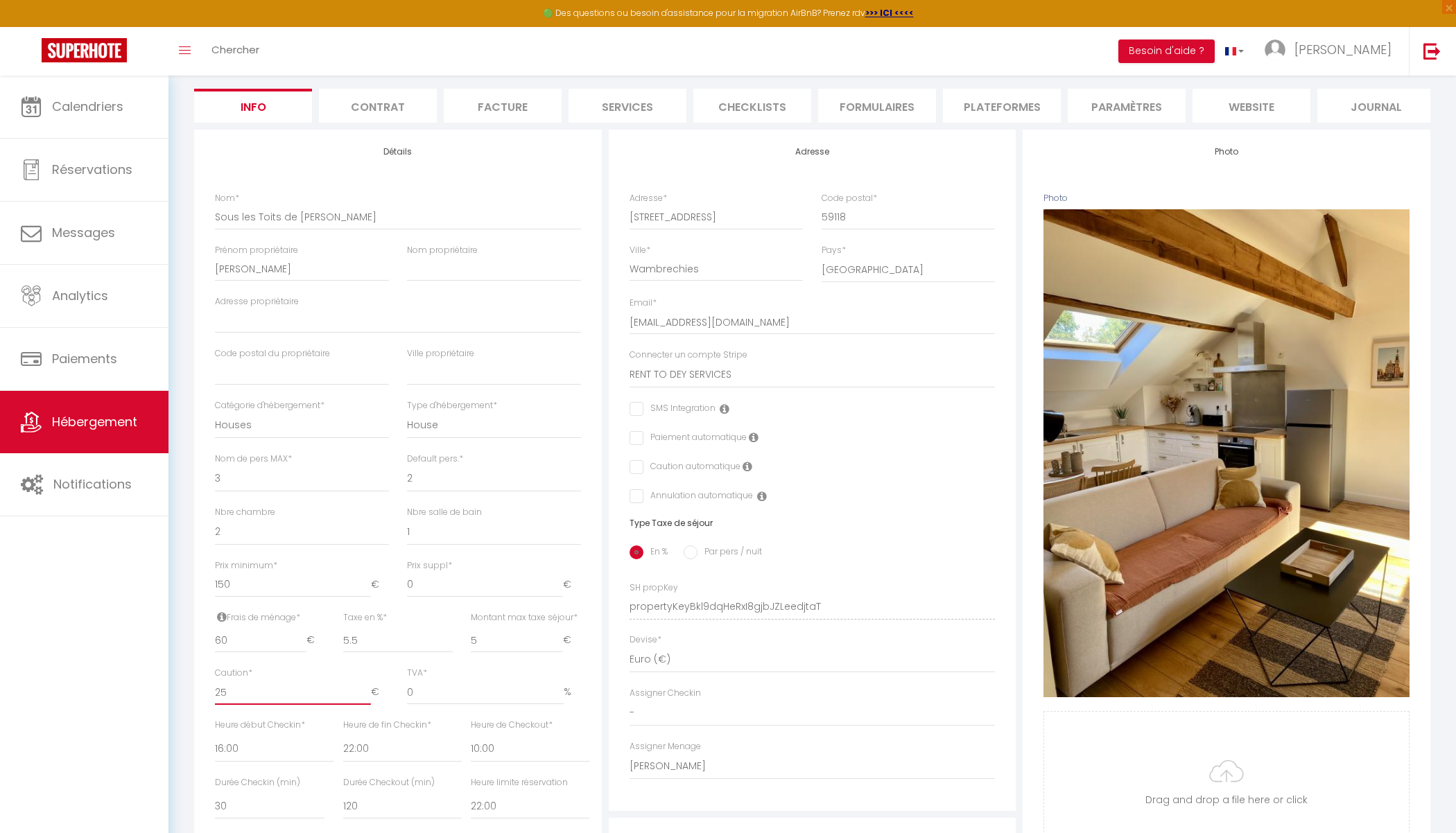
type input "250"
checkbox input "false"
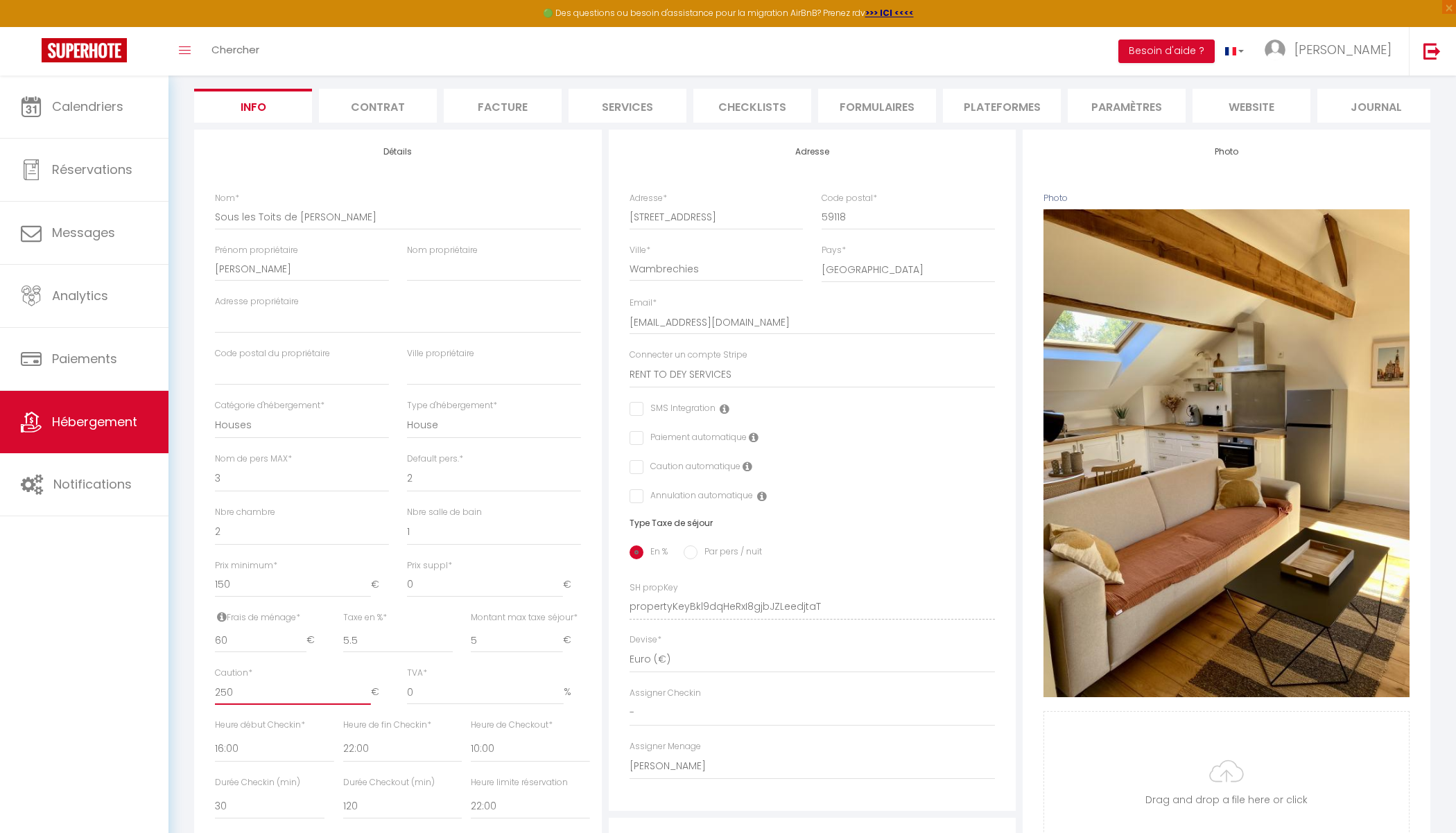
type input "250"
click at [143, 743] on div "Calendriers Réservations Messages Analytics Paiements Hébergement Notifications" at bounding box center [84, 469] width 168 height 787
click at [373, 755] on select "00:00 00:15 00:30 00:45 01:00 01:15 01:30 01:45 02:00 02:15 02:30 02:45 03:00" at bounding box center [402, 749] width 118 height 26
select select "21:30"
click at [343, 736] on select "00:00 00:15 00:30 00:45 01:00 01:15 01:30 01:45 02:00 02:15 02:30 02:45 03:00" at bounding box center [402, 749] width 118 height 26
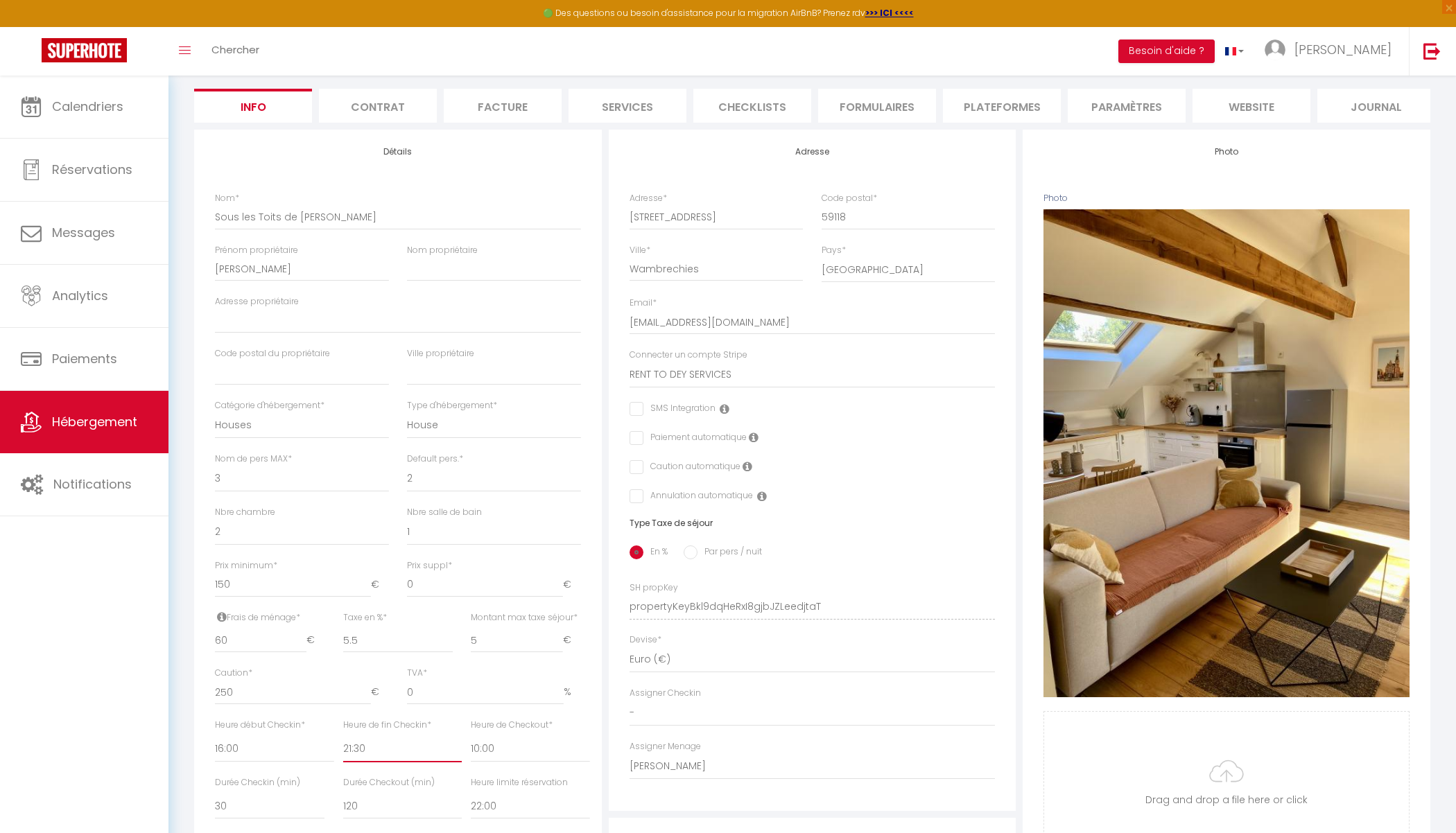
checkbox input "false"
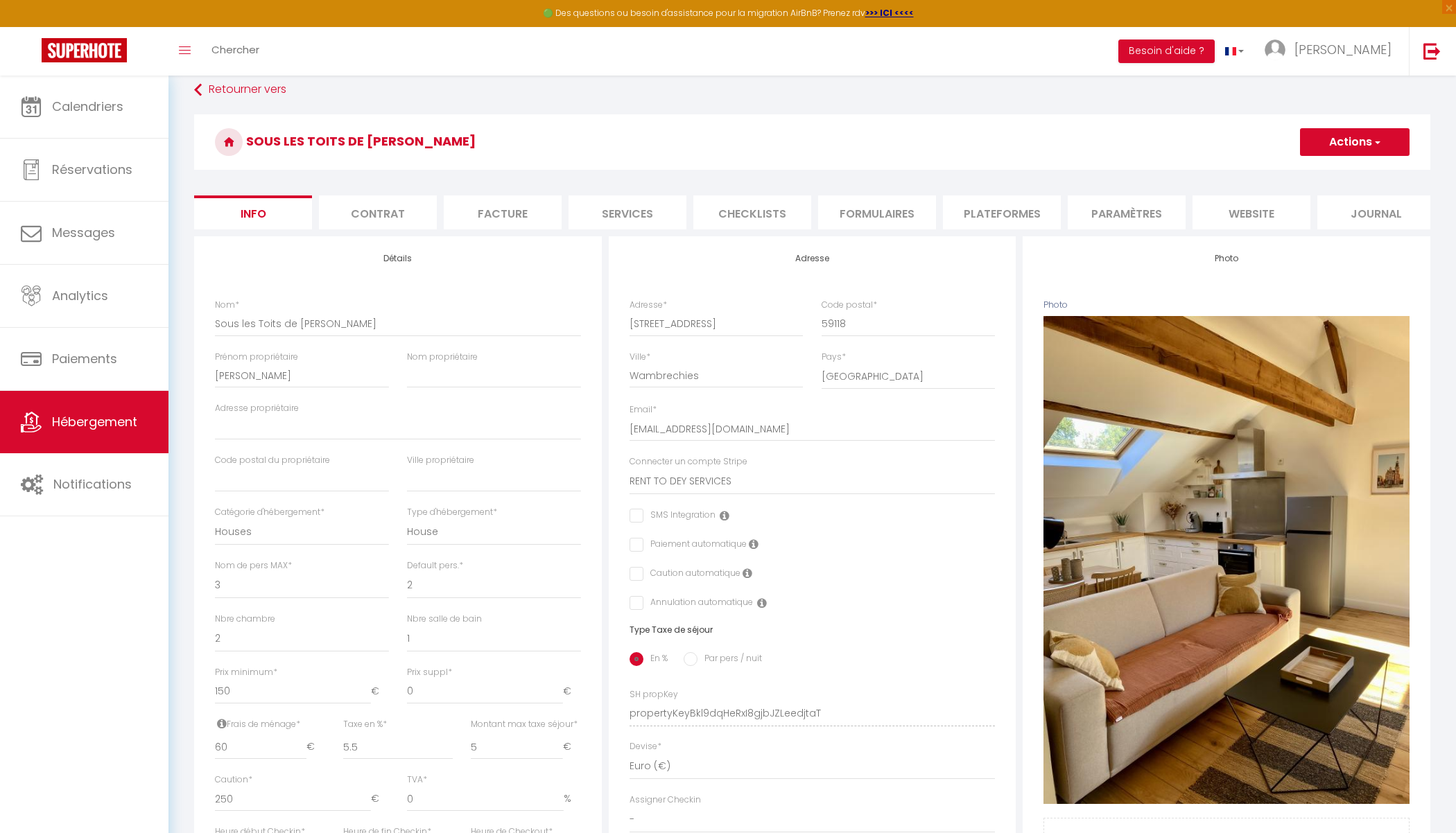
scroll to position [0, 0]
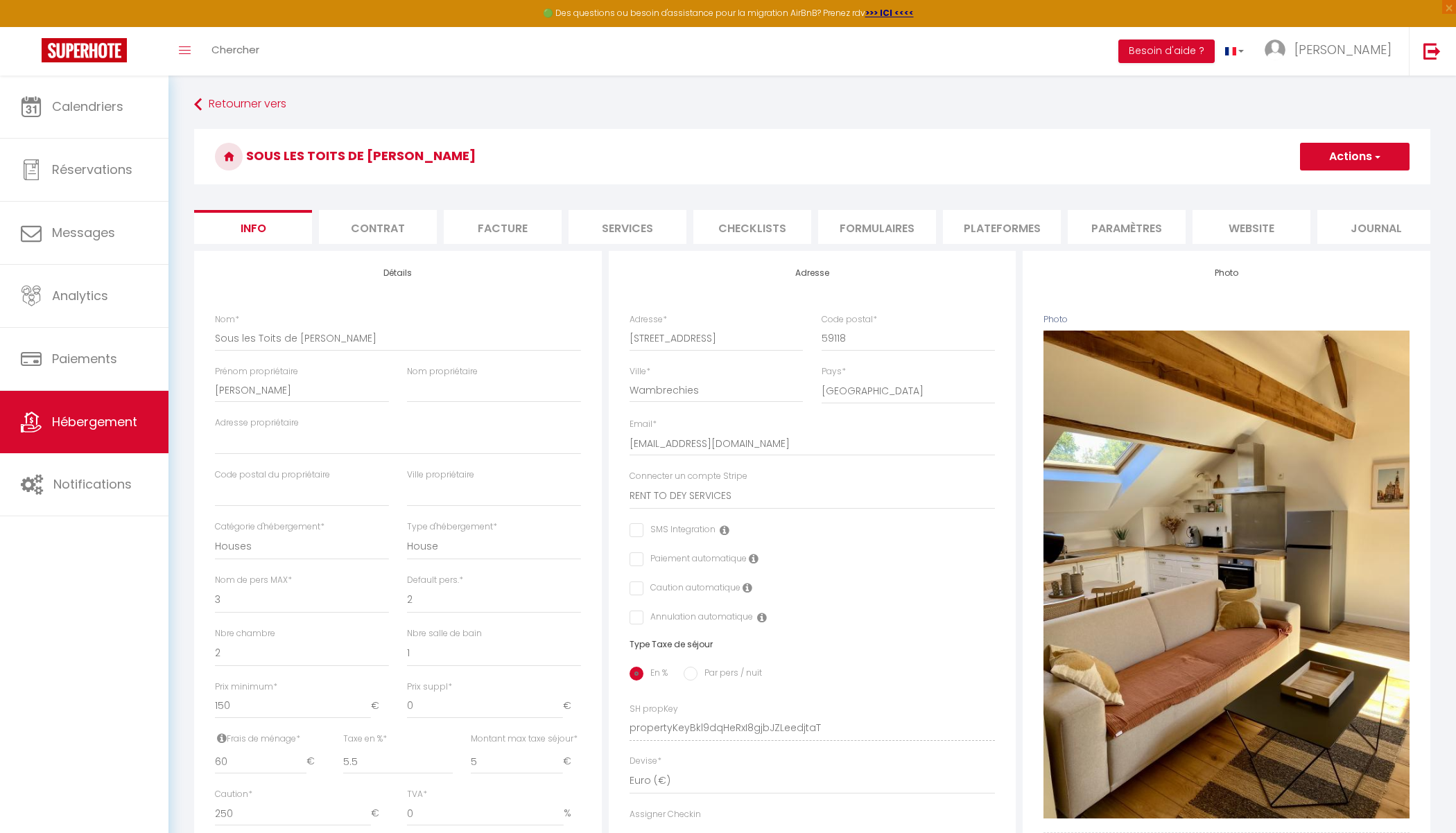
click at [1348, 168] on button "Actions" at bounding box center [1354, 156] width 110 height 28
click at [1309, 187] on input "Enregistrer" at bounding box center [1299, 187] width 51 height 14
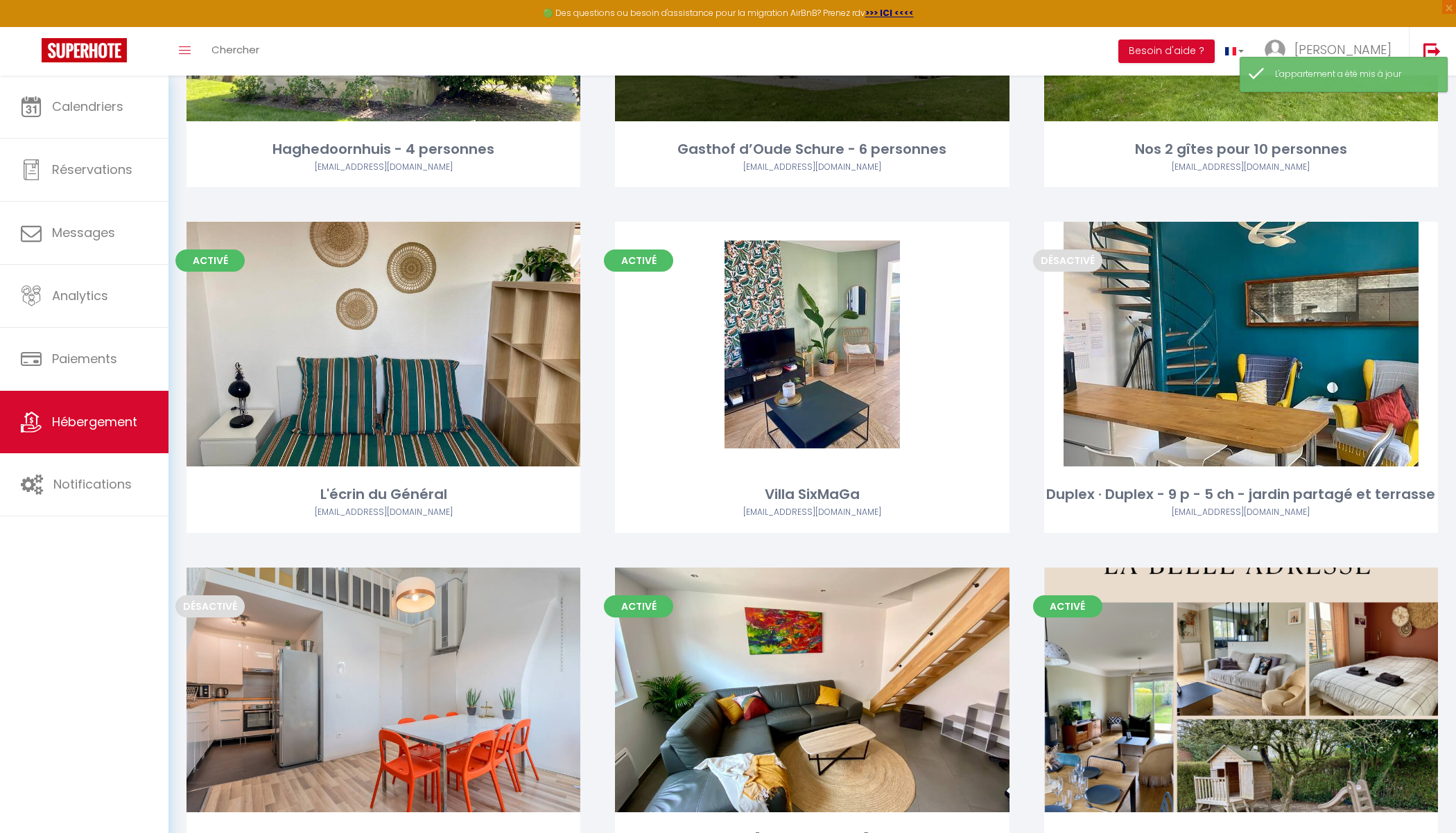
scroll to position [764, 0]
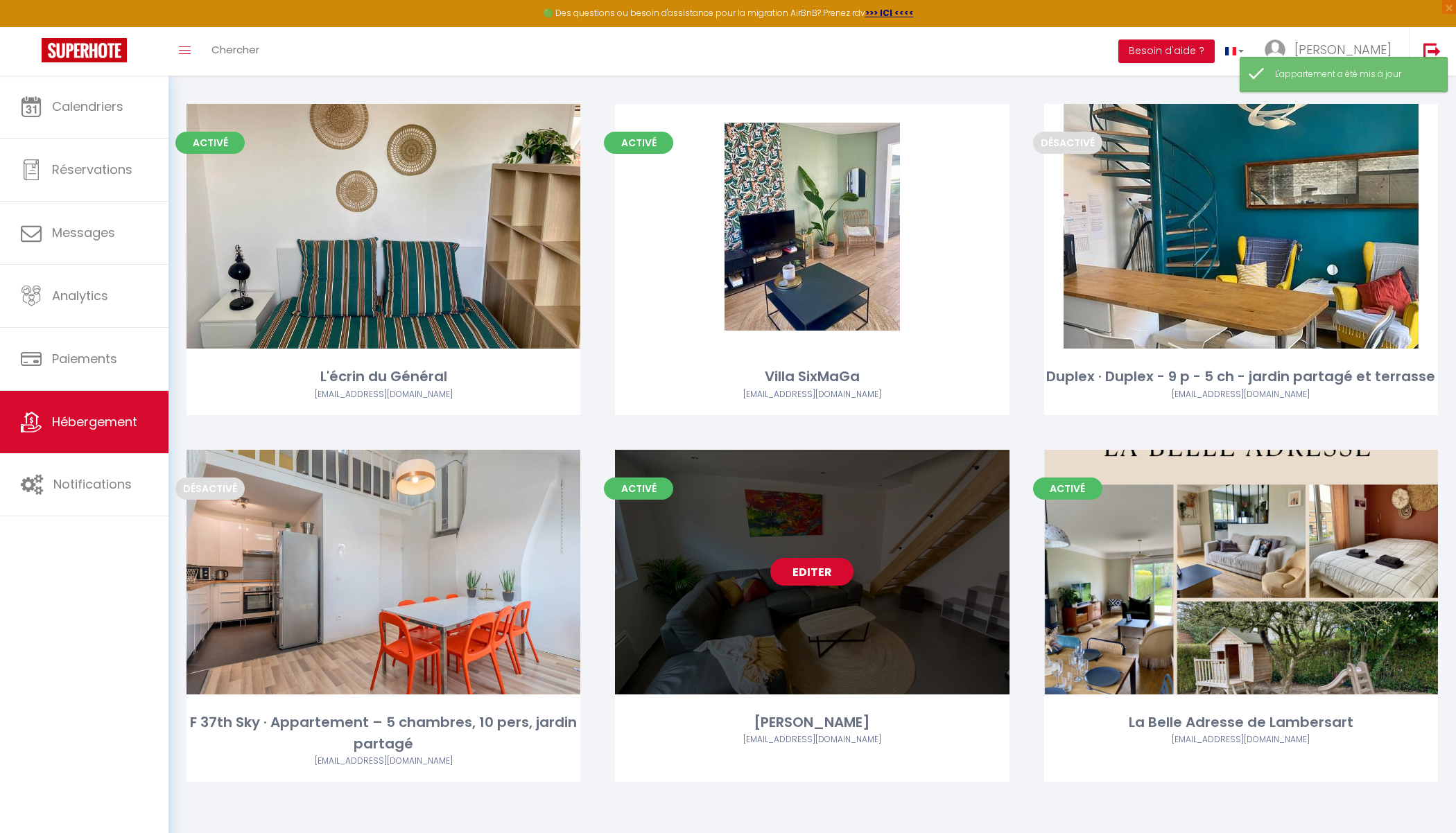
click at [811, 581] on link "Editer" at bounding box center [811, 571] width 83 height 28
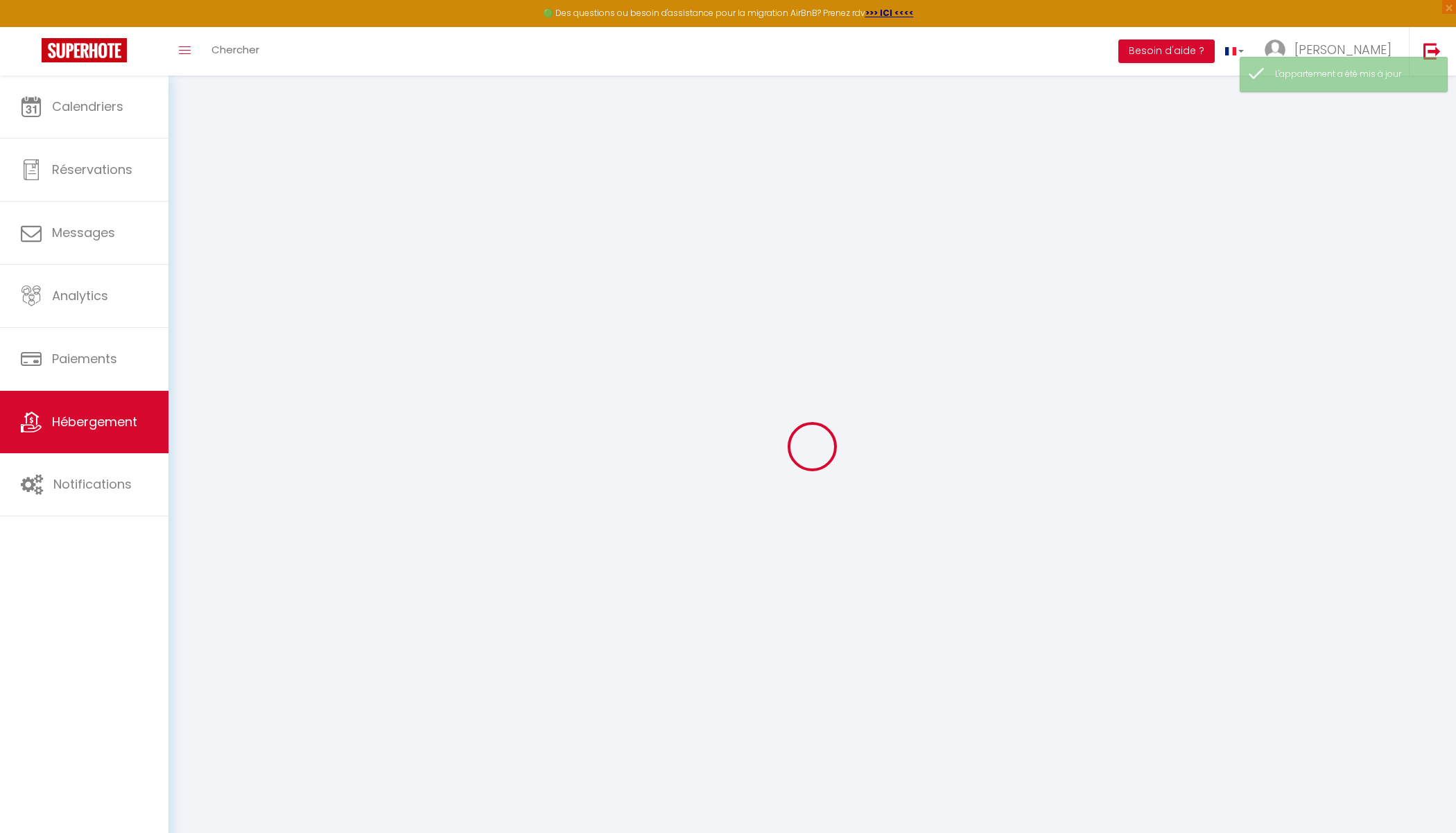
type input "[PERSON_NAME]"
type input "de chez Rent to Dey Services"
type input "[STREET_ADDRESS][PERSON_NAME]"
type input "59240"
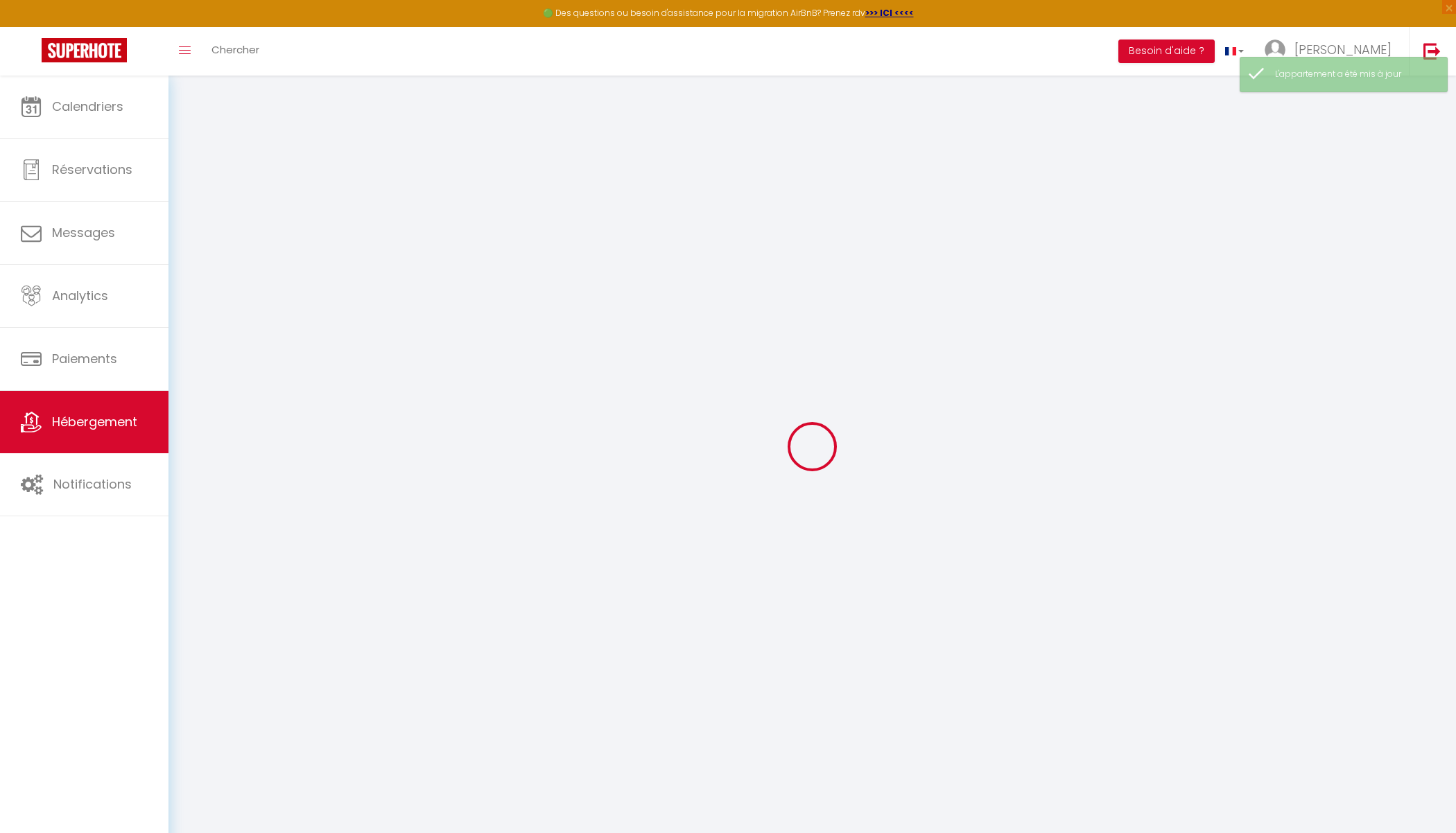
type input "[GEOGRAPHIC_DATA]"
select select "houses"
select select "2"
type input "70"
type input "60"
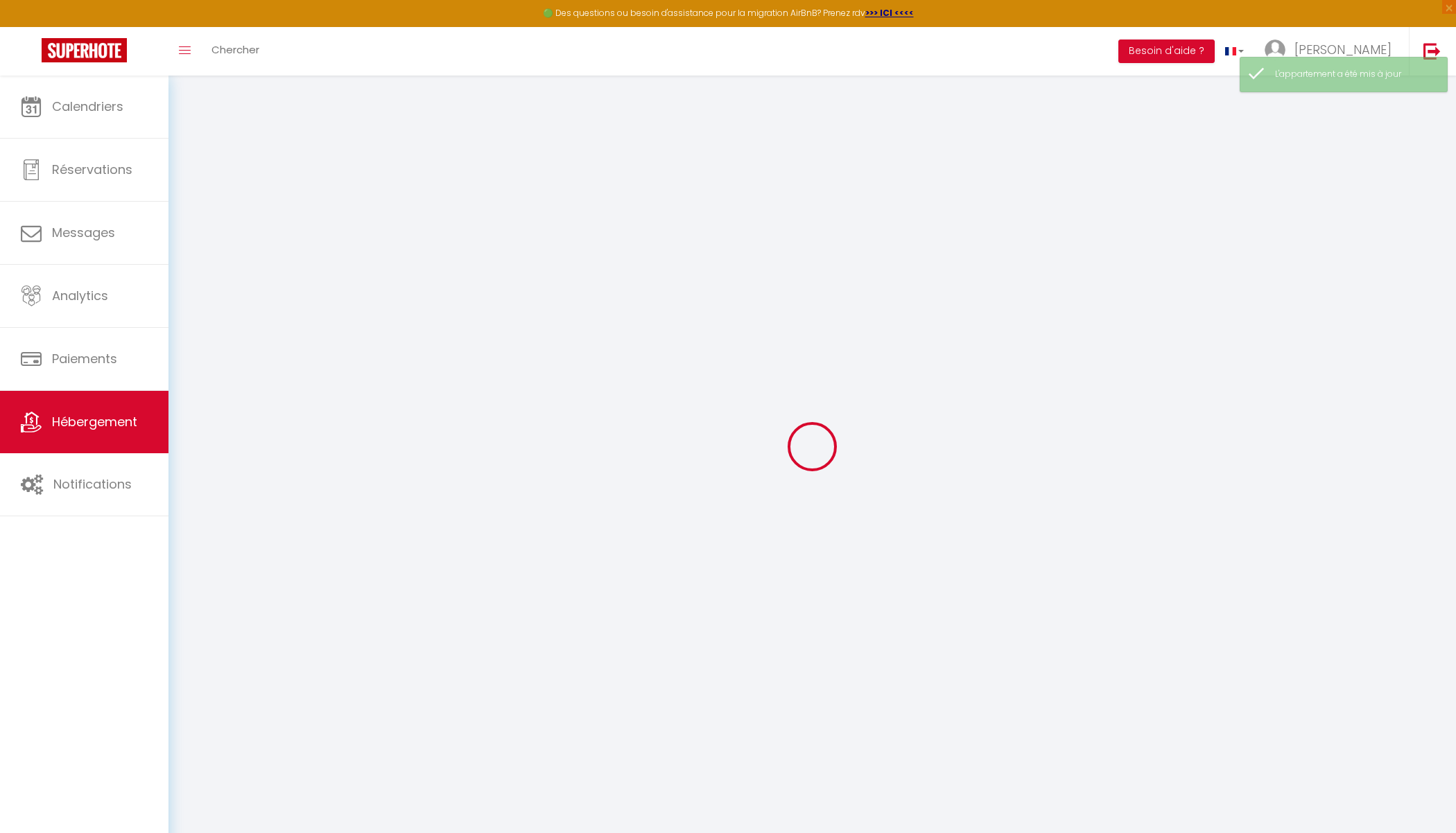
type input "3"
type input "0"
type input "300"
select select
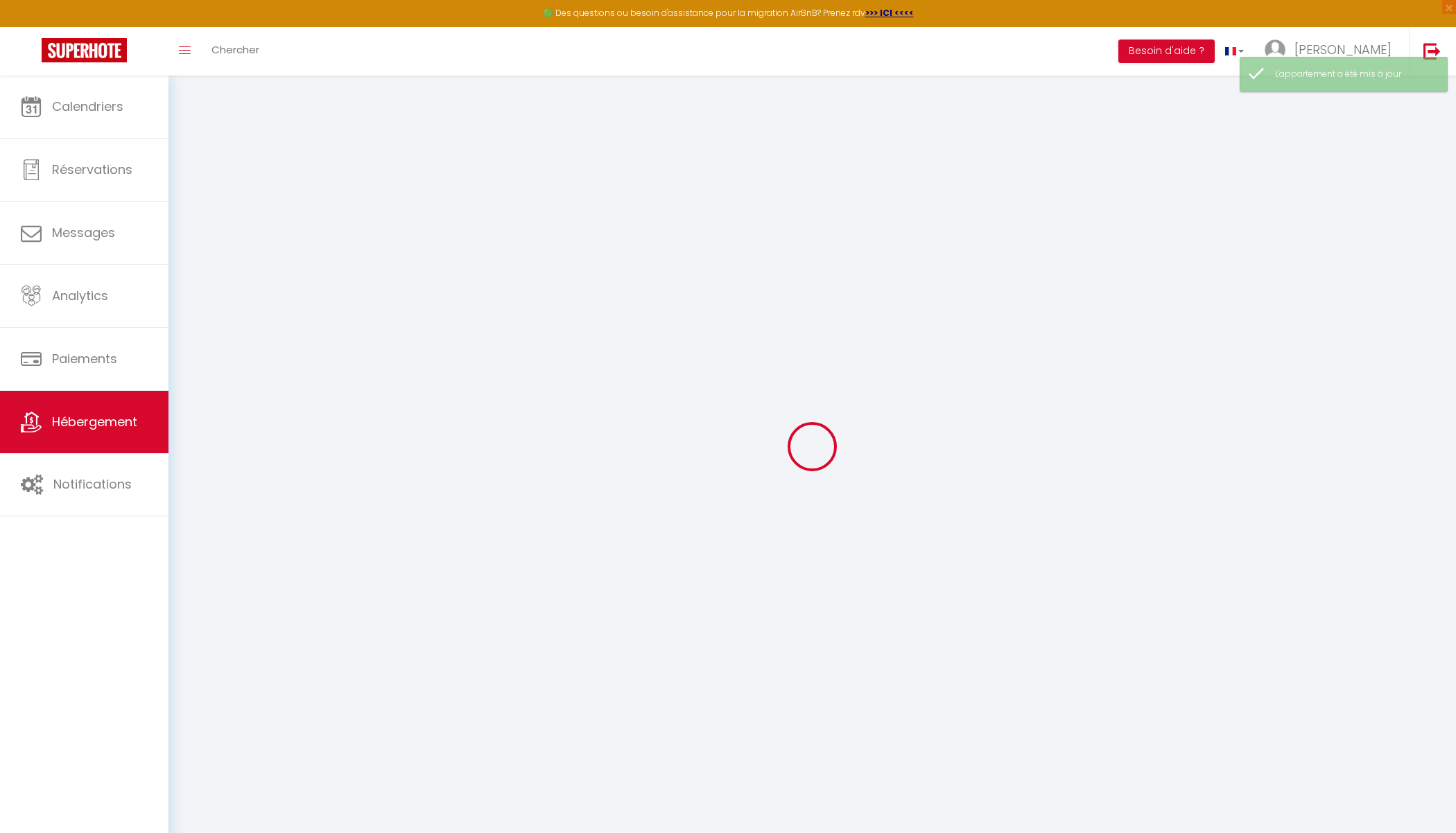
select select
type input "[STREET_ADDRESS][PERSON_NAME]"
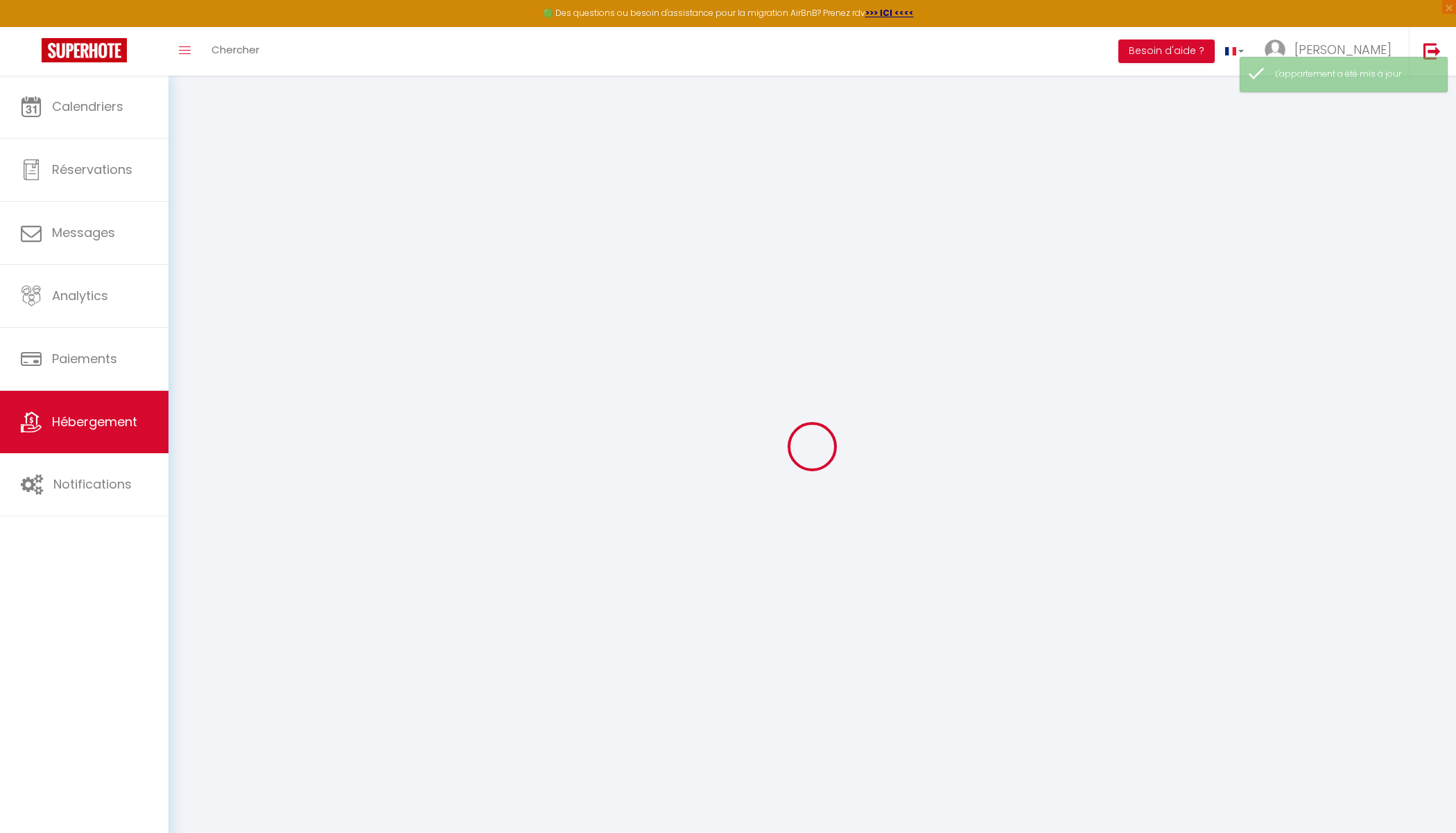
type input "59240"
type input "[GEOGRAPHIC_DATA]"
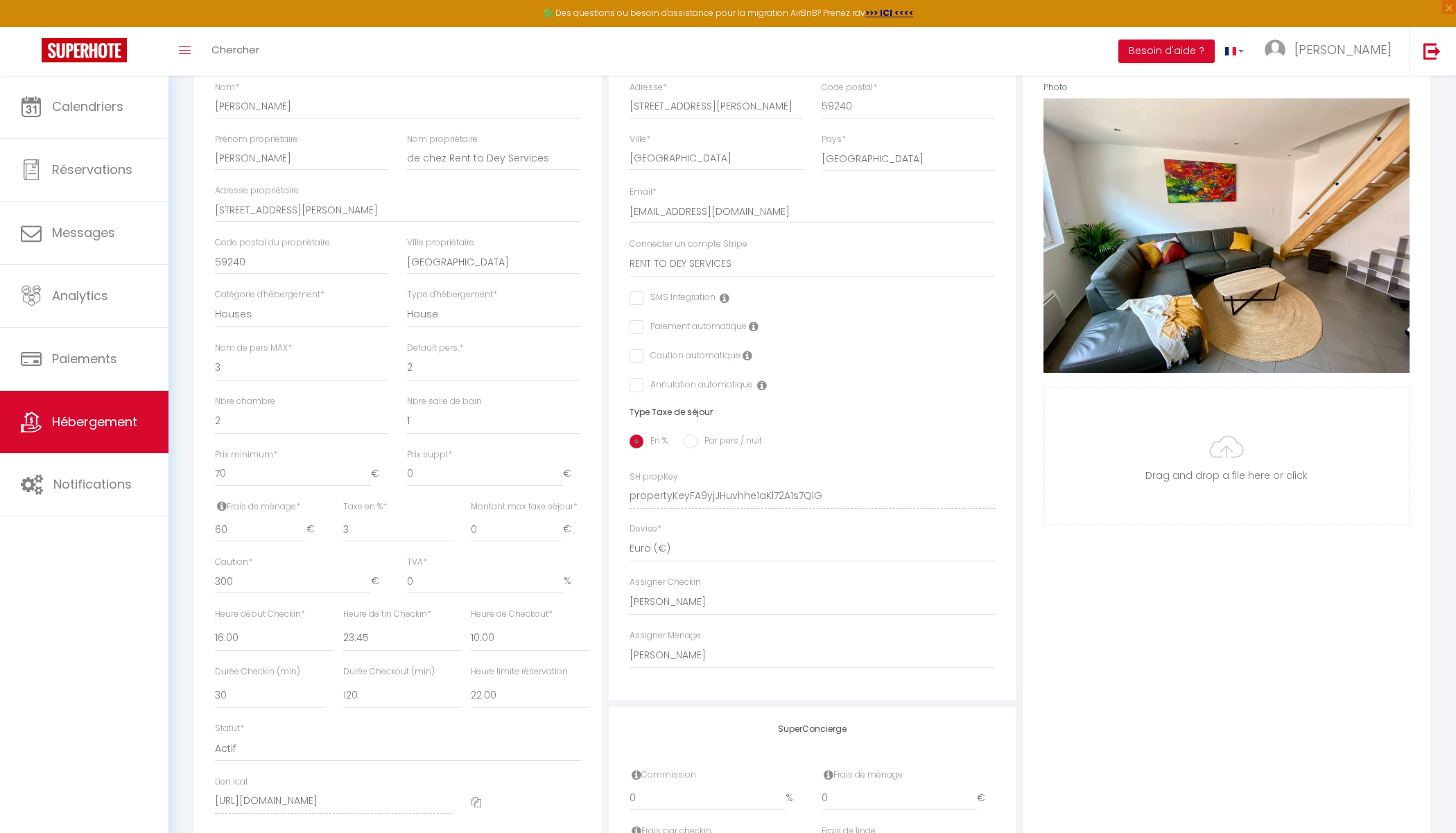
scroll to position [302, 0]
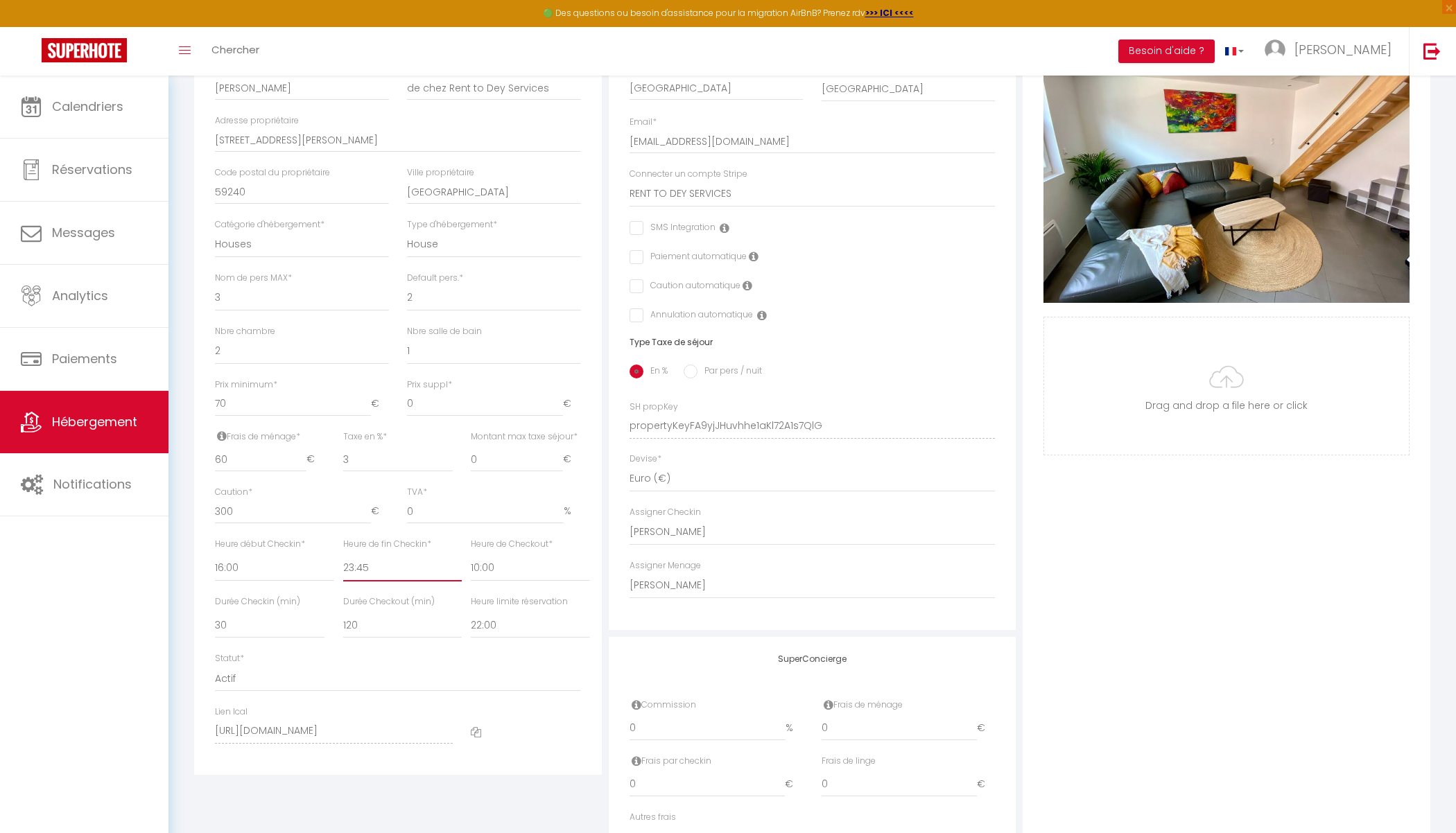
click at [391, 567] on select "00:00 00:15 00:30 00:45 01:00 01:15 01:30 01:45 02:00 02:15 02:30 02:45 03:00" at bounding box center [402, 568] width 118 height 26
click at [343, 555] on select "00:00 00:15 00:30 00:45 01:00 01:15 01:30 01:45 02:00 02:15 02:30 02:45 03:00" at bounding box center [402, 568] width 118 height 26
drag, startPoint x: 269, startPoint y: 510, endPoint x: 214, endPoint y: 510, distance: 55.0
click at [214, 510] on div "Caution * 300 €" at bounding box center [301, 512] width 192 height 52
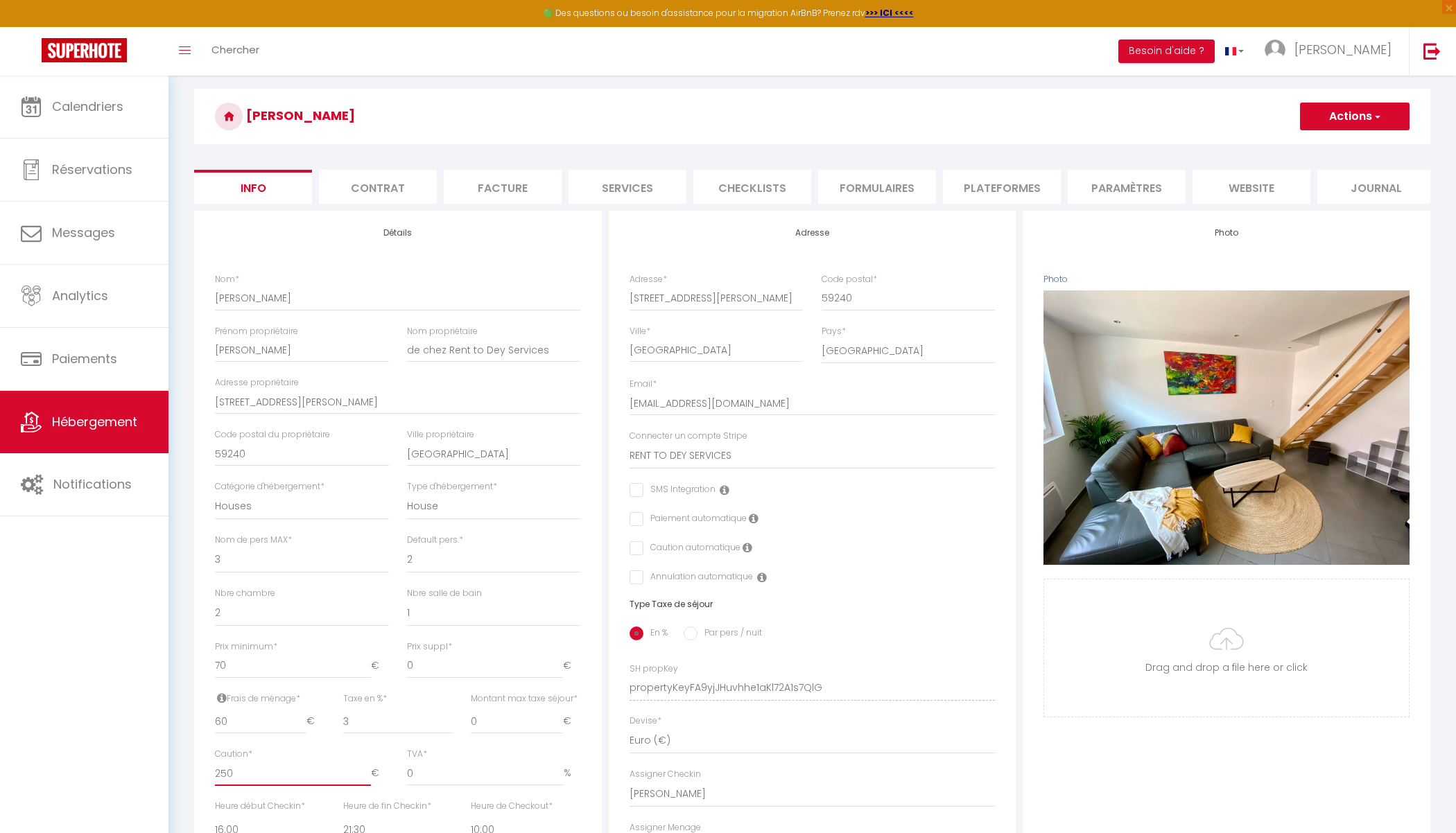
scroll to position [0, 0]
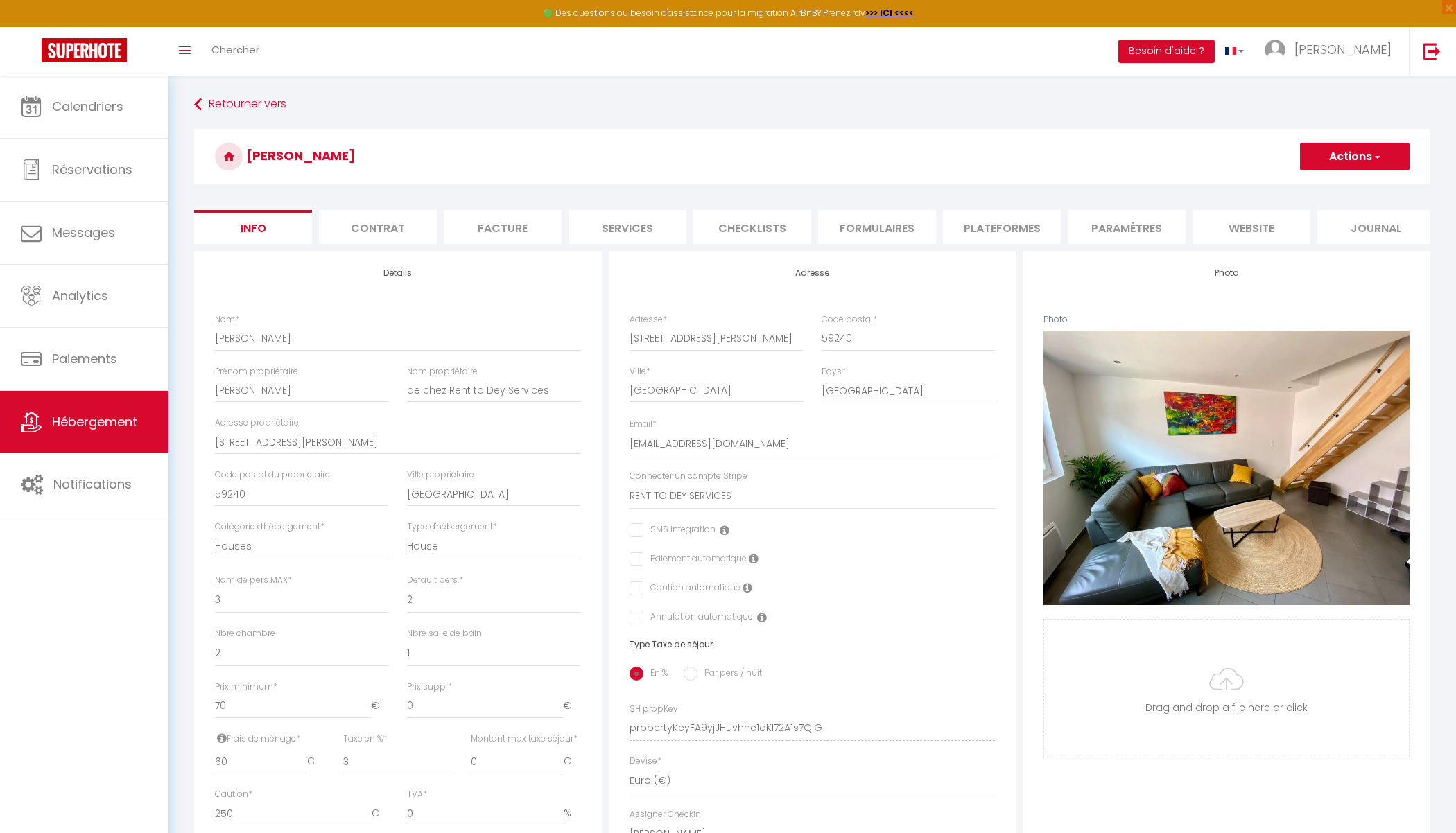
click at [1352, 157] on button "Actions" at bounding box center [1354, 156] width 110 height 28
click at [1308, 185] on input "Enregistrer" at bounding box center [1299, 187] width 51 height 14
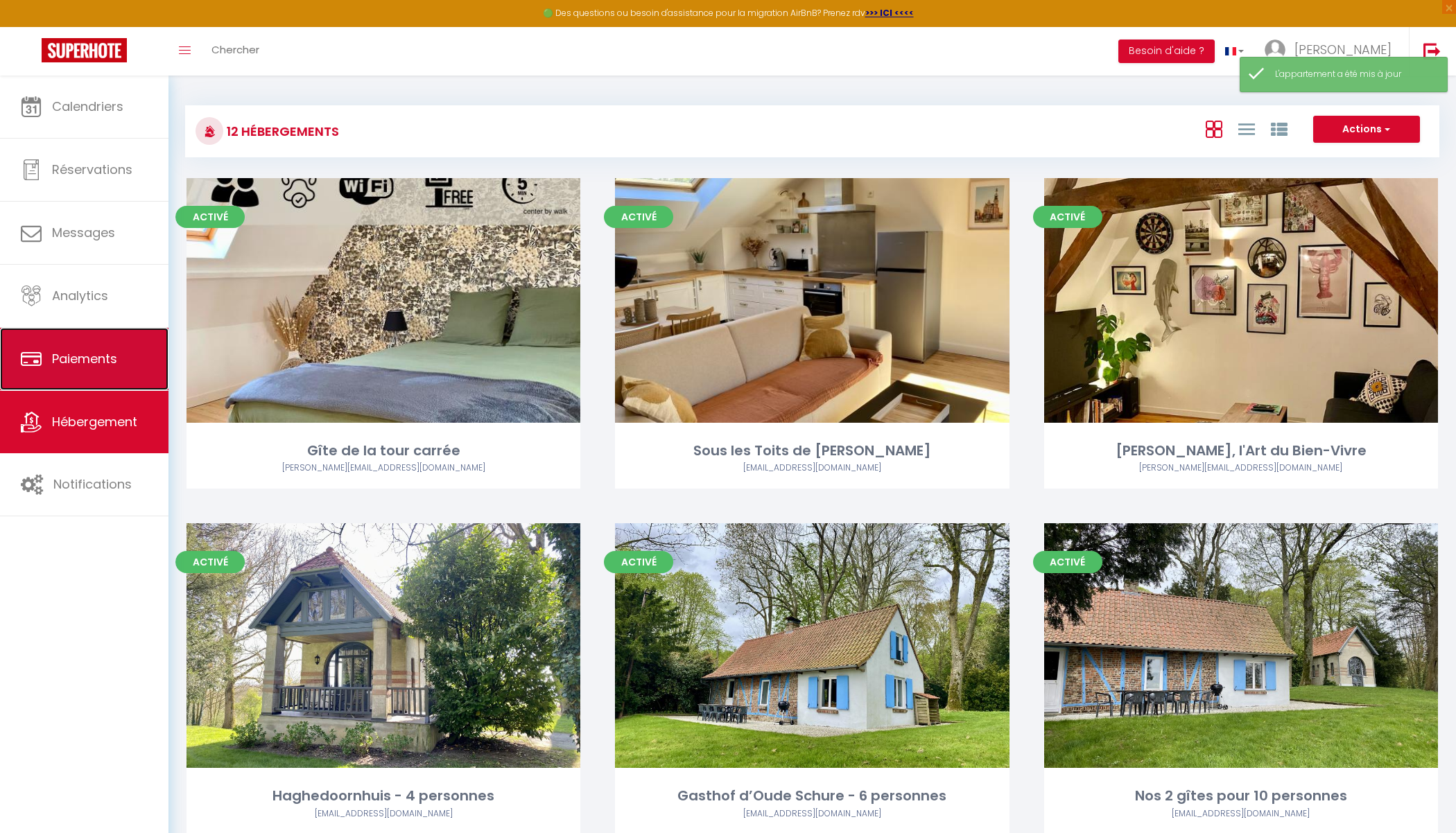
click at [99, 375] on link "Paiements" at bounding box center [84, 358] width 168 height 62
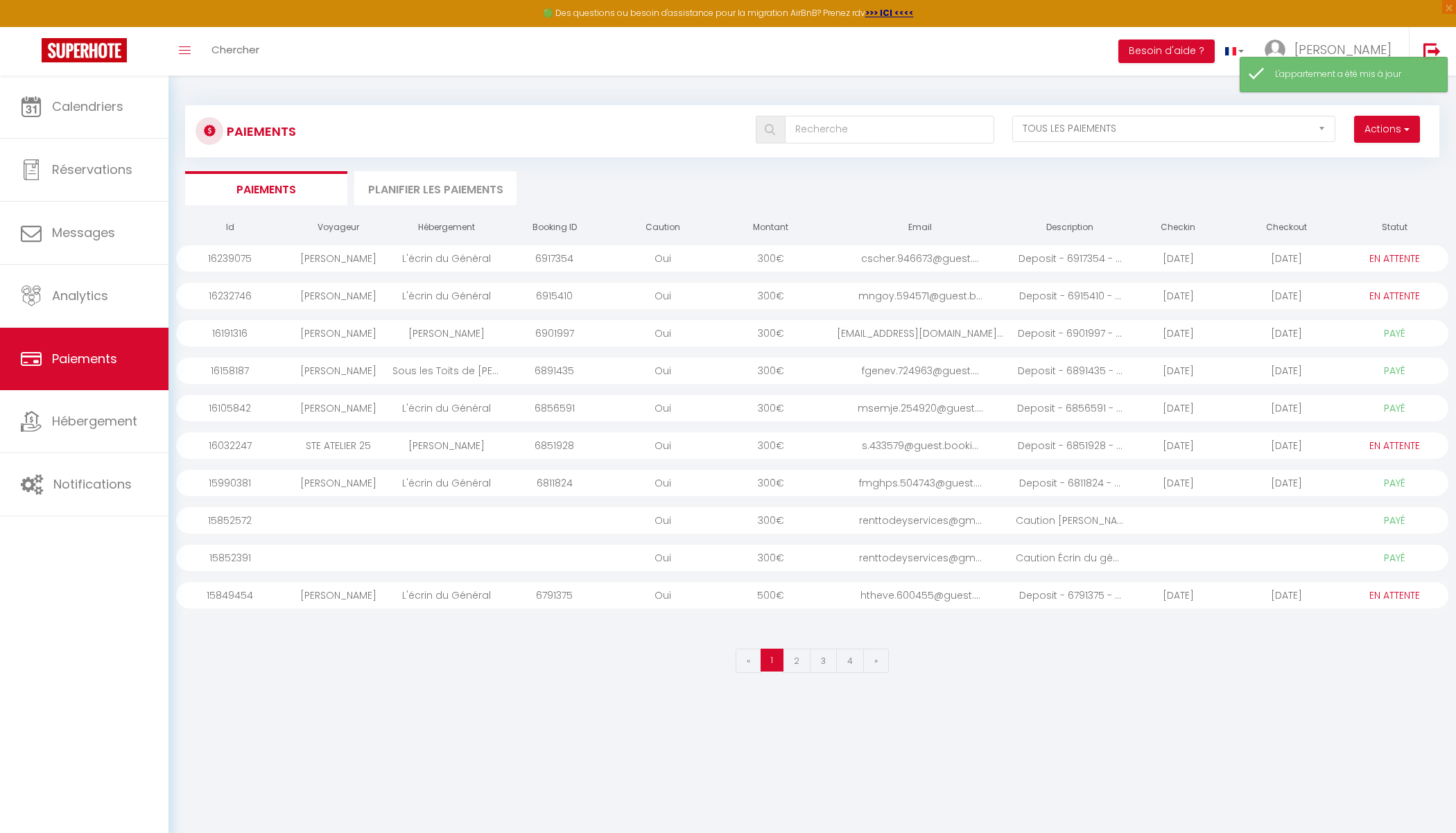
click at [438, 189] on li "Planifier les paiements" at bounding box center [436, 188] width 163 height 34
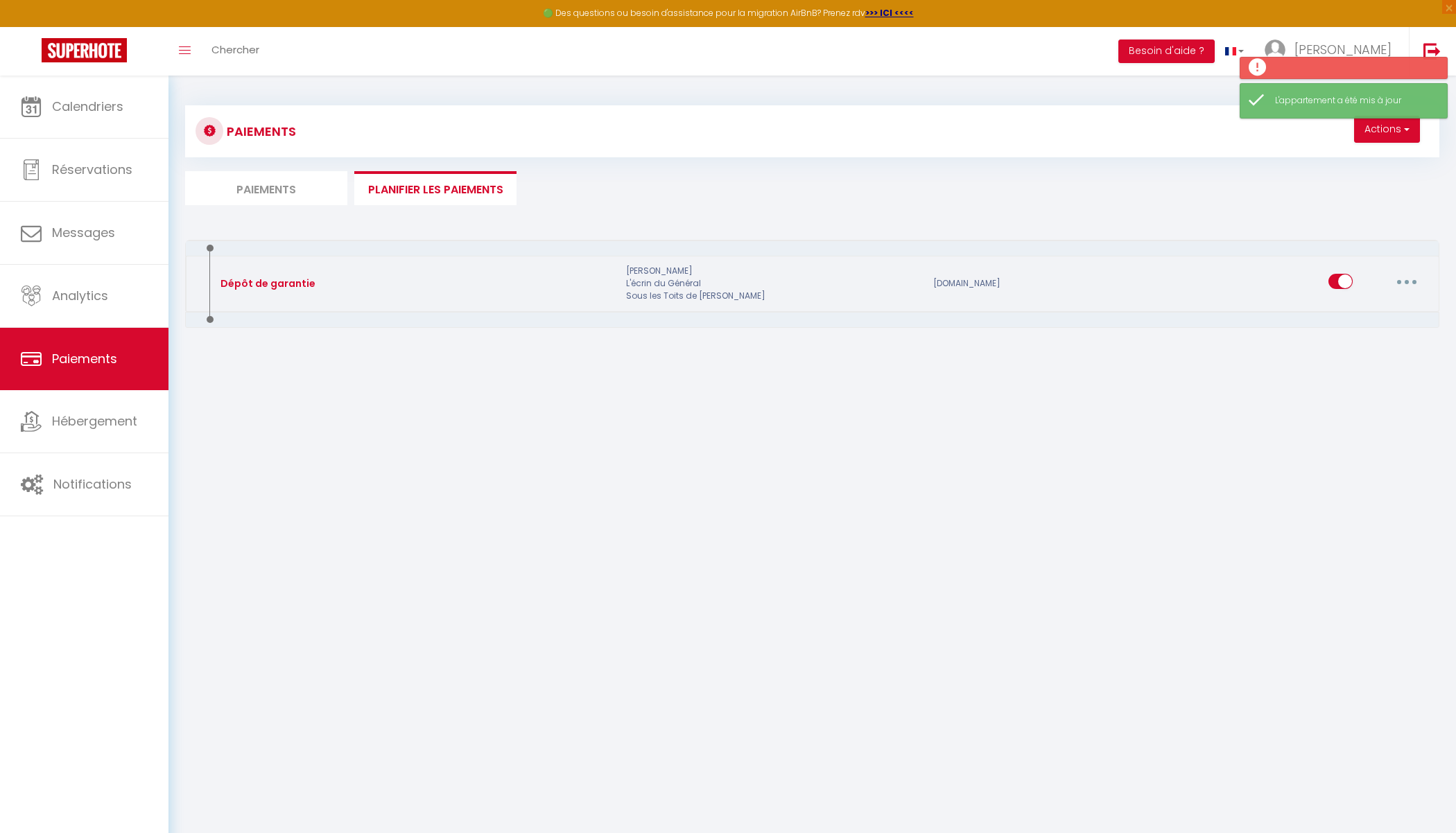
click at [1410, 278] on button "button" at bounding box center [1406, 282] width 39 height 22
click at [1342, 341] on link "Supprimer" at bounding box center [1371, 338] width 103 height 24
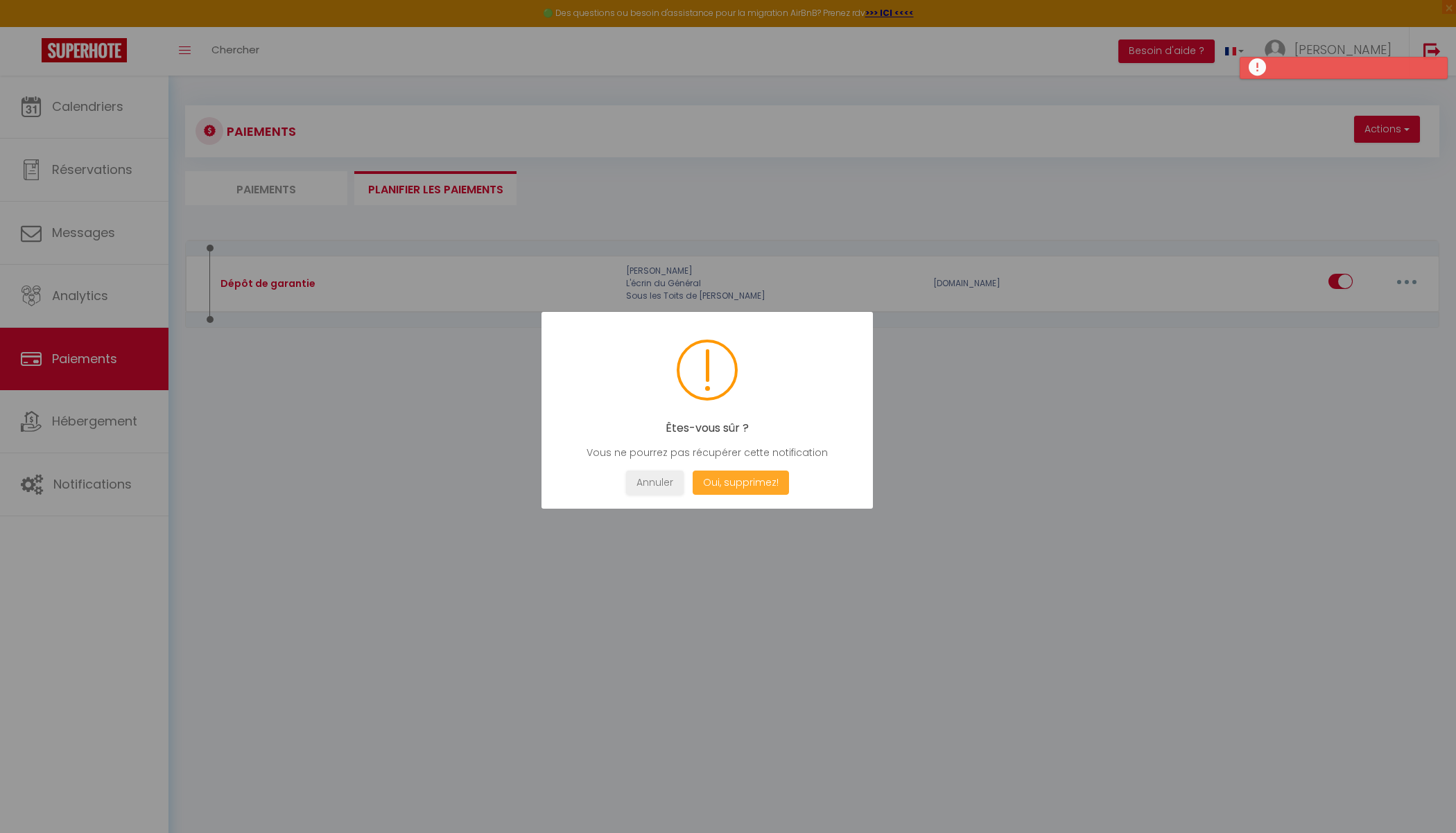
click at [749, 484] on button "Oui, supprimez!" at bounding box center [740, 482] width 96 height 24
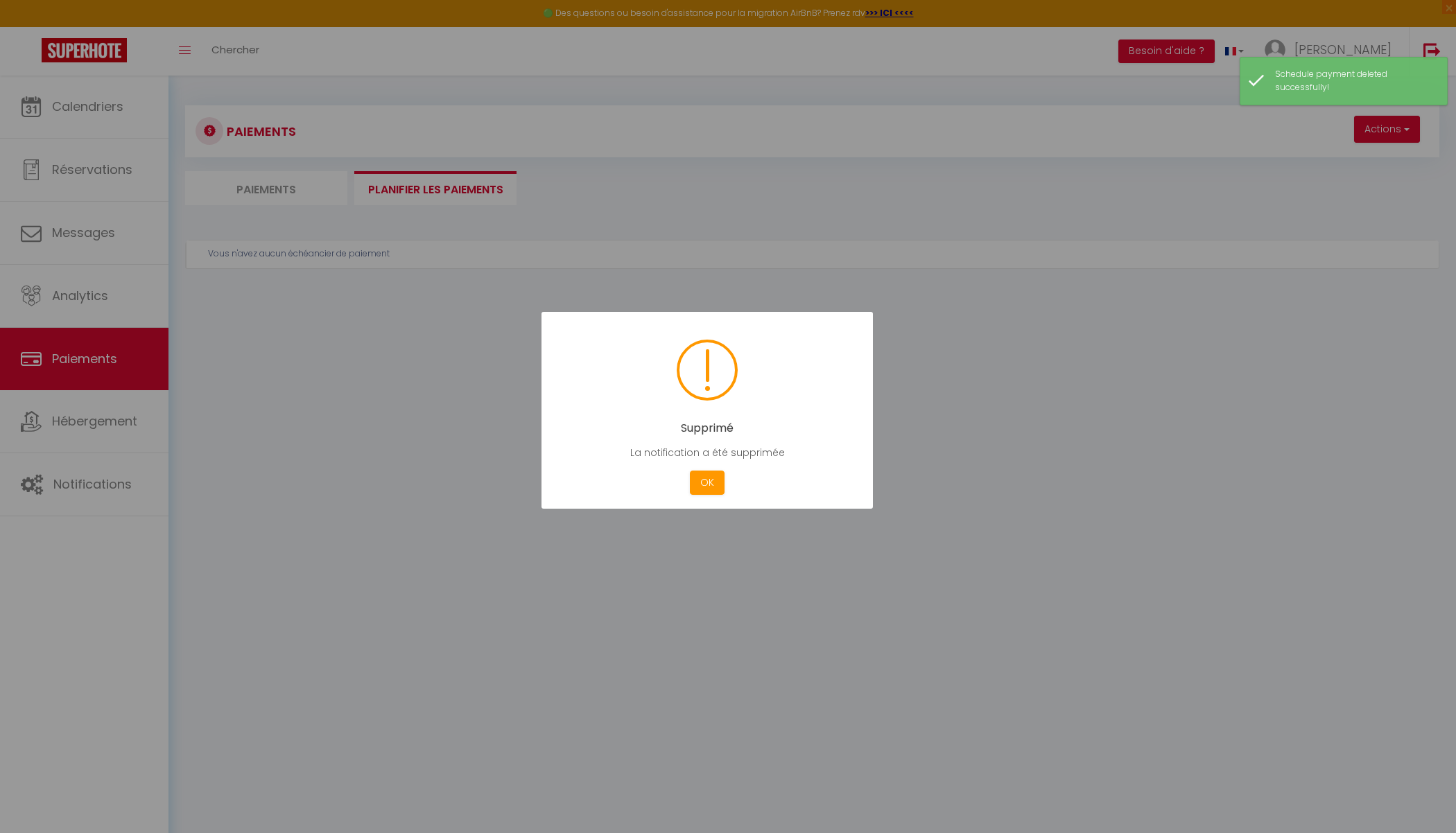
click at [413, 434] on div at bounding box center [728, 416] width 1456 height 833
click at [270, 184] on div at bounding box center [728, 416] width 1456 height 833
click at [704, 485] on button "OK" at bounding box center [707, 482] width 35 height 24
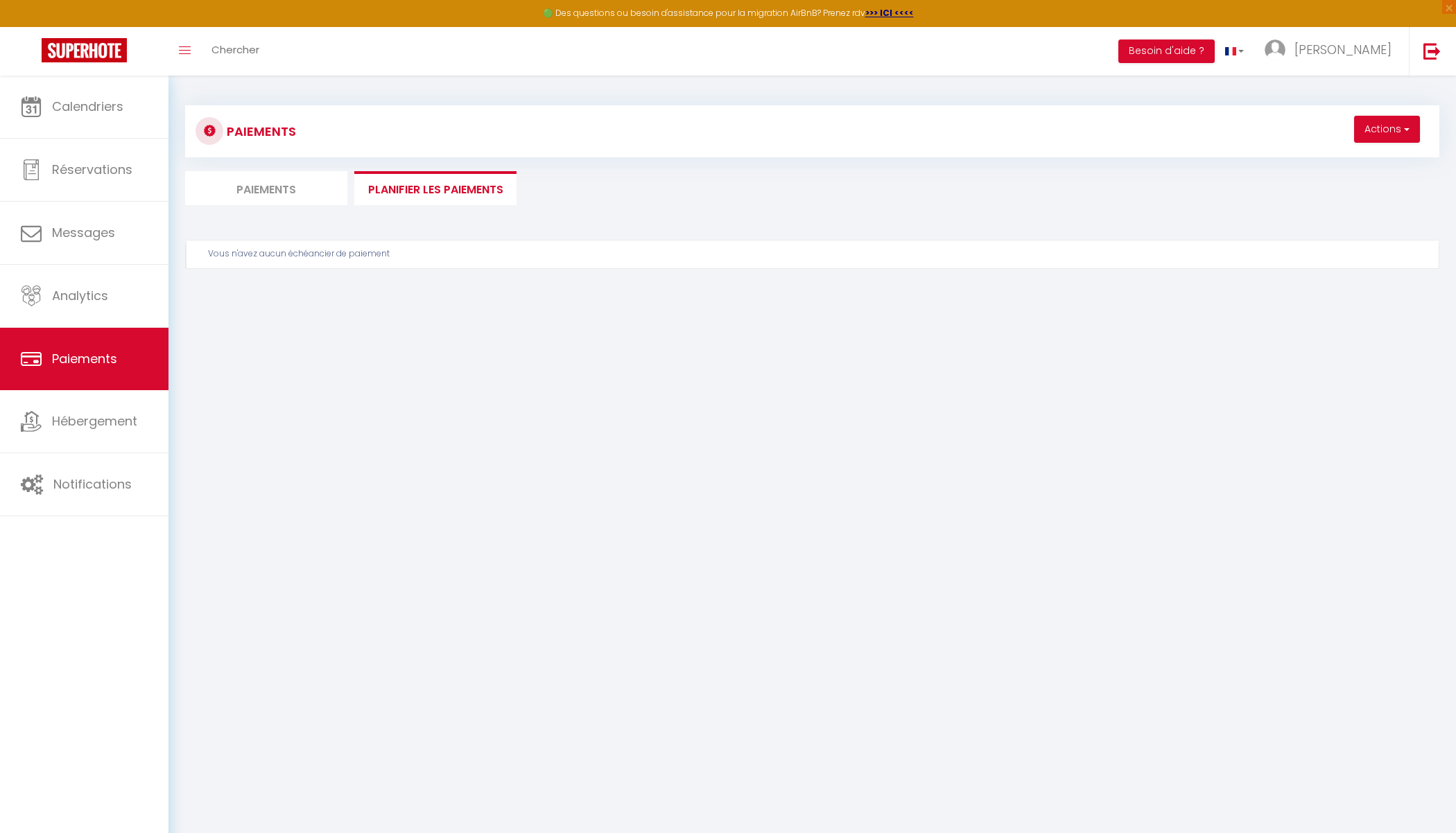
click at [270, 195] on li "Paiements" at bounding box center [267, 188] width 163 height 34
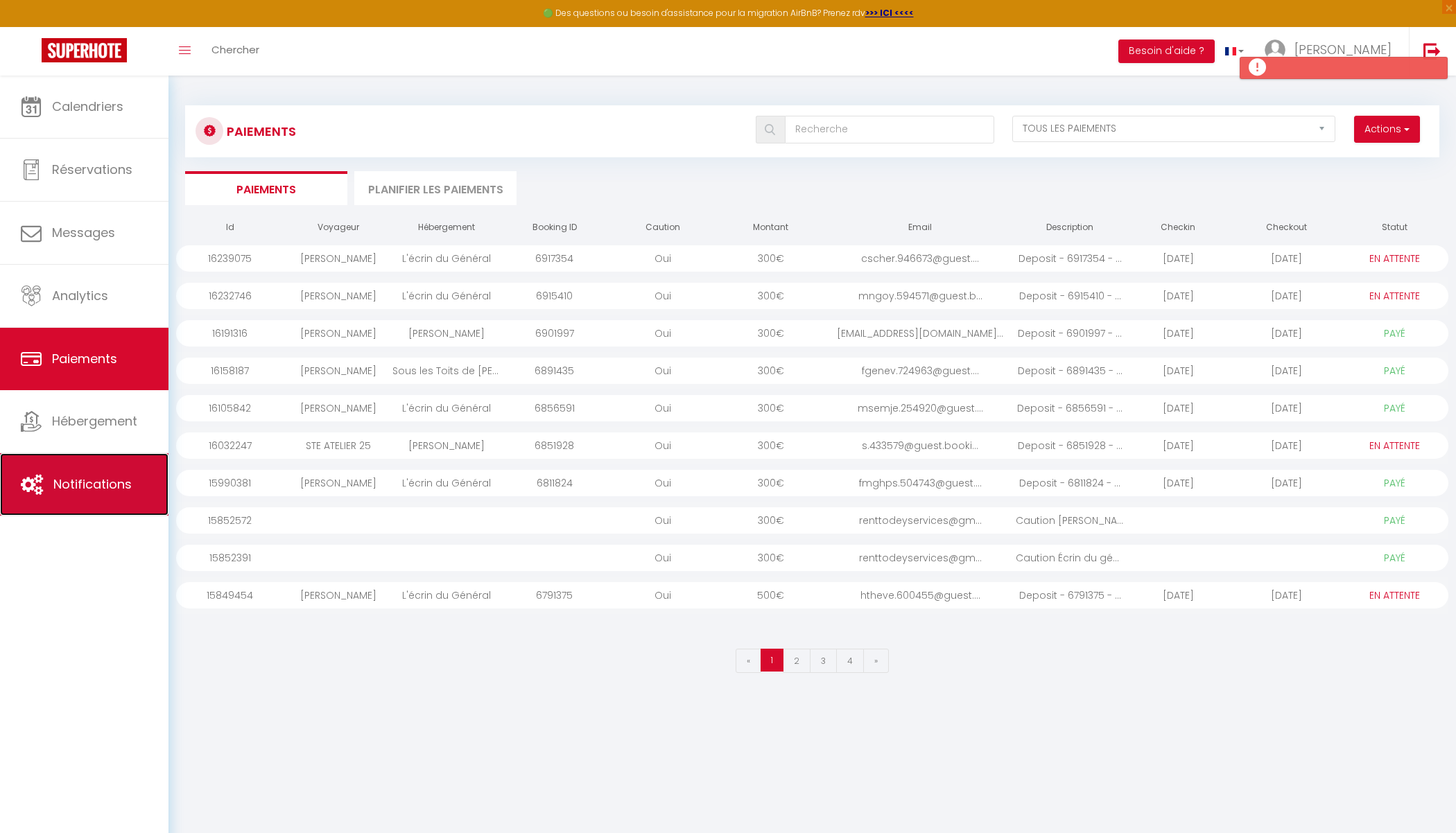
click at [86, 502] on link "Notifications" at bounding box center [84, 484] width 168 height 62
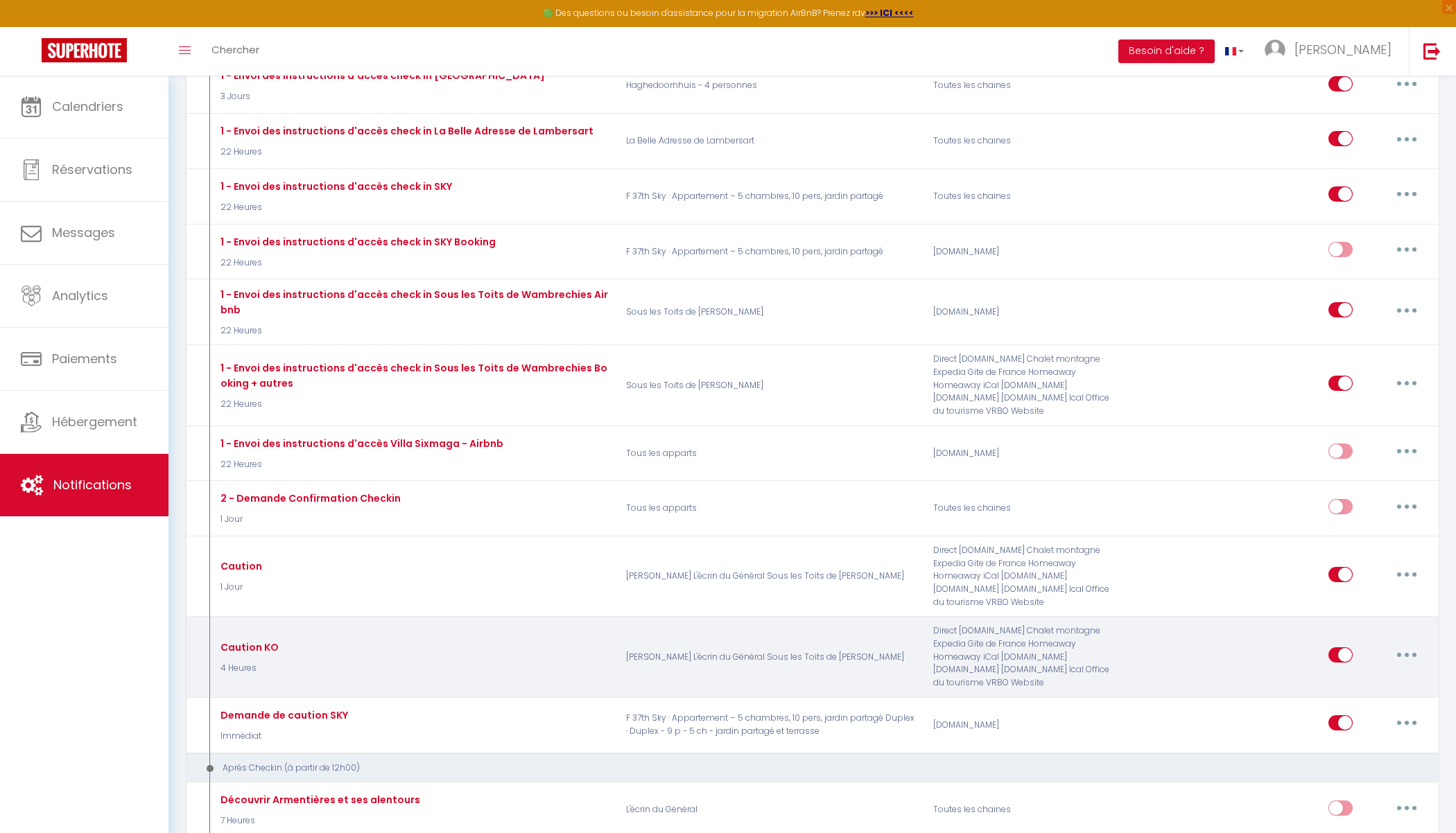
scroll to position [2086, 0]
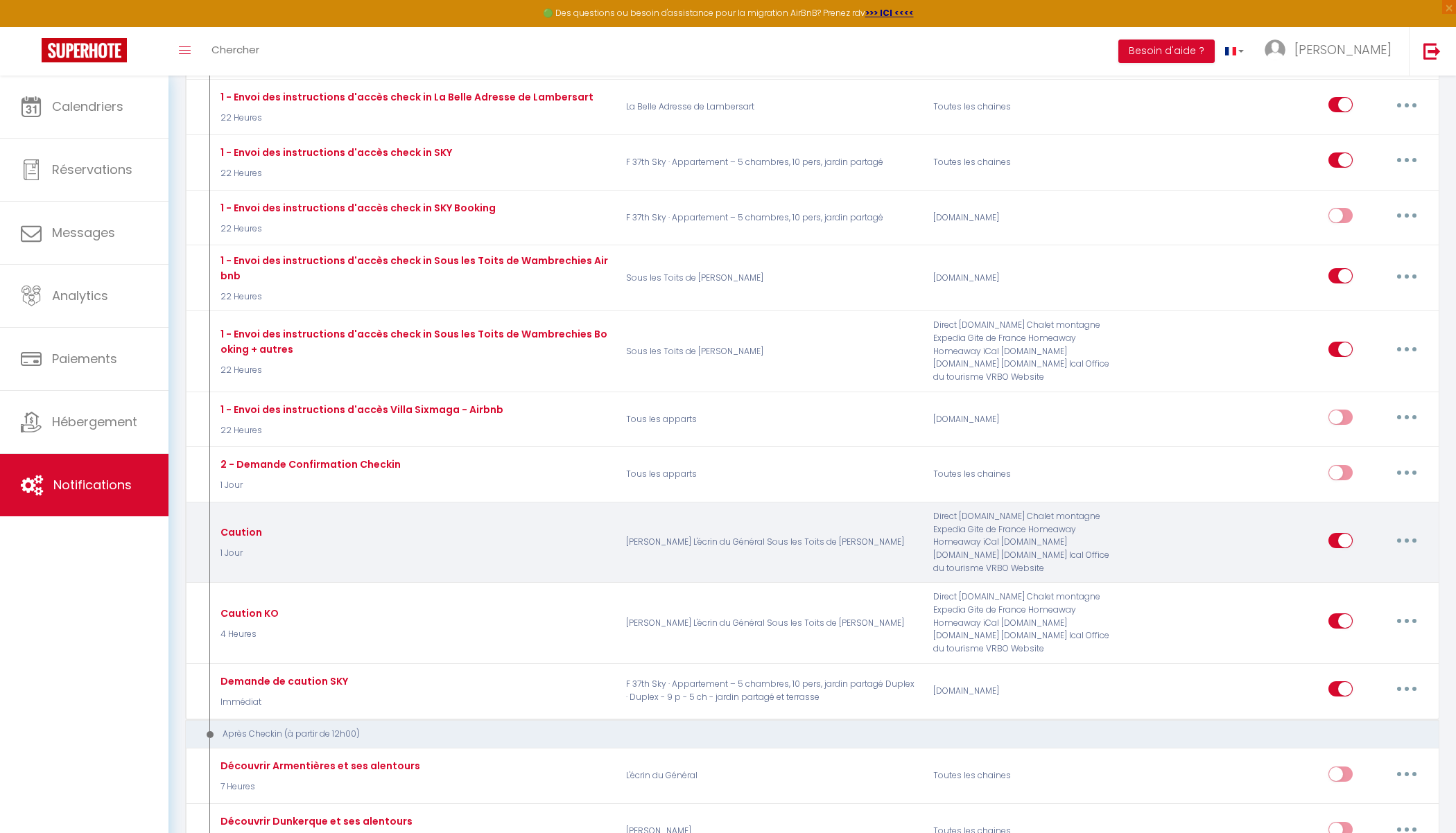
click at [1410, 529] on button "button" at bounding box center [1406, 540] width 39 height 22
click at [1342, 560] on link "Editer" at bounding box center [1371, 572] width 103 height 24
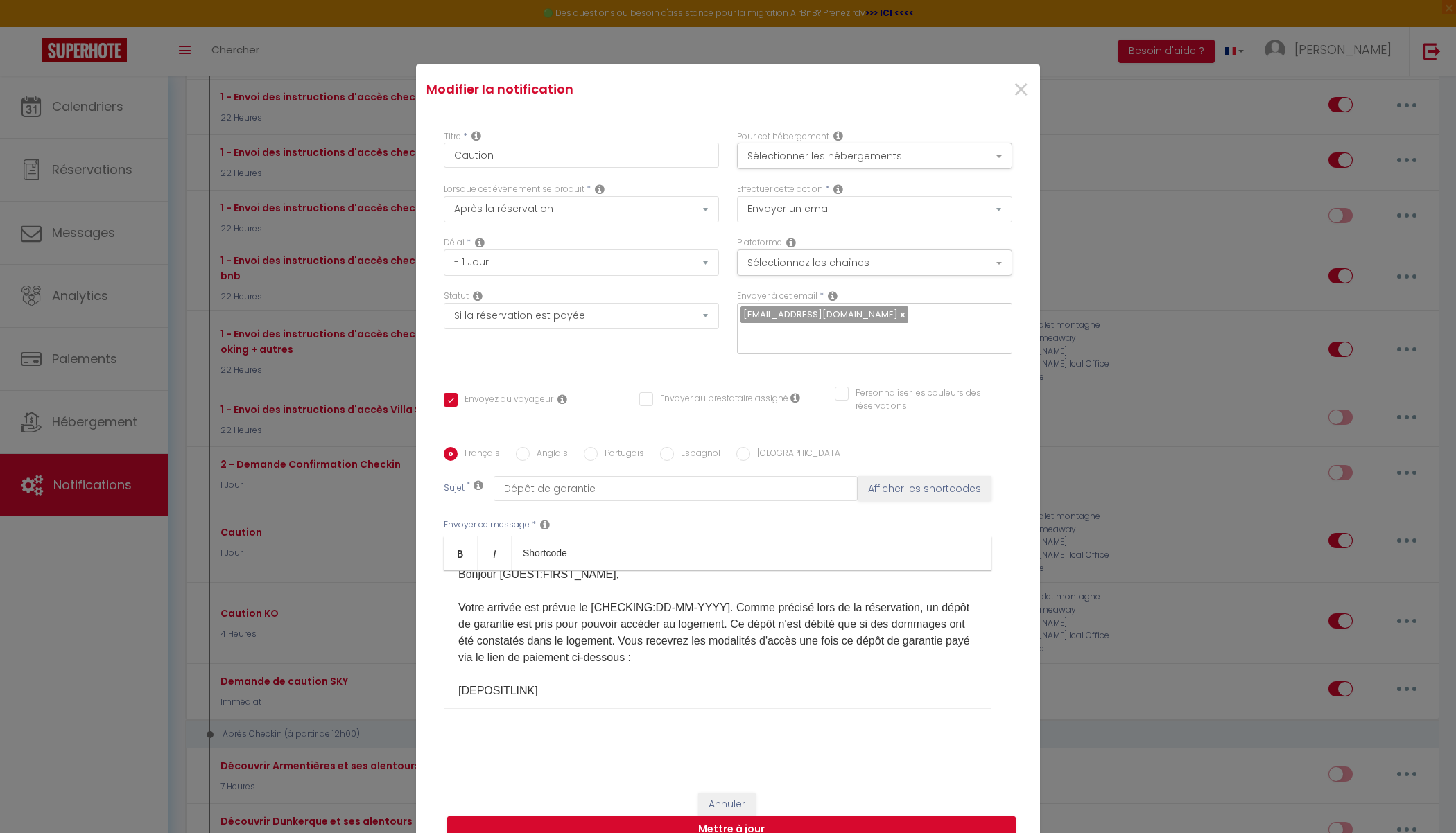
scroll to position [21, 0]
drag, startPoint x: 582, startPoint y: 598, endPoint x: 722, endPoint y: 596, distance: 140.0
click at [722, 596] on p "Bonjour [GUEST:FIRST_NAME], Votre arrivée est prévue ​le [CHECKING:DD-MM-YYYY].…" at bounding box center [717, 697] width 518 height 266
click at [758, 660] on p "Bonjour [GUEST:FIRST_NAME], Votre arrivée est prévue ​le [CHECKING:DD-MM-YYYY].…" at bounding box center [717, 697] width 518 height 266
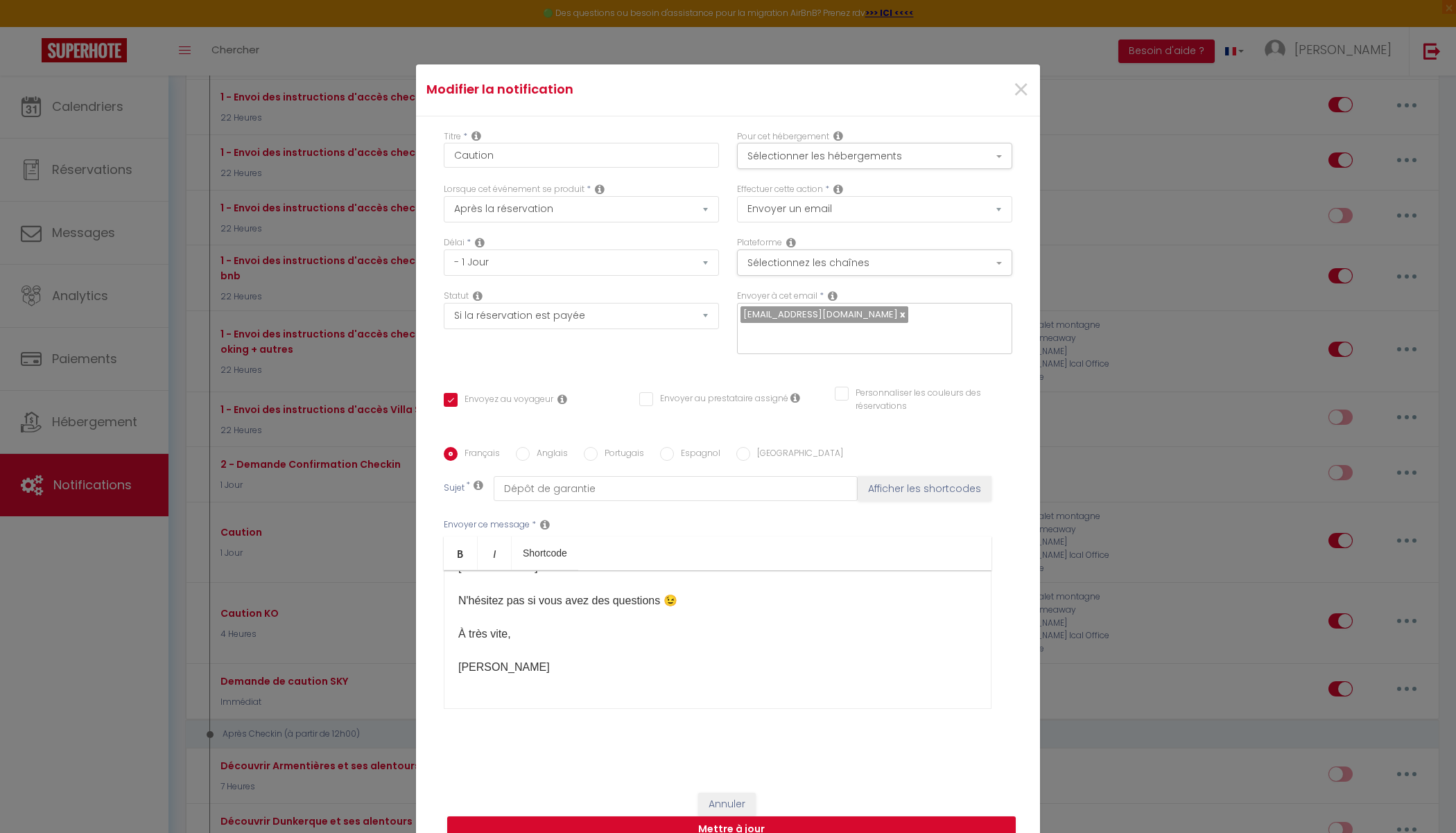
scroll to position [166, 0]
click at [735, 832] on div "Annuler Mettre à jour" at bounding box center [728, 816] width 624 height 77
click at [732, 817] on button "Mettre à jour" at bounding box center [732, 829] width 568 height 26
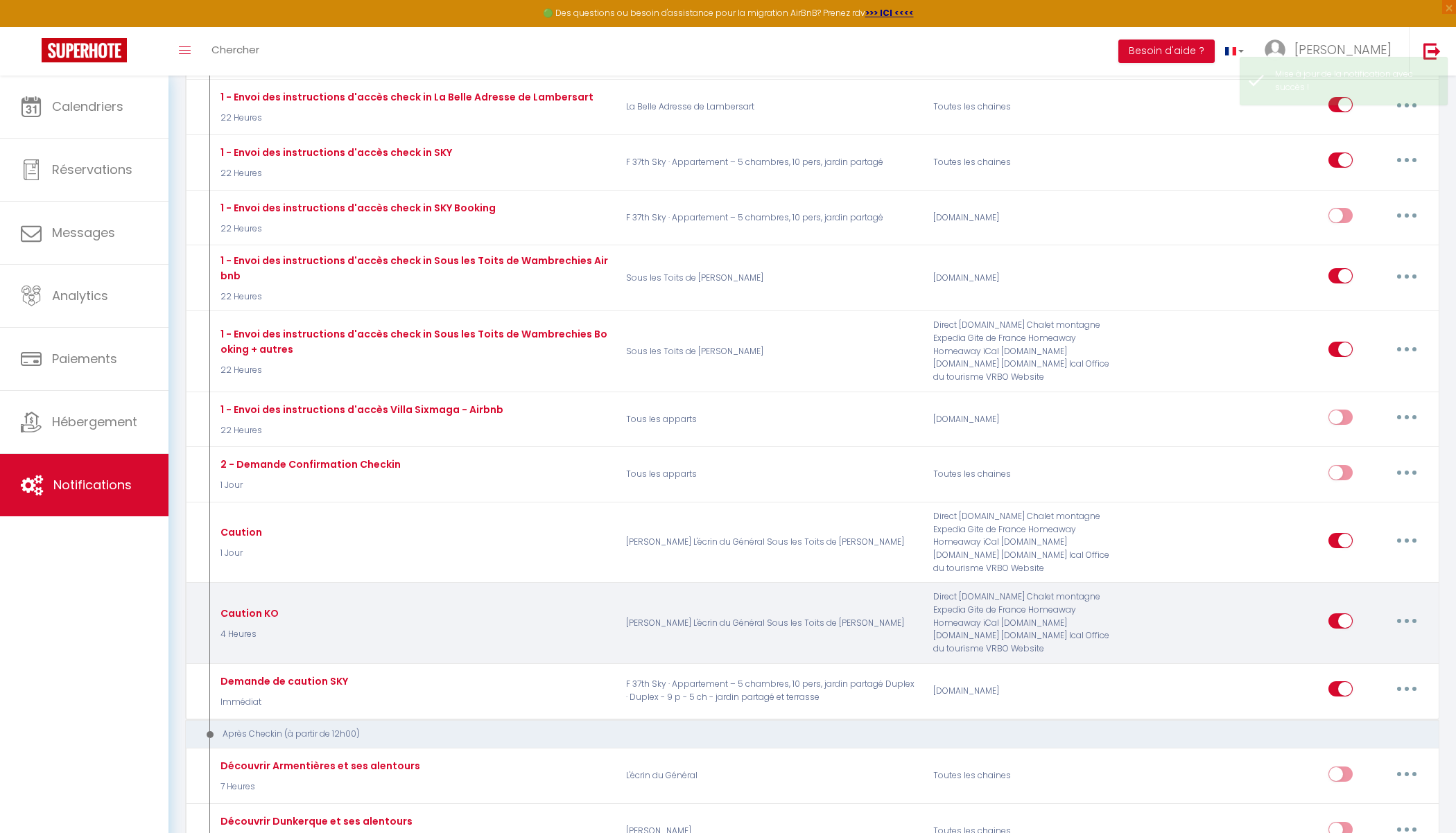
scroll to position [2117, 0]
